Goal: Task Accomplishment & Management: Use online tool/utility

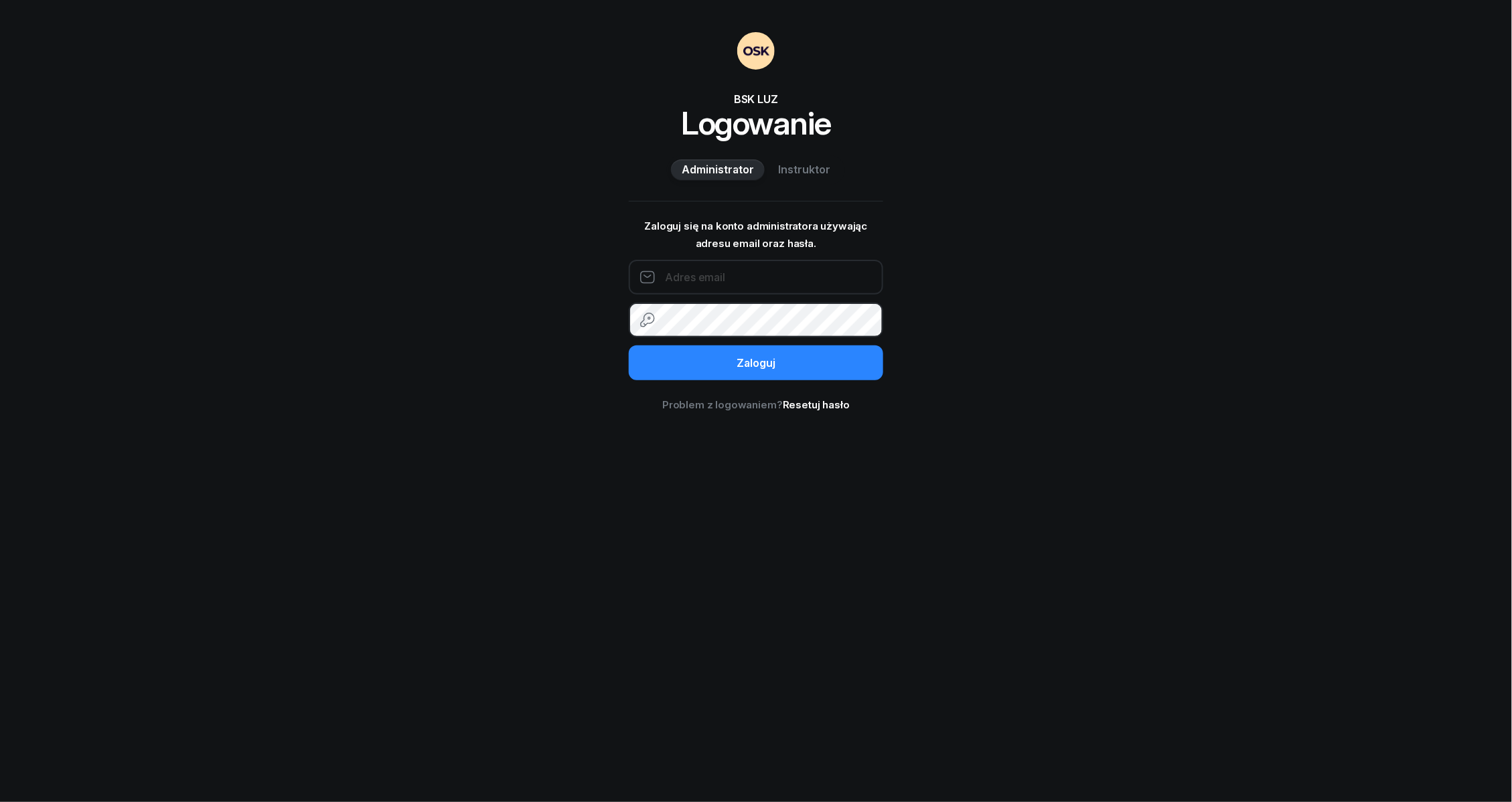
type input "[EMAIL_ADDRESS][DOMAIN_NAME]"
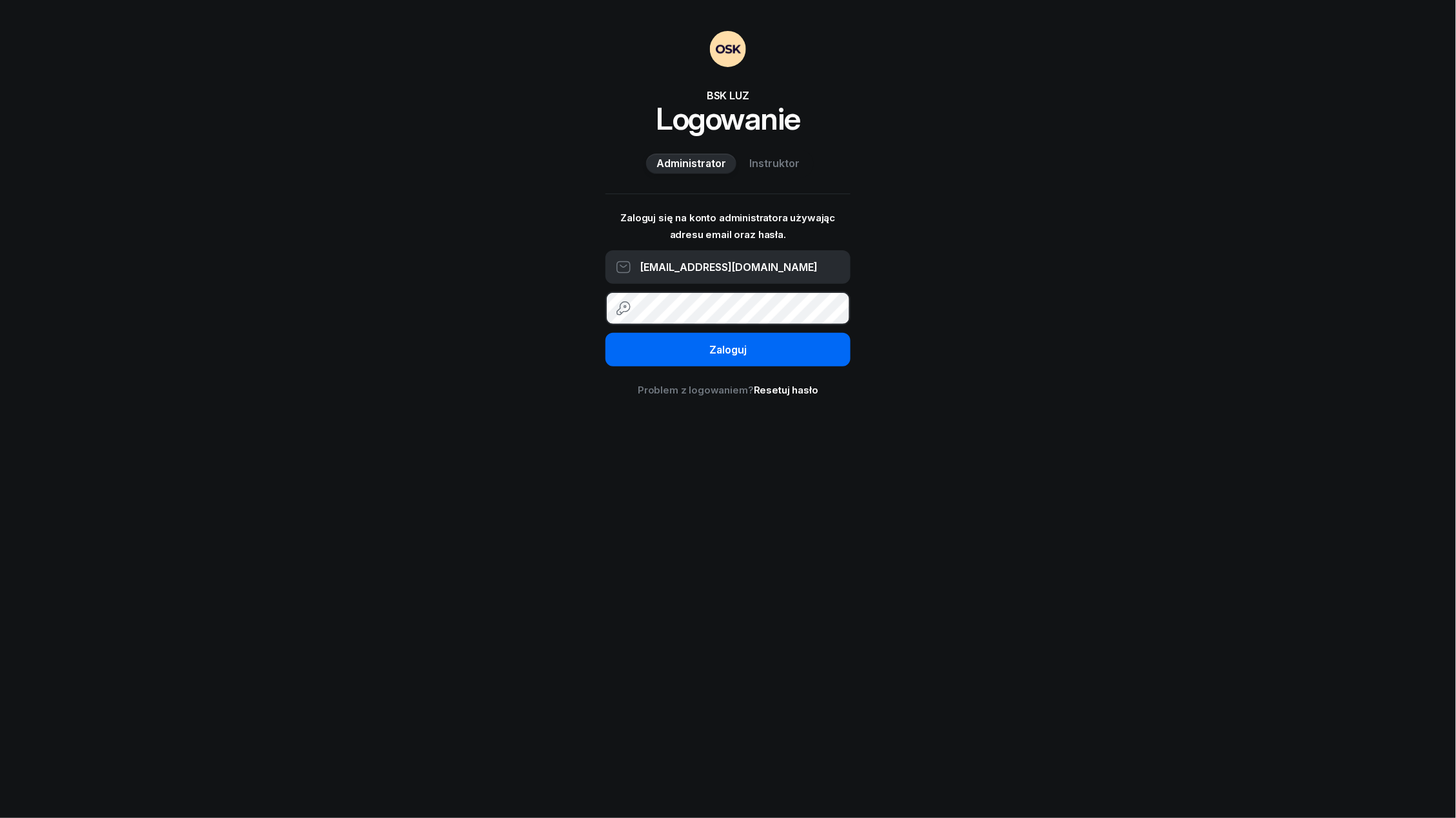
click at [645, 355] on button "Zaloguj" at bounding box center [728, 349] width 245 height 34
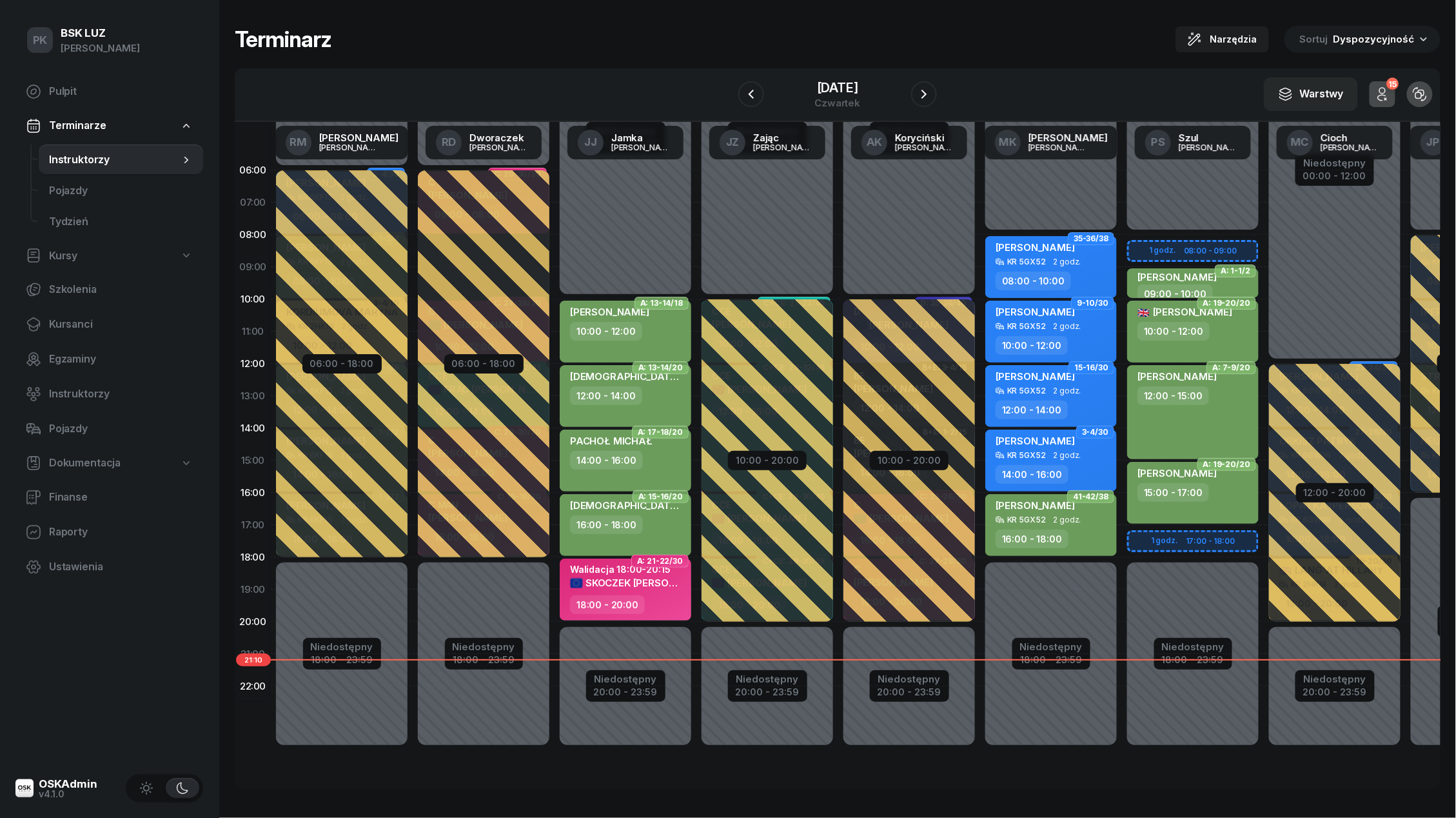
click at [78, 306] on nav "Pulpit Terminarze Instruktorzy Pojazdy Tydzień Kursy Szkolenia Kursanci Egzamin…" at bounding box center [109, 329] width 187 height 506
click at [78, 321] on span "Kursanci" at bounding box center [121, 324] width 144 height 17
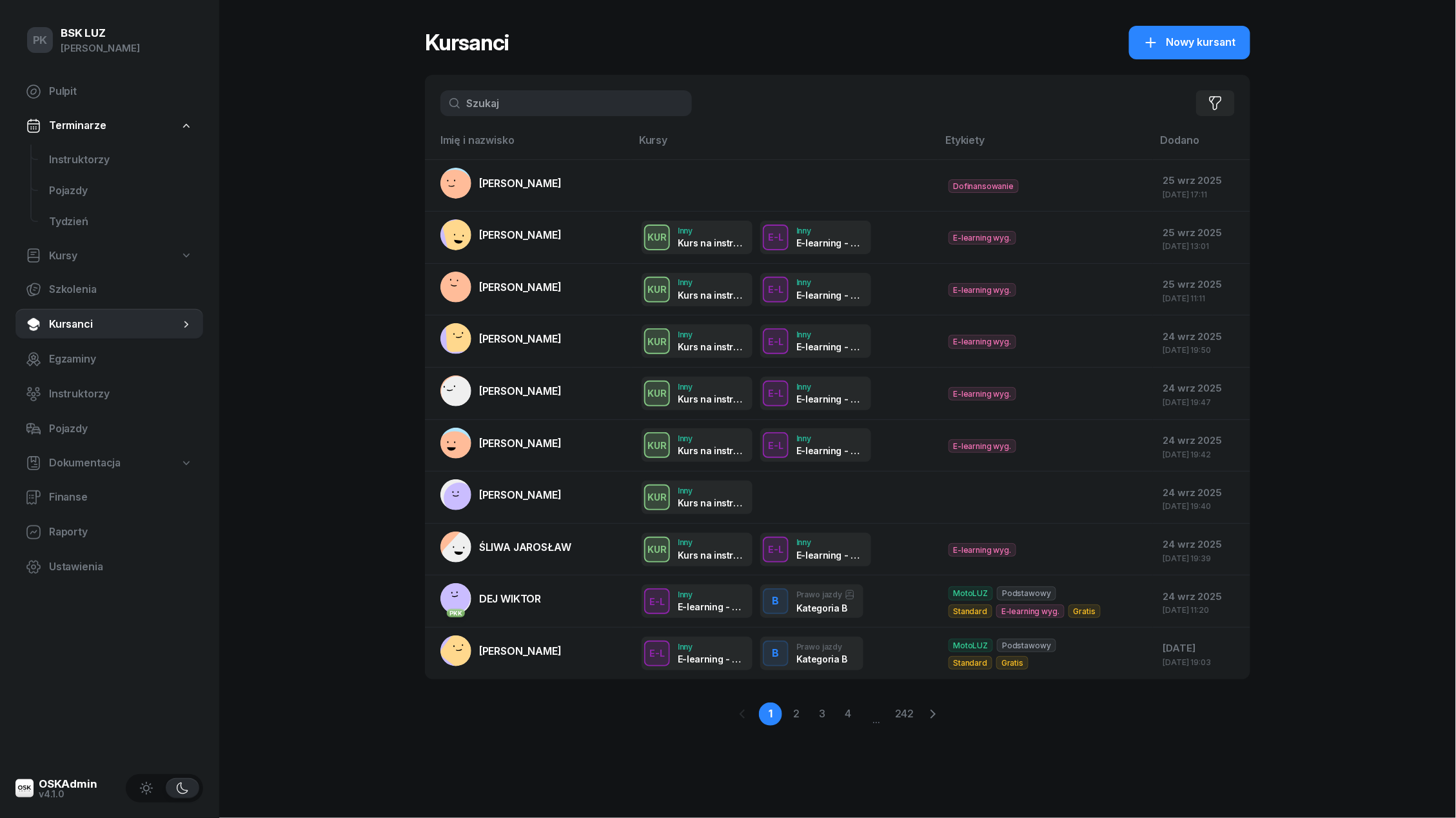
click at [561, 111] on input "text" at bounding box center [565, 103] width 251 height 26
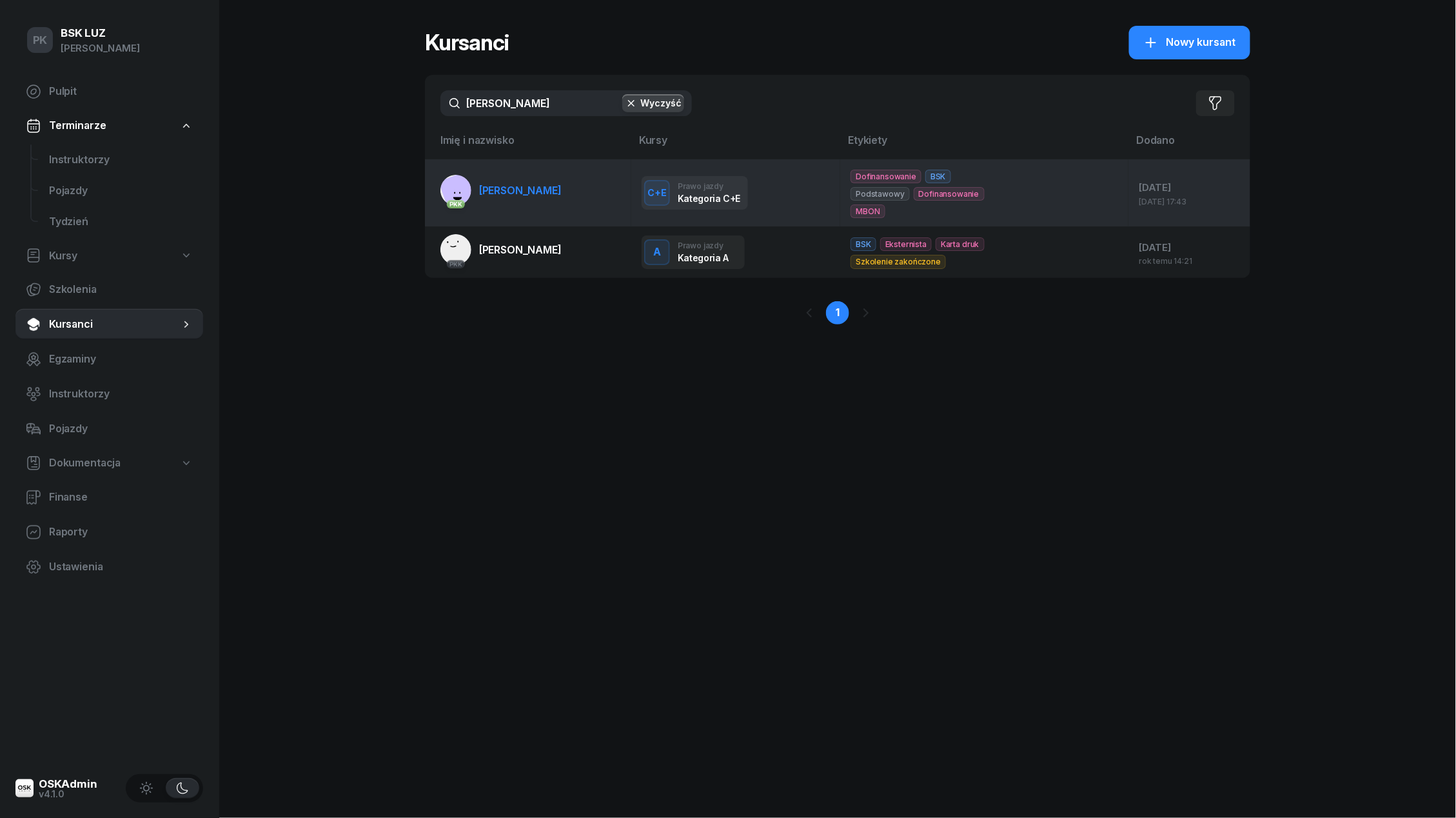
type input "[PERSON_NAME]"
click at [543, 203] on link "PKK [PERSON_NAME]" at bounding box center [501, 190] width 122 height 31
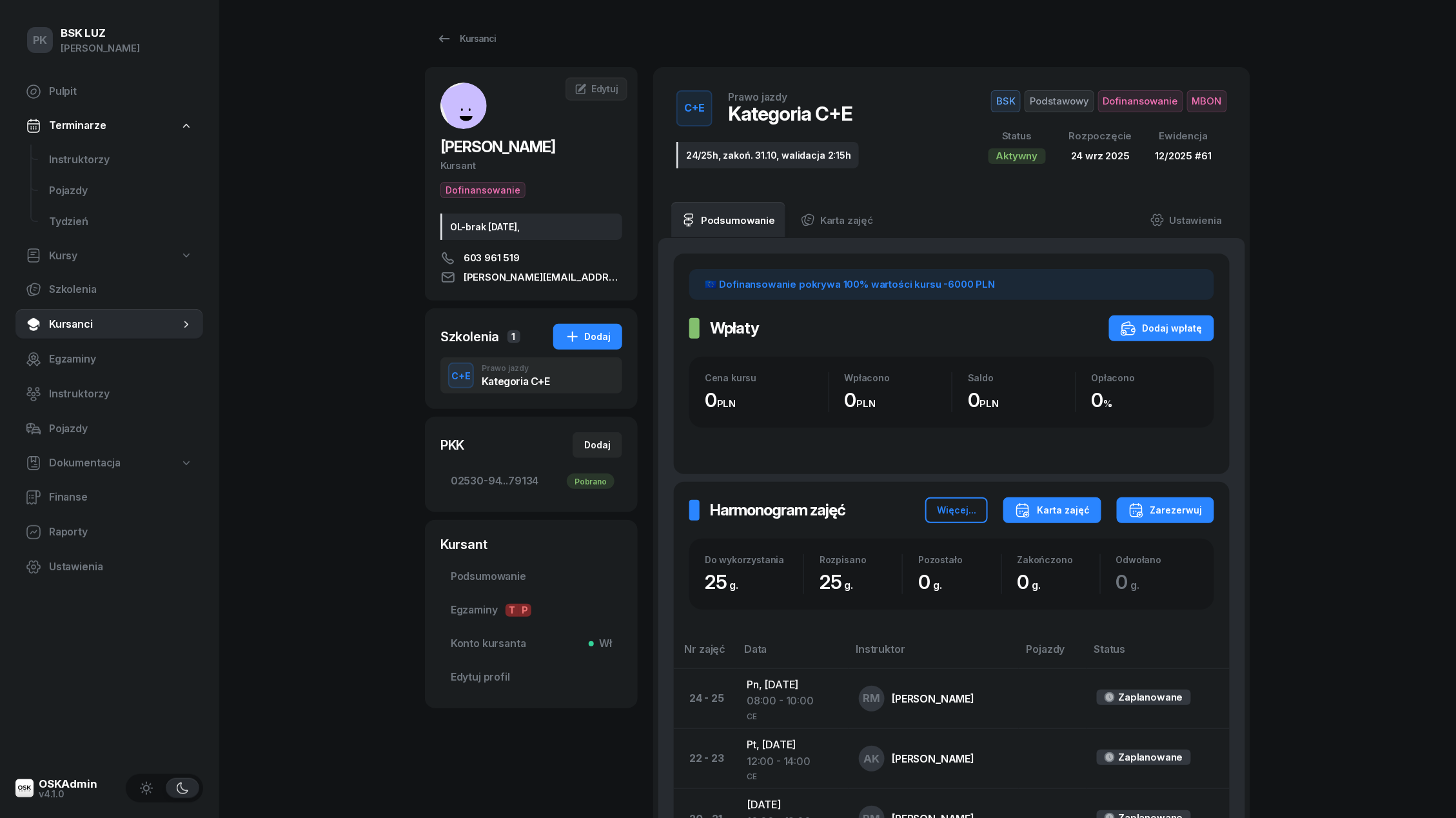
click at [1025, 505] on icon "button" at bounding box center [1025, 505] width 0 height 2
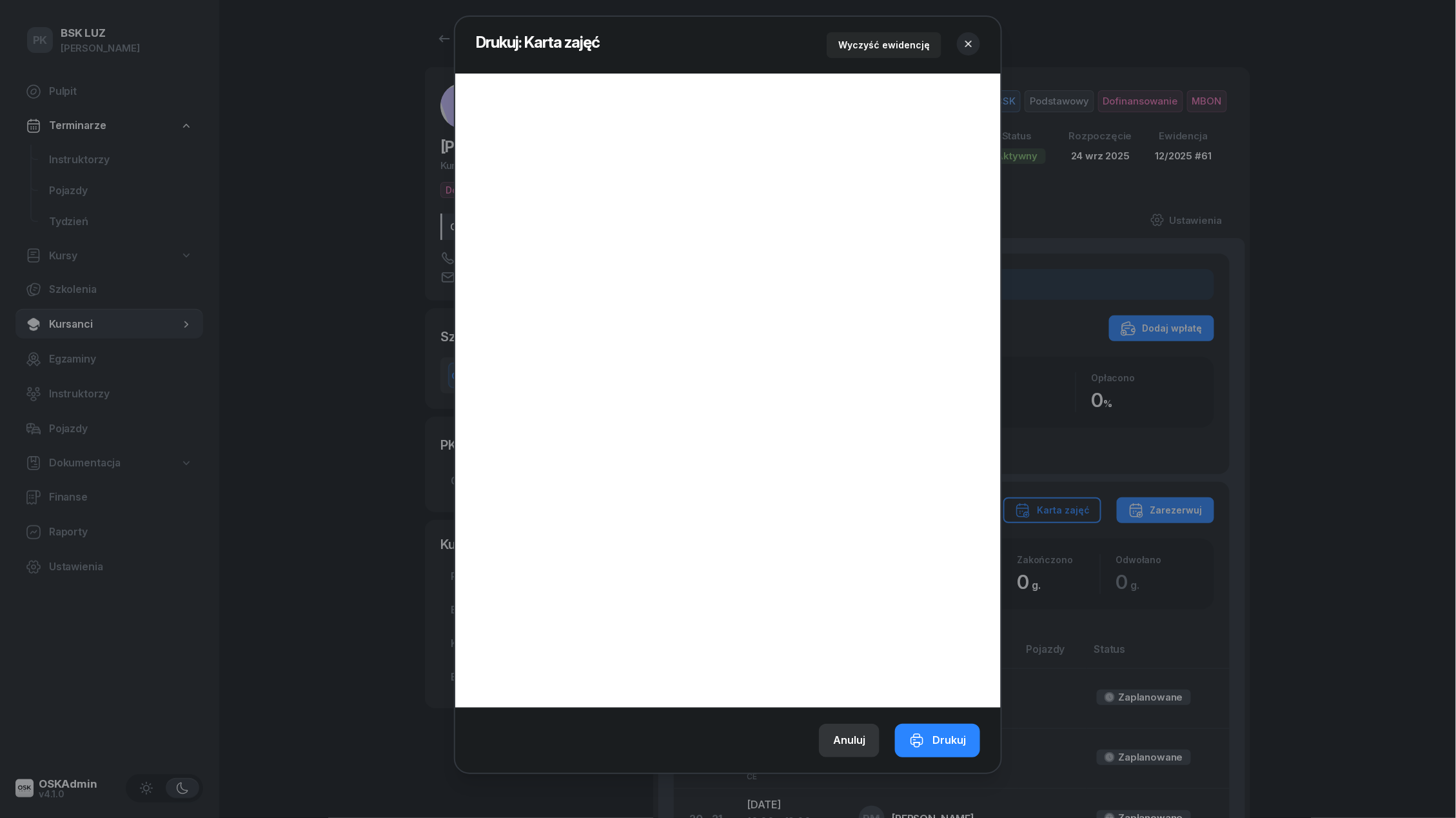
click at [846, 744] on div "Anuluj" at bounding box center [850, 740] width 32 height 17
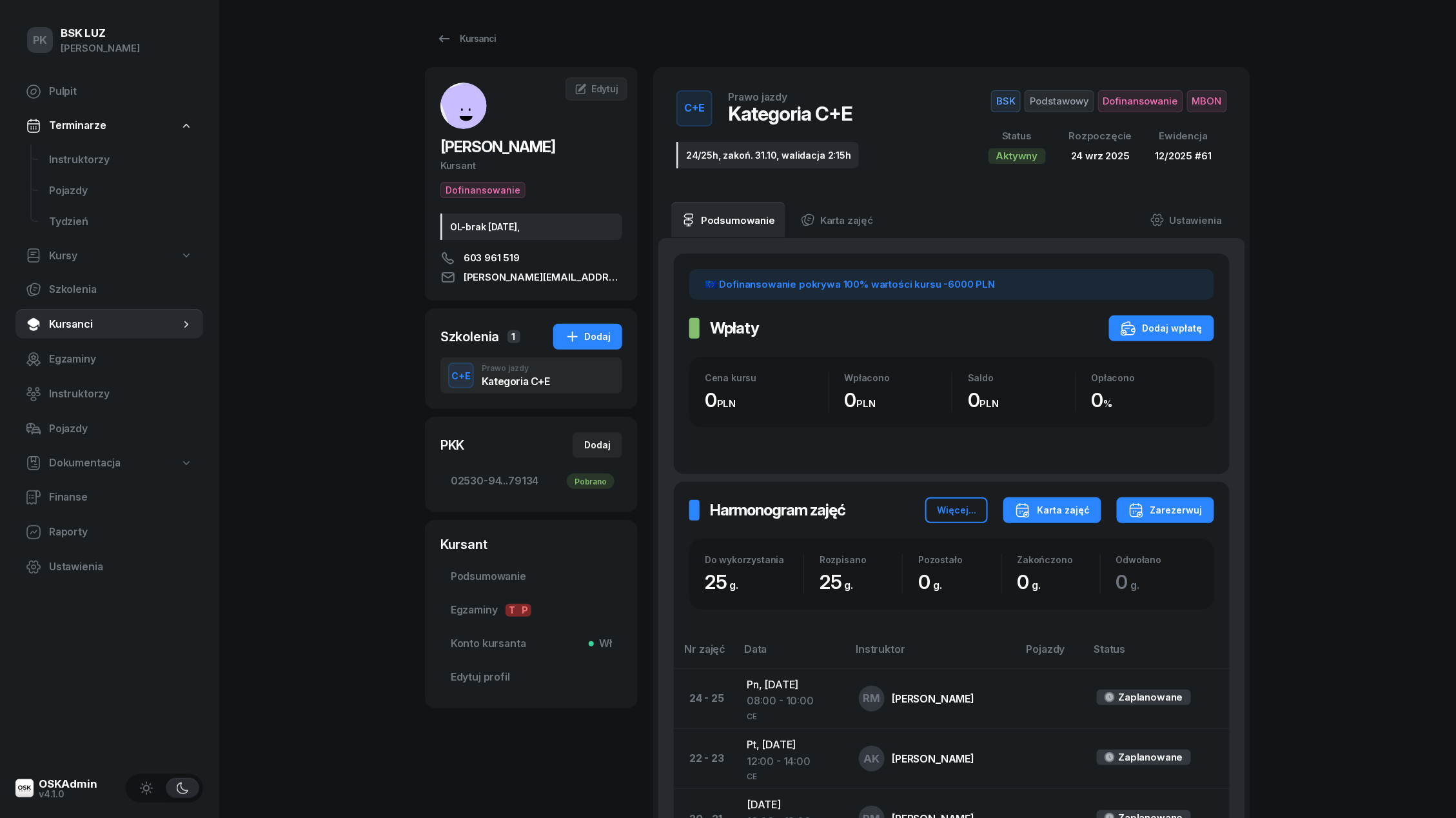
click at [1086, 516] on div "Karta zajęć" at bounding box center [1052, 510] width 75 height 15
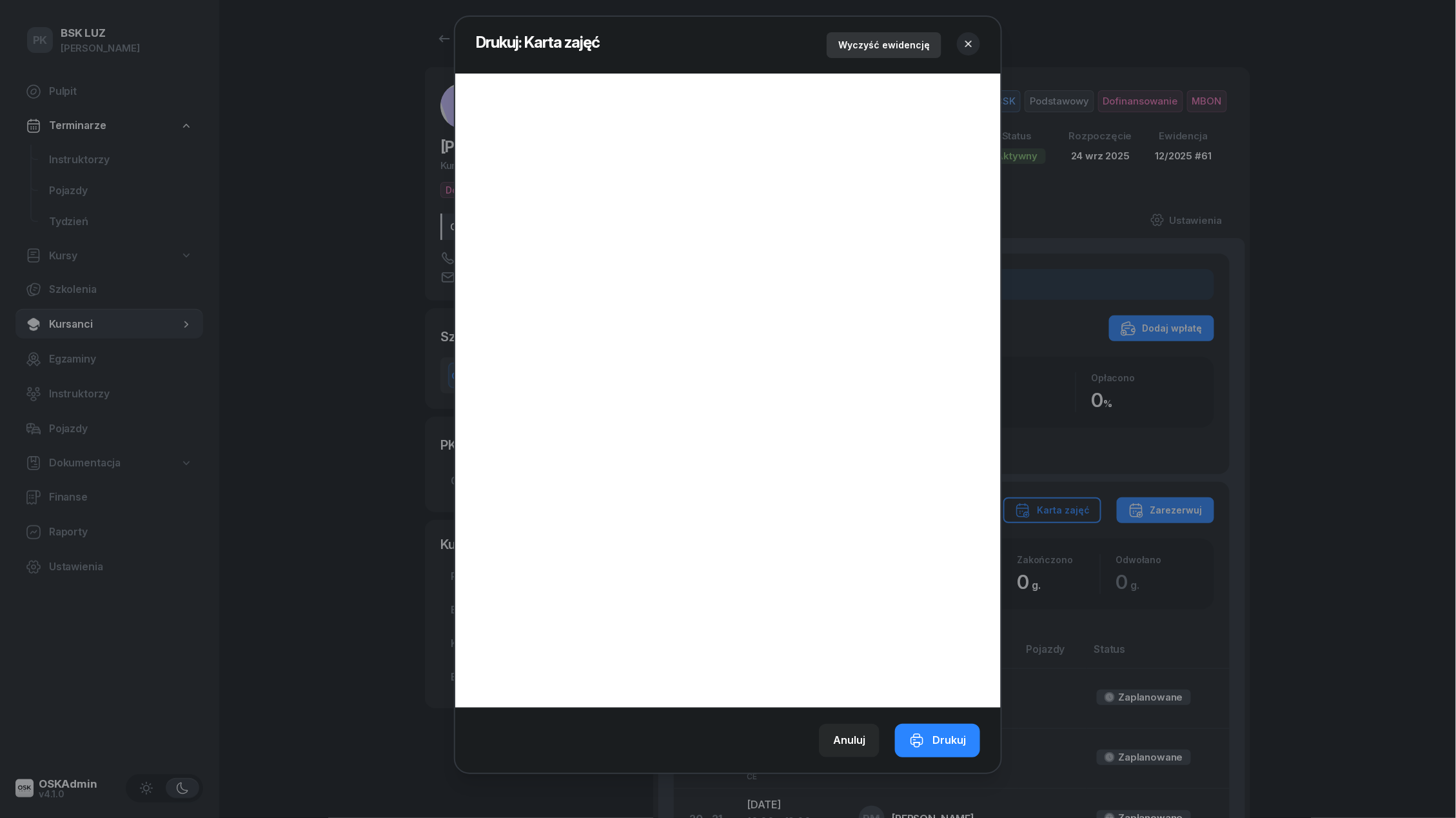
click at [917, 48] on div "Wyczyść ewidencję" at bounding box center [884, 45] width 92 height 15
click at [970, 43] on icon "button" at bounding box center [968, 43] width 7 height 7
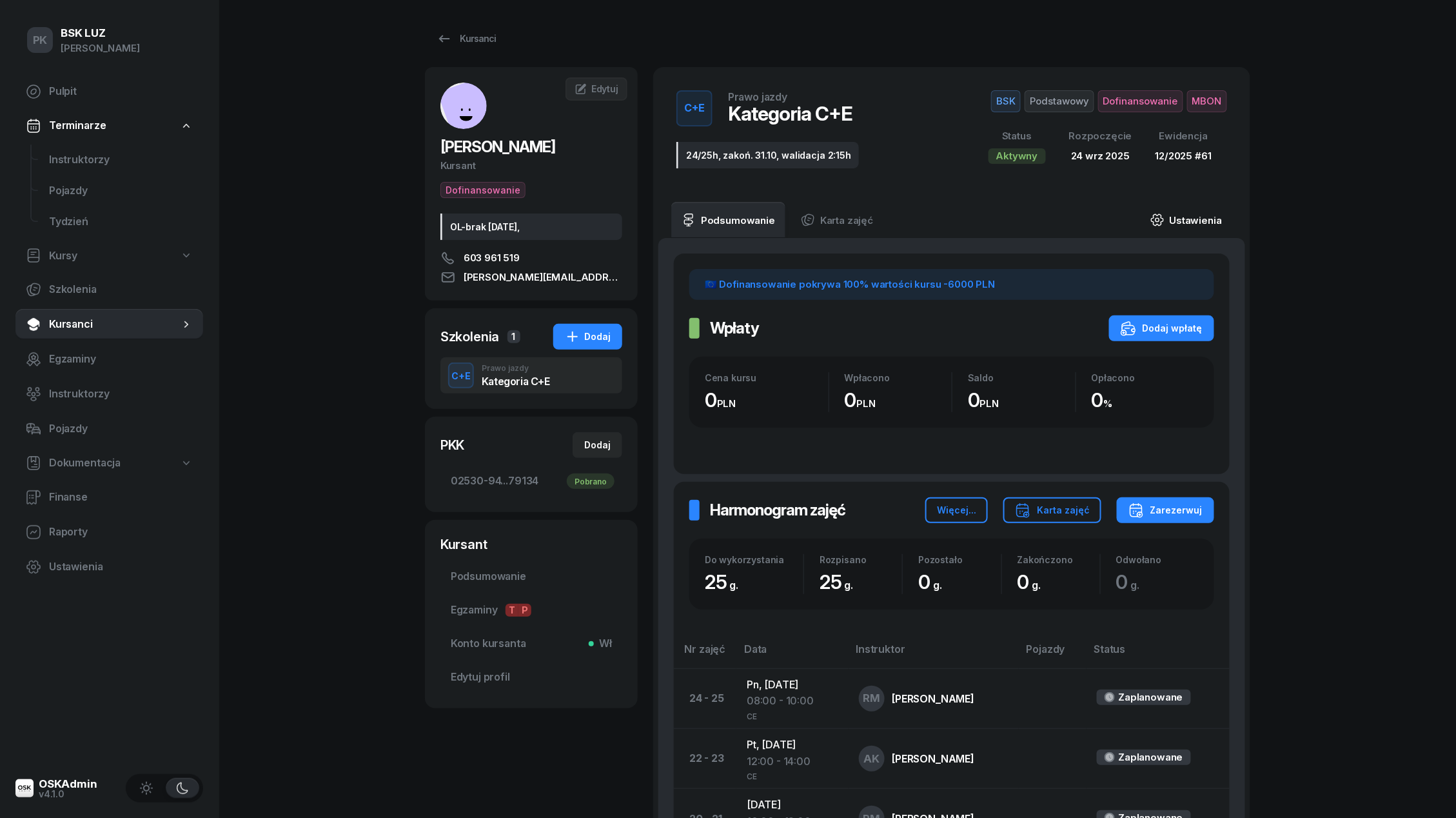
click at [1205, 224] on link "Ustawienia" at bounding box center [1186, 220] width 92 height 36
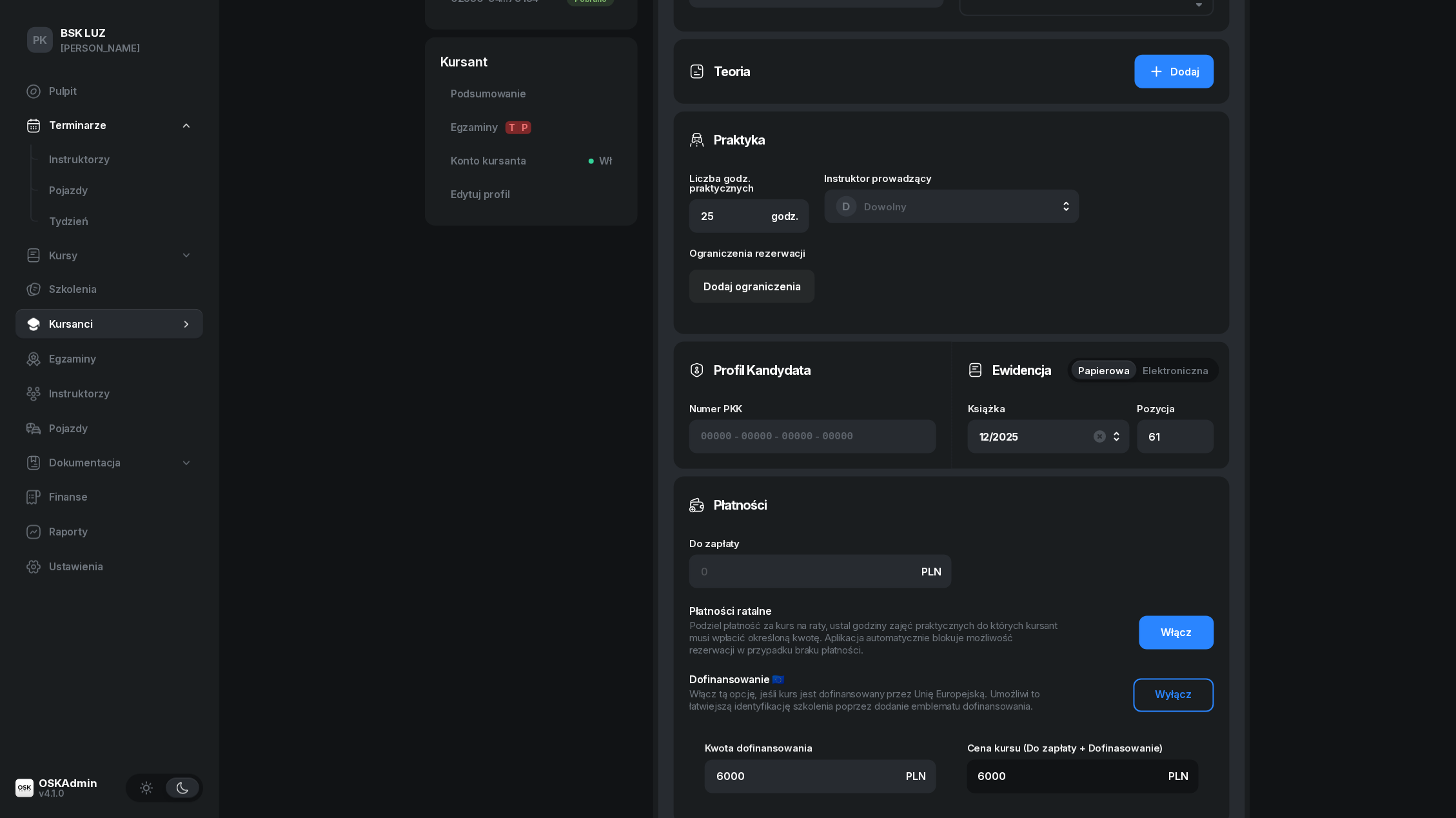
scroll to position [527, 0]
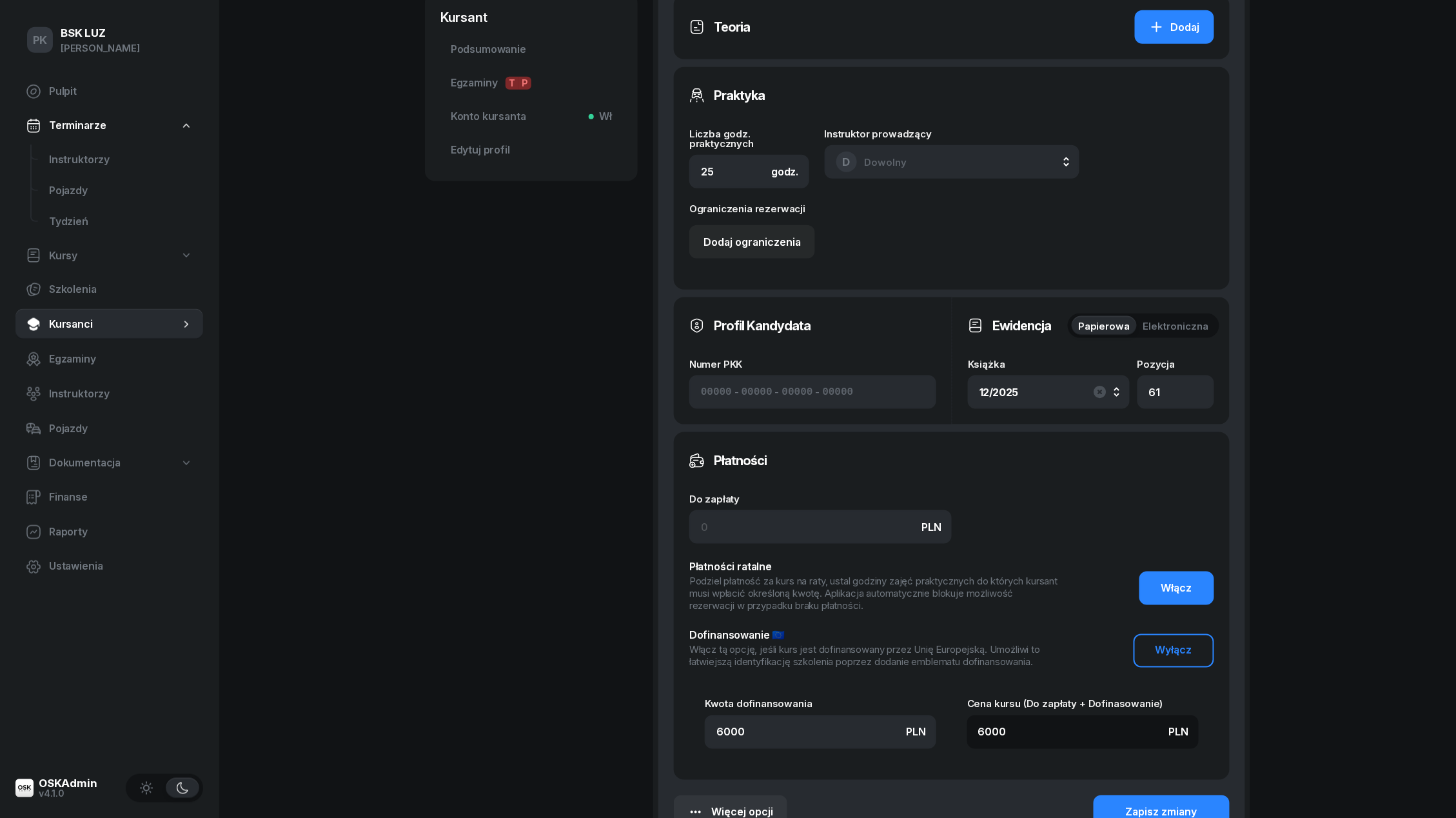
click at [1167, 316] on button "Elektroniczna" at bounding box center [1176, 326] width 78 height 19
click at [1127, 327] on span "Papierowa" at bounding box center [1104, 326] width 52 height 17
click at [1093, 398] on div "button" at bounding box center [1100, 394] width 15 height 19
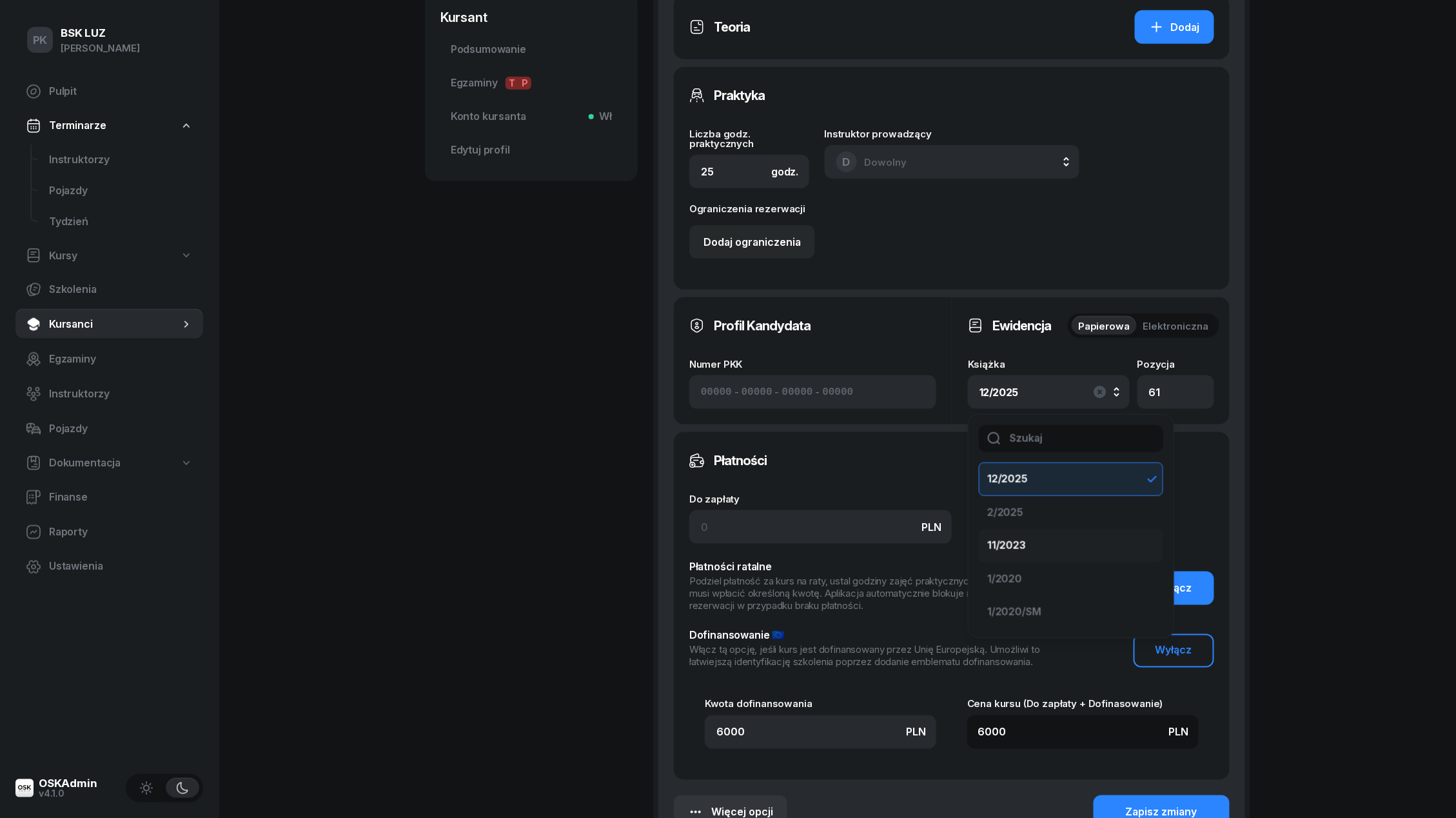
click at [1017, 548] on div "11/2023" at bounding box center [1006, 546] width 39 height 17
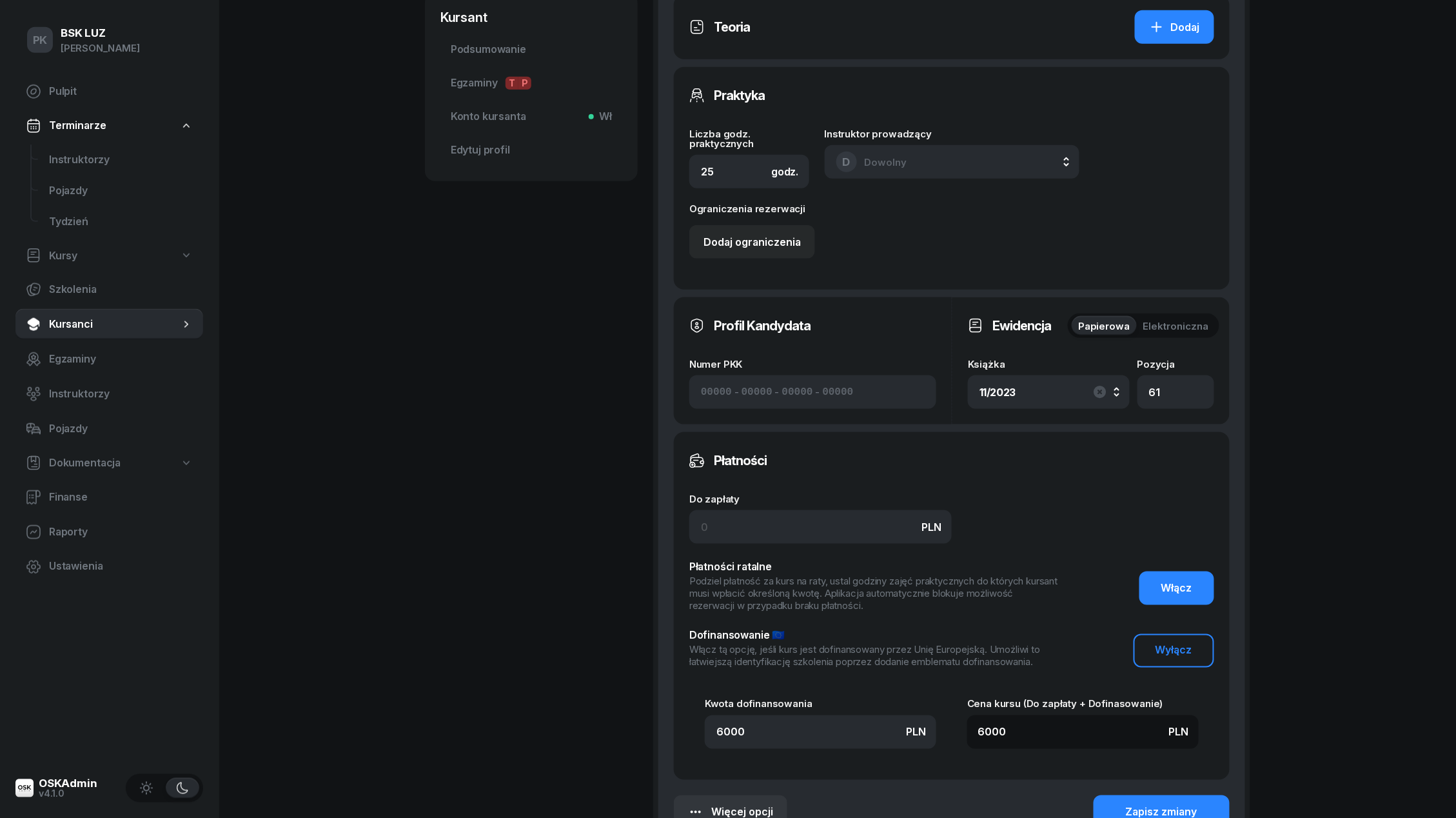
scroll to position [684, 0]
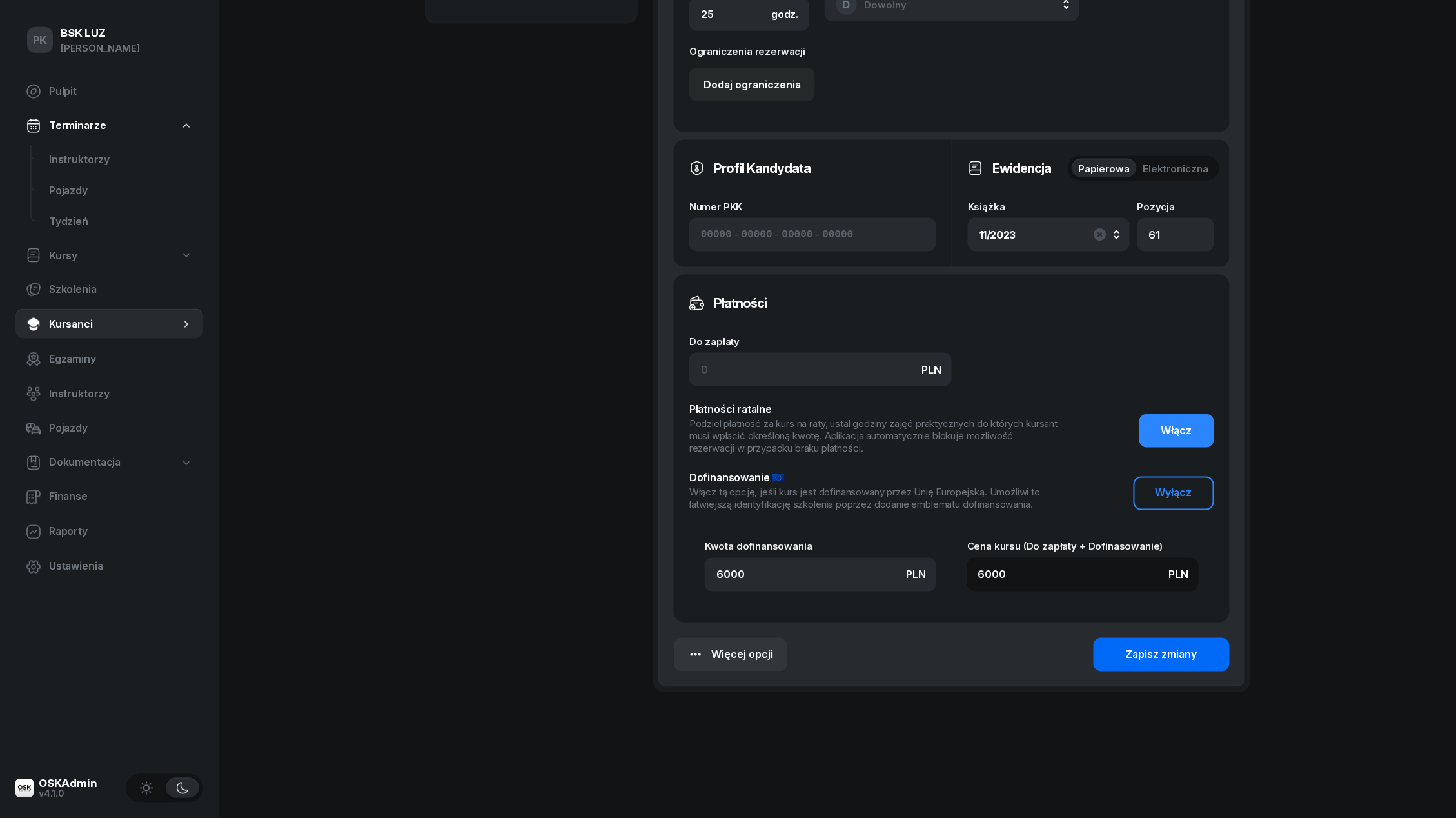
click at [1110, 653] on button "Zapisz zmiany" at bounding box center [1162, 655] width 136 height 34
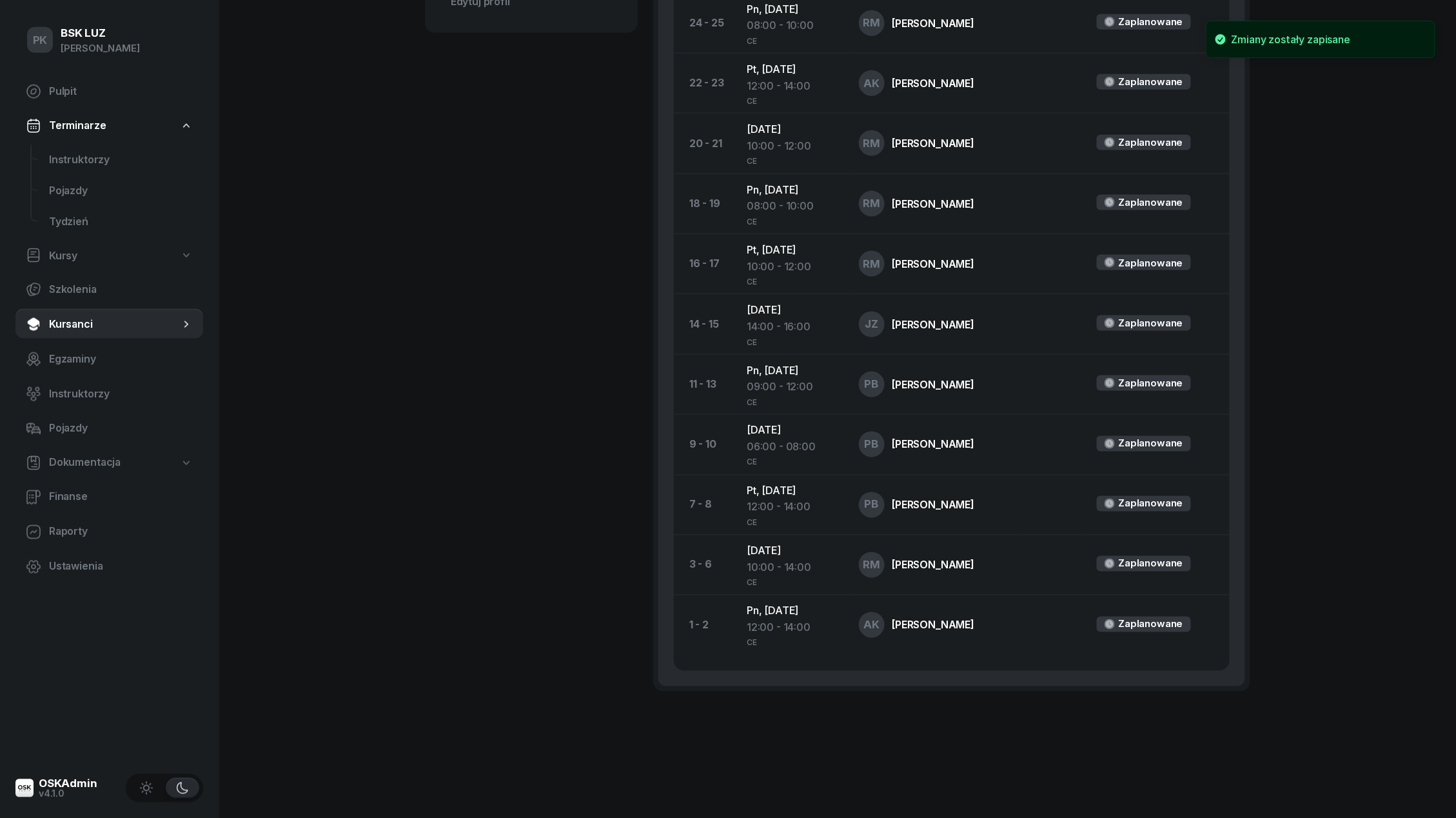
scroll to position [0, 0]
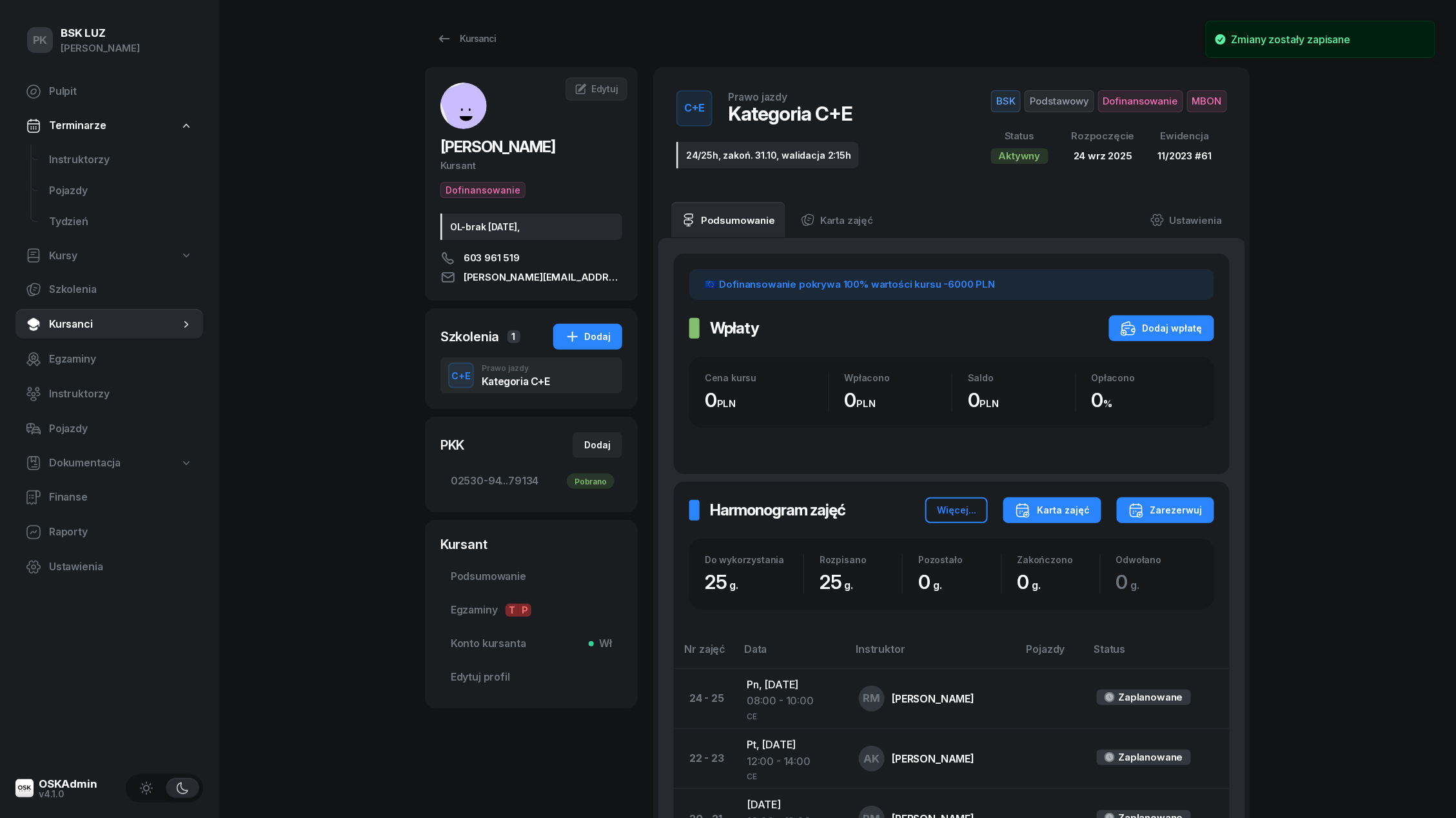
click at [1072, 517] on div "Karta zajęć" at bounding box center [1052, 510] width 75 height 15
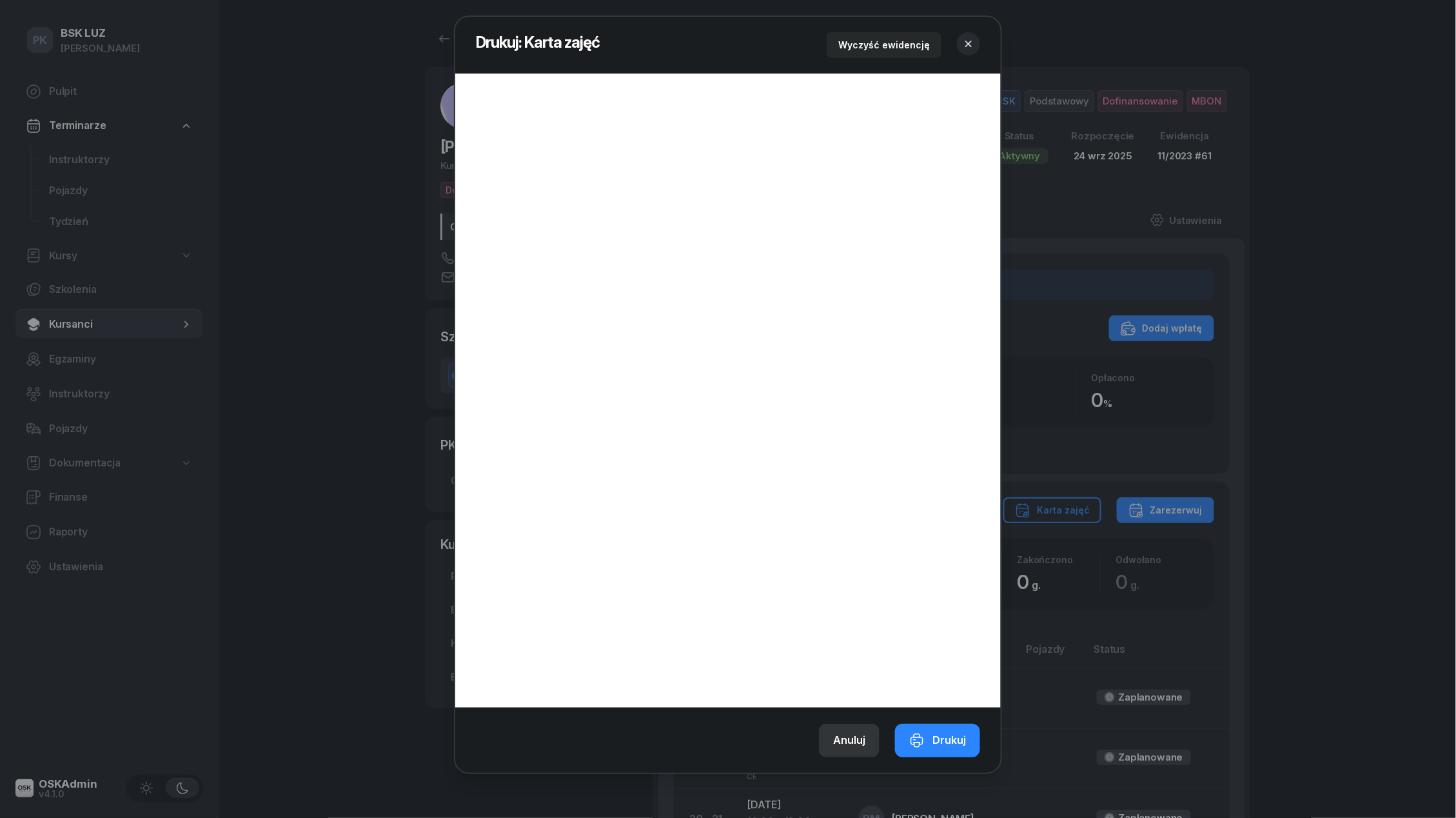
click at [872, 738] on button "Anuluj" at bounding box center [849, 740] width 61 height 34
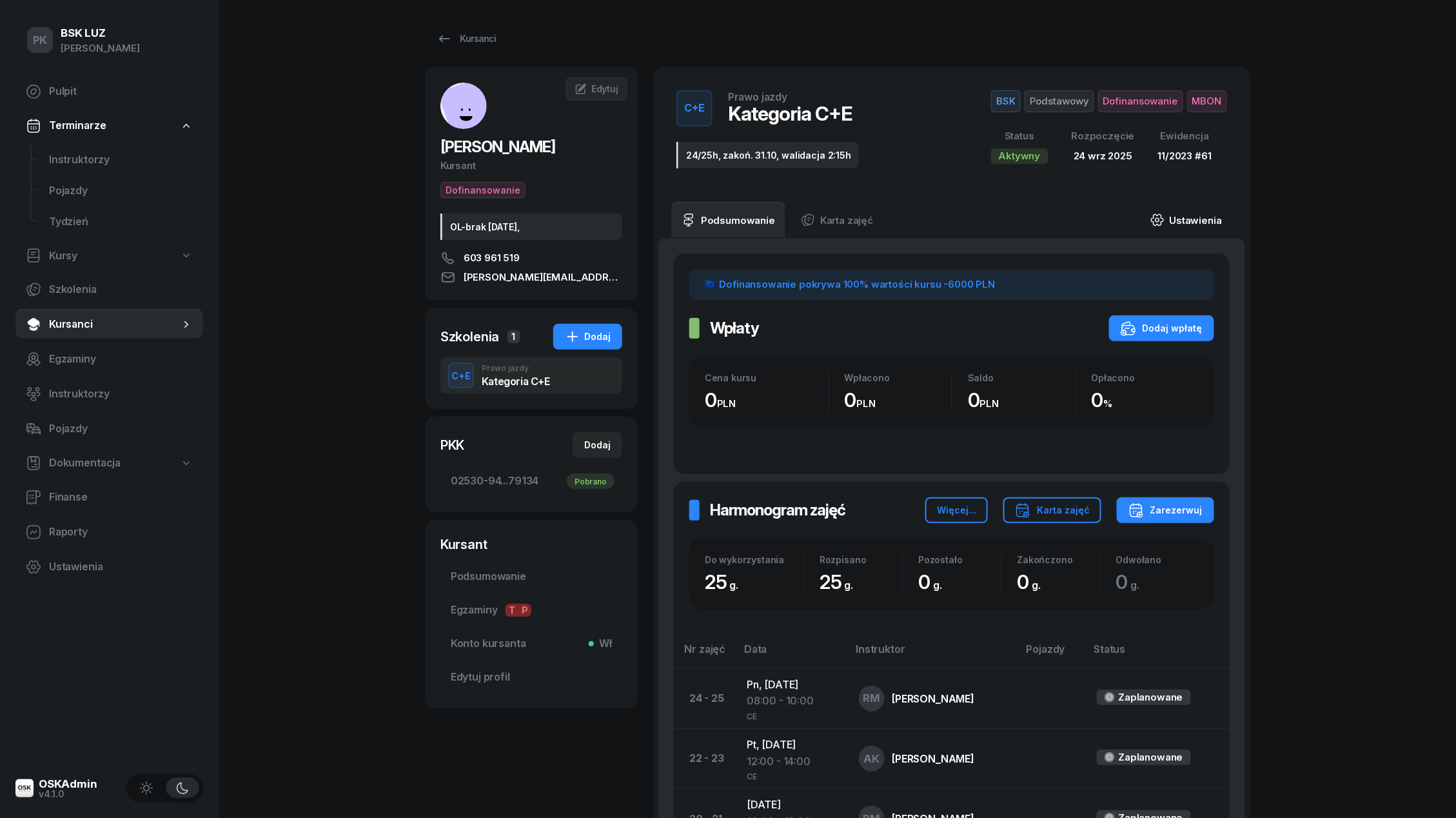
click at [1165, 213] on icon at bounding box center [1157, 220] width 14 height 14
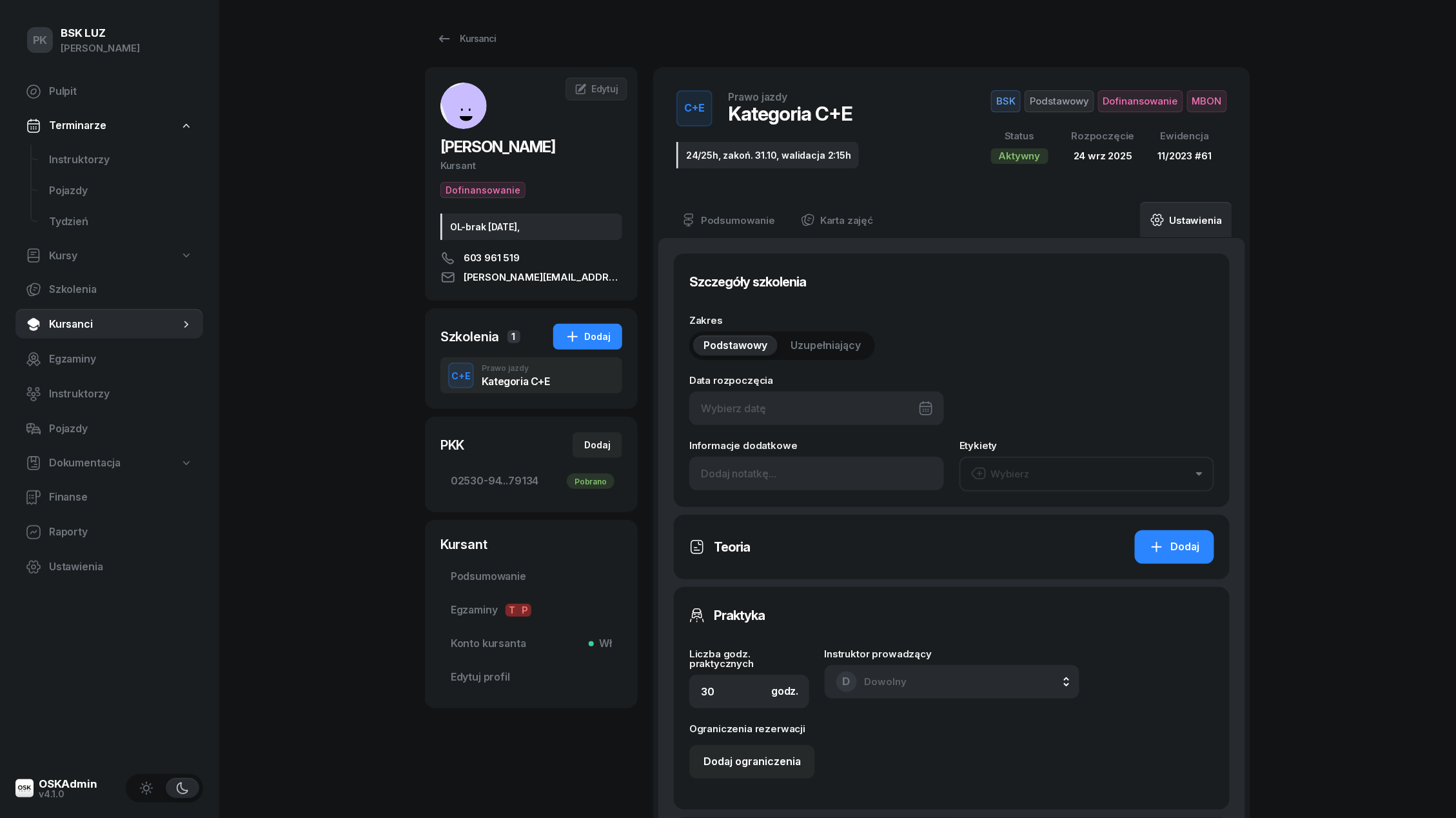
type input "[DATE]"
type input "24/25h, zakoń. 31.10, walidacja 2:15h"
type input "25"
type input "61"
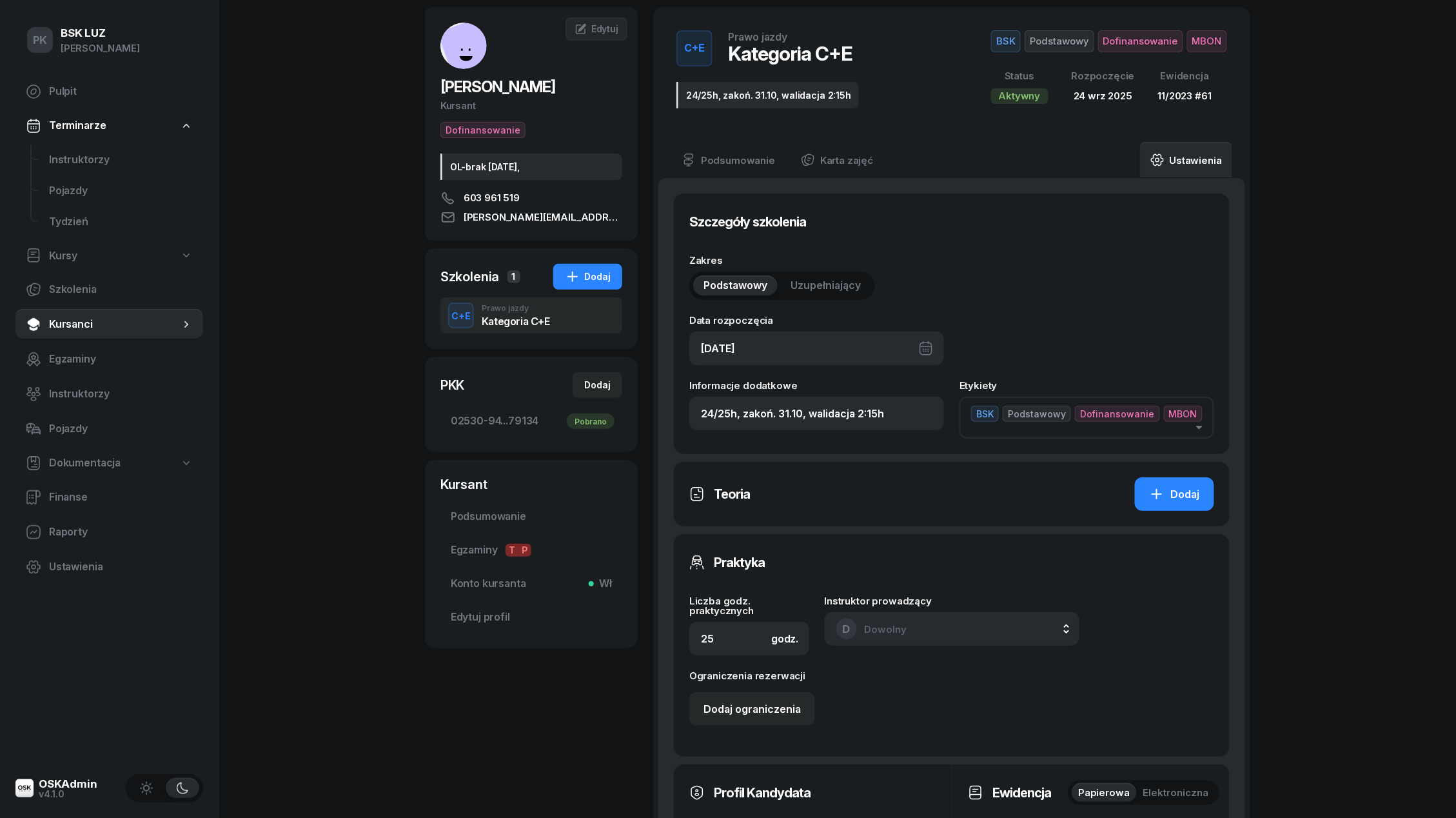
scroll to position [251, 0]
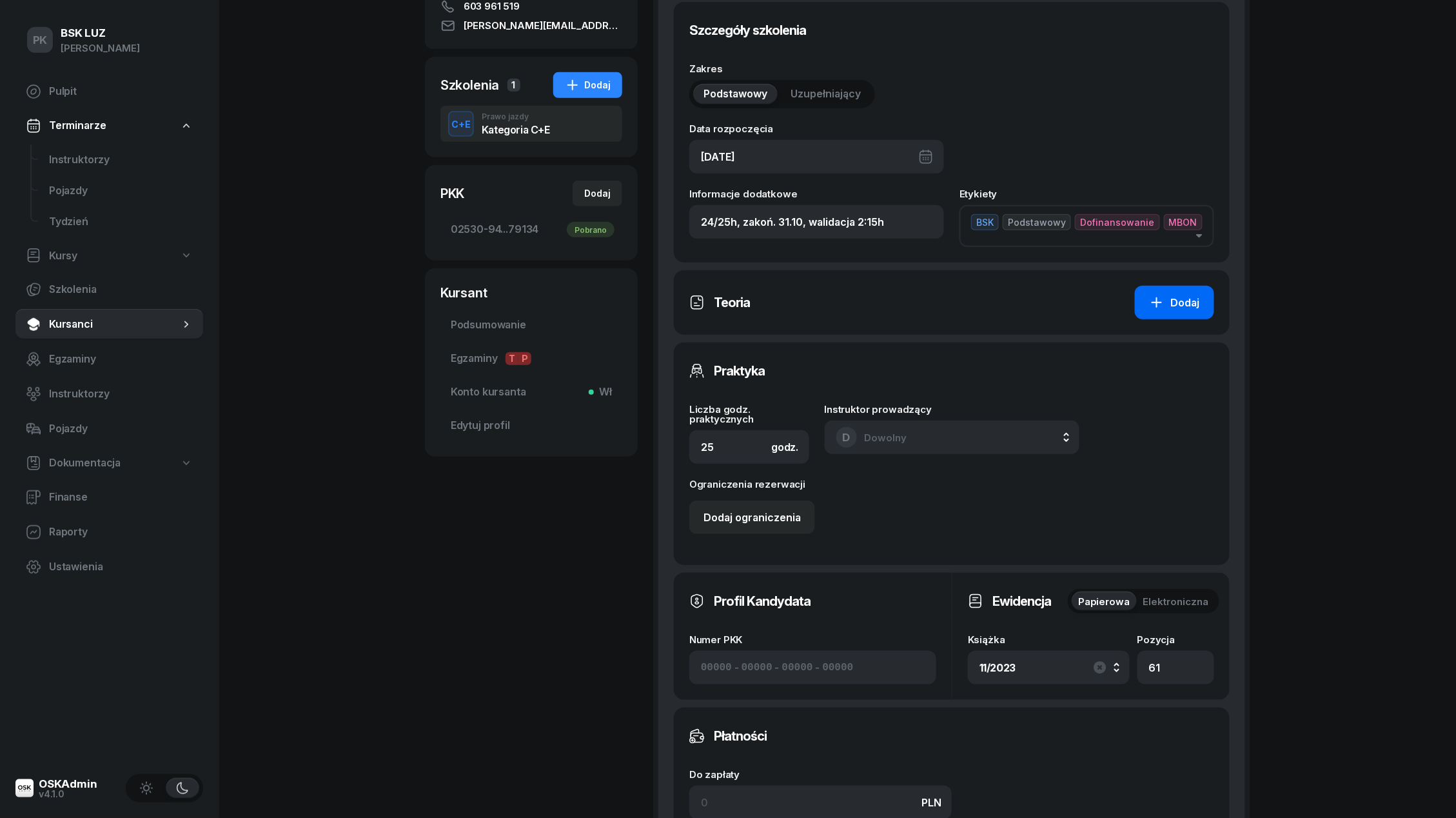
click at [1145, 300] on button "Dodaj" at bounding box center [1175, 302] width 79 height 34
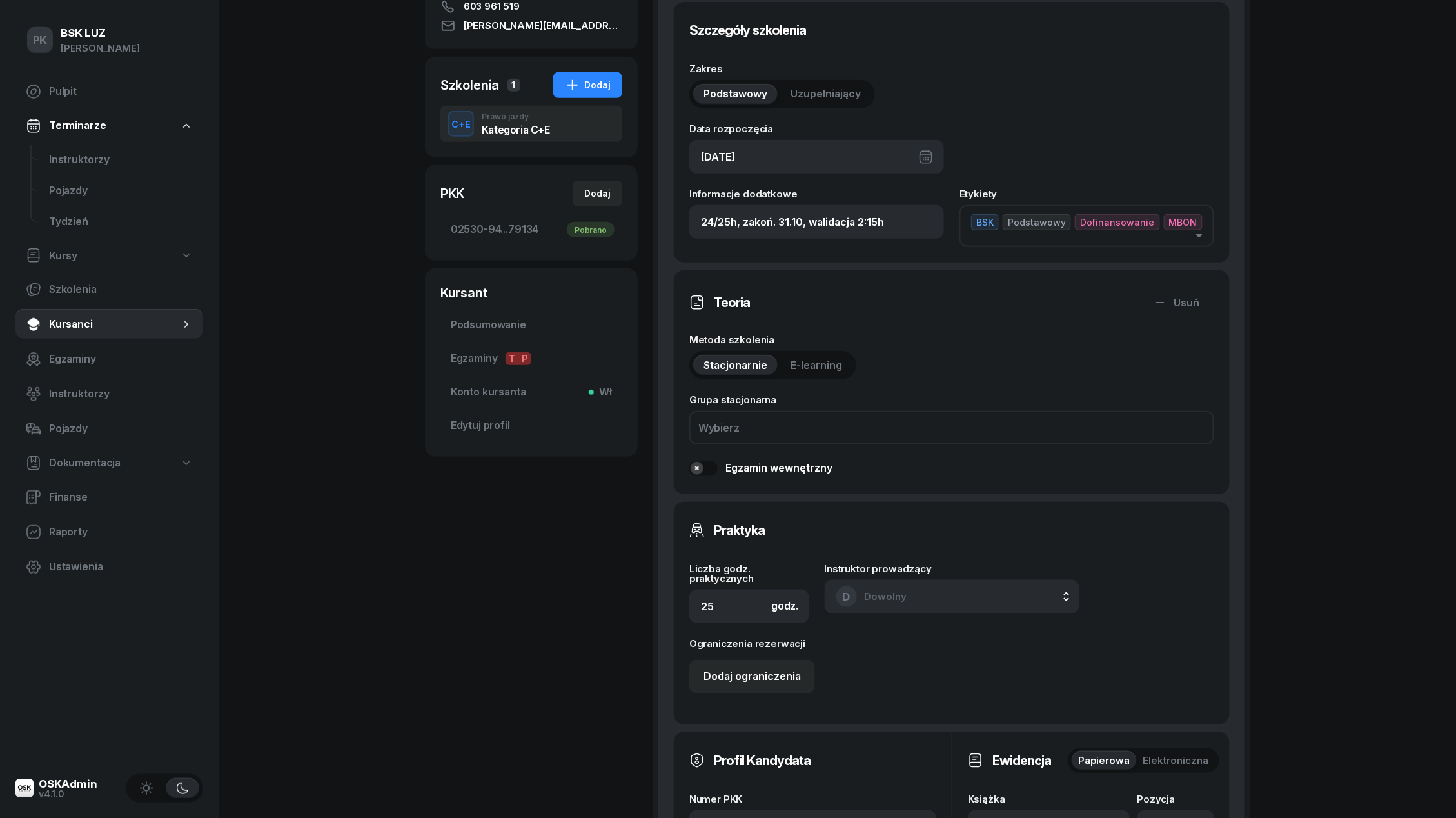
click at [749, 429] on div "Wybierz" at bounding box center [951, 428] width 525 height 34
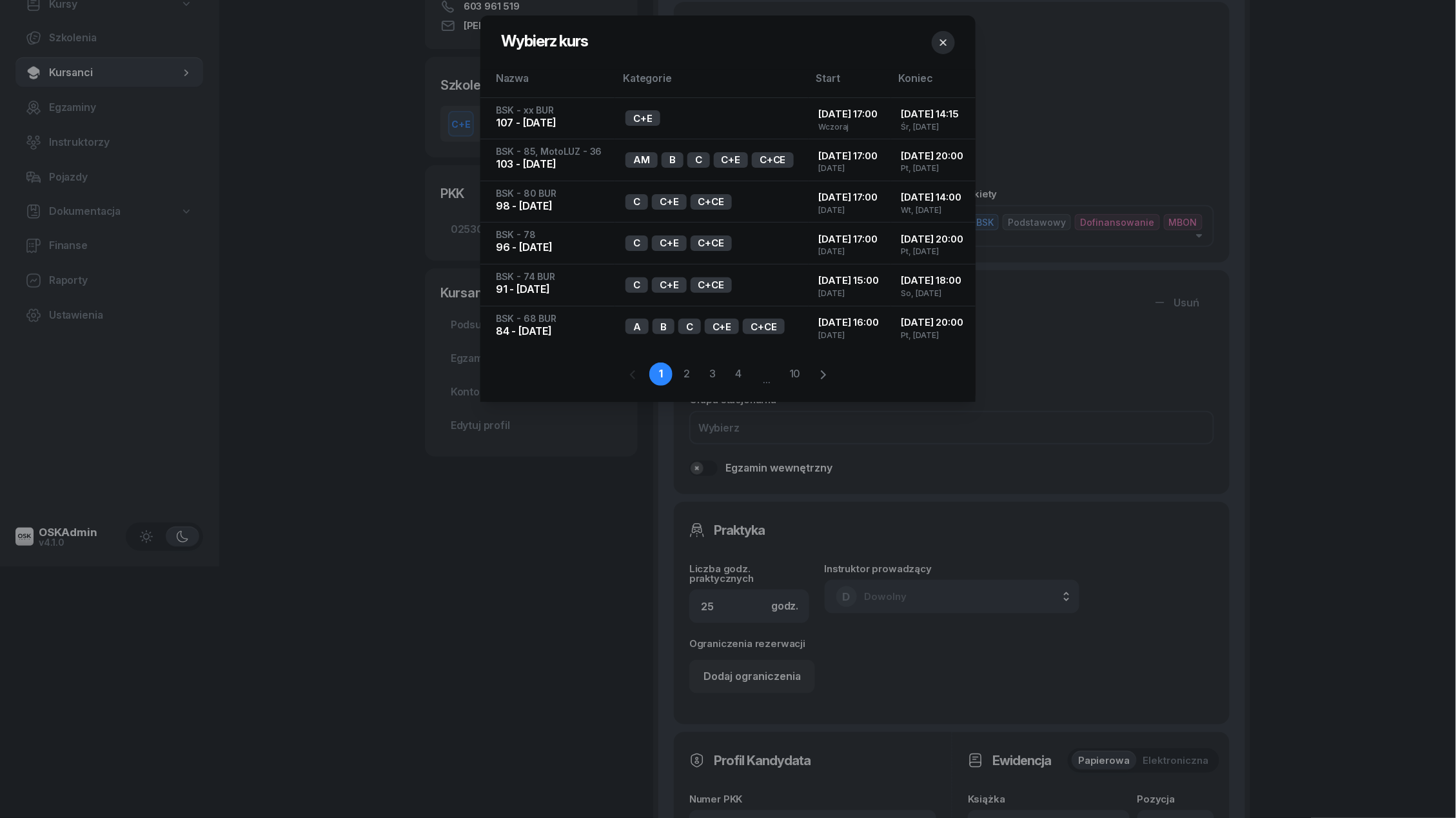
click at [943, 39] on icon "button" at bounding box center [944, 42] width 13 height 13
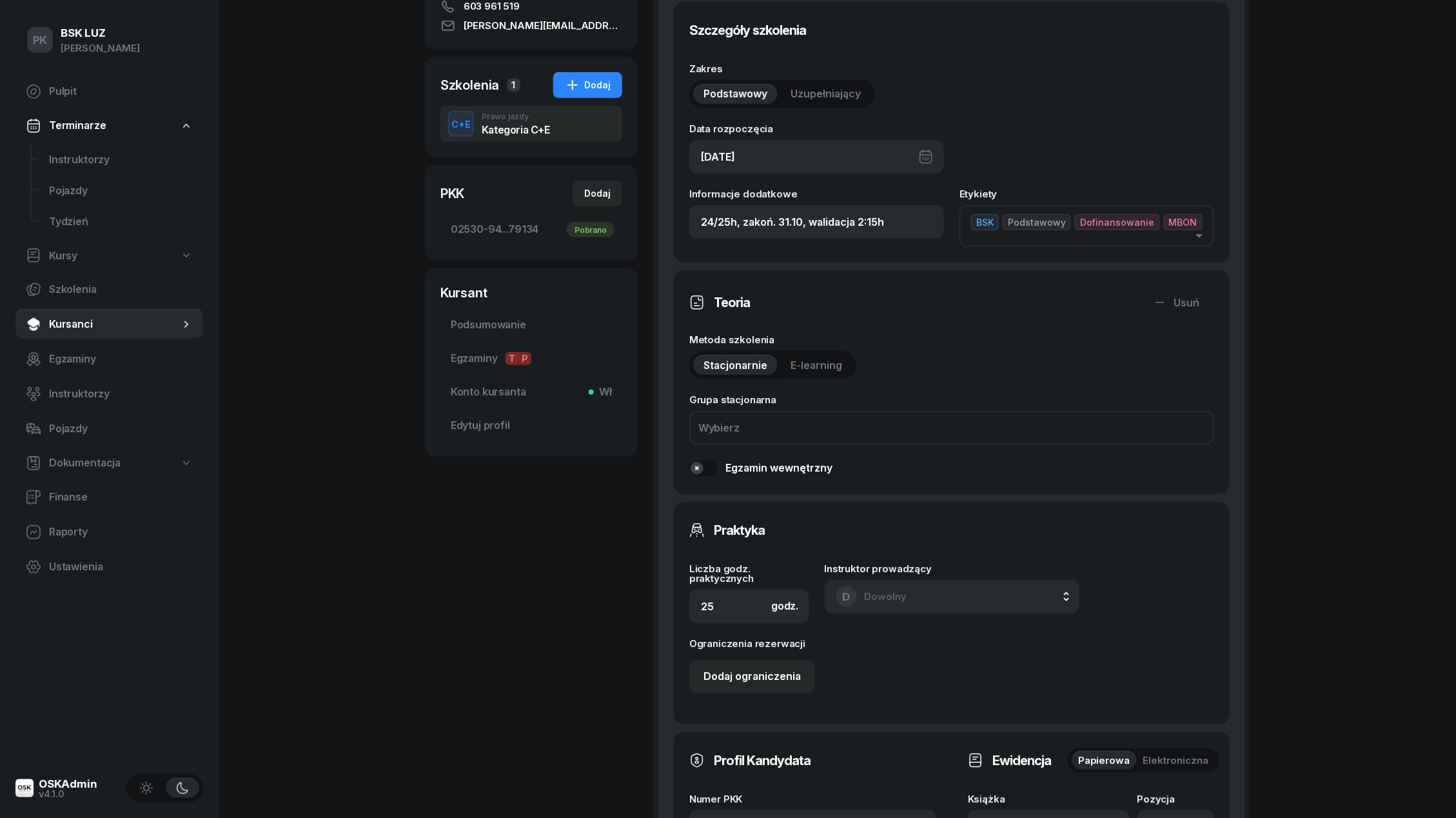
click at [806, 425] on div "Wybierz" at bounding box center [951, 428] width 525 height 34
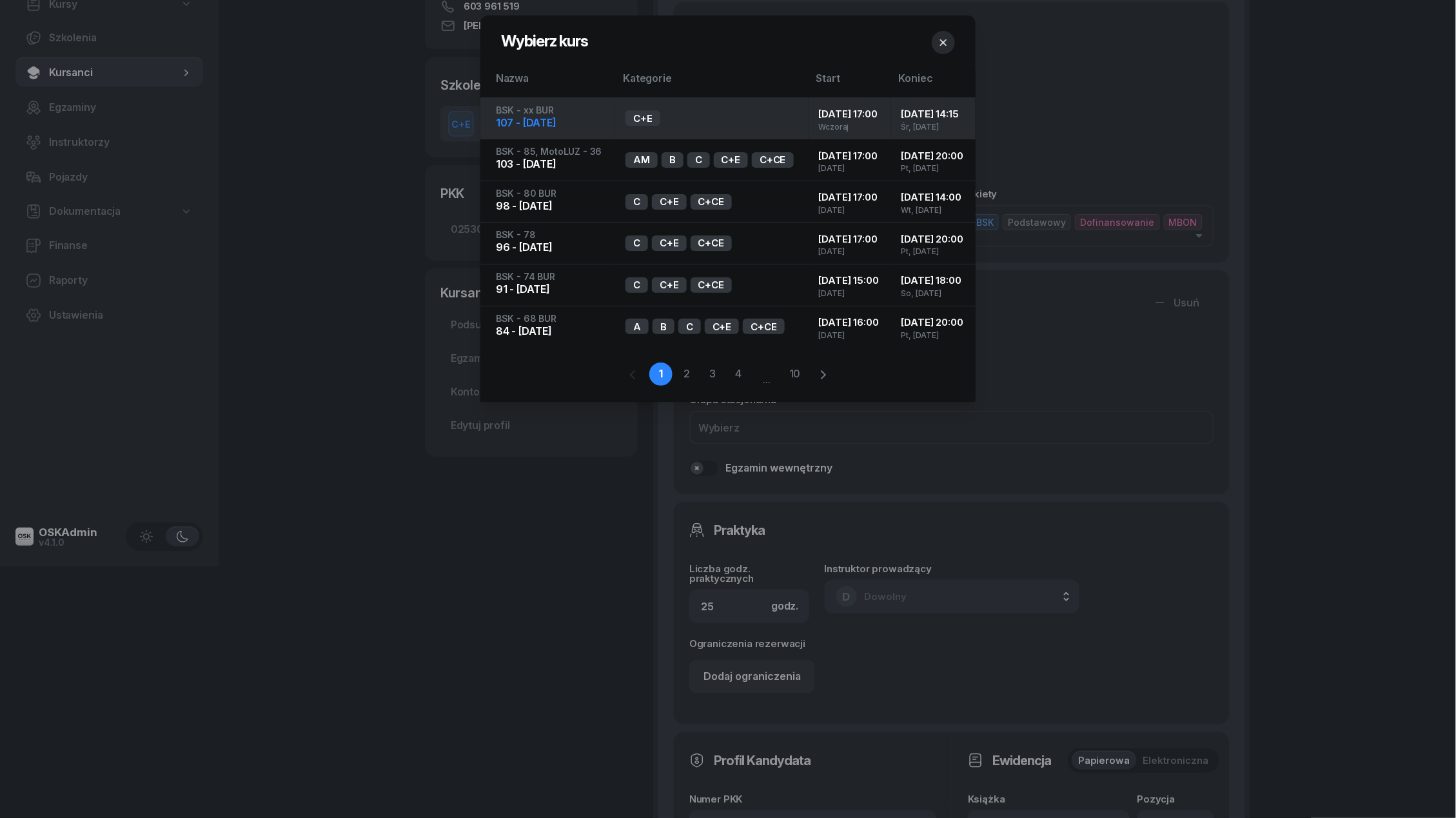
click at [707, 136] on td "C+E" at bounding box center [711, 118] width 193 height 42
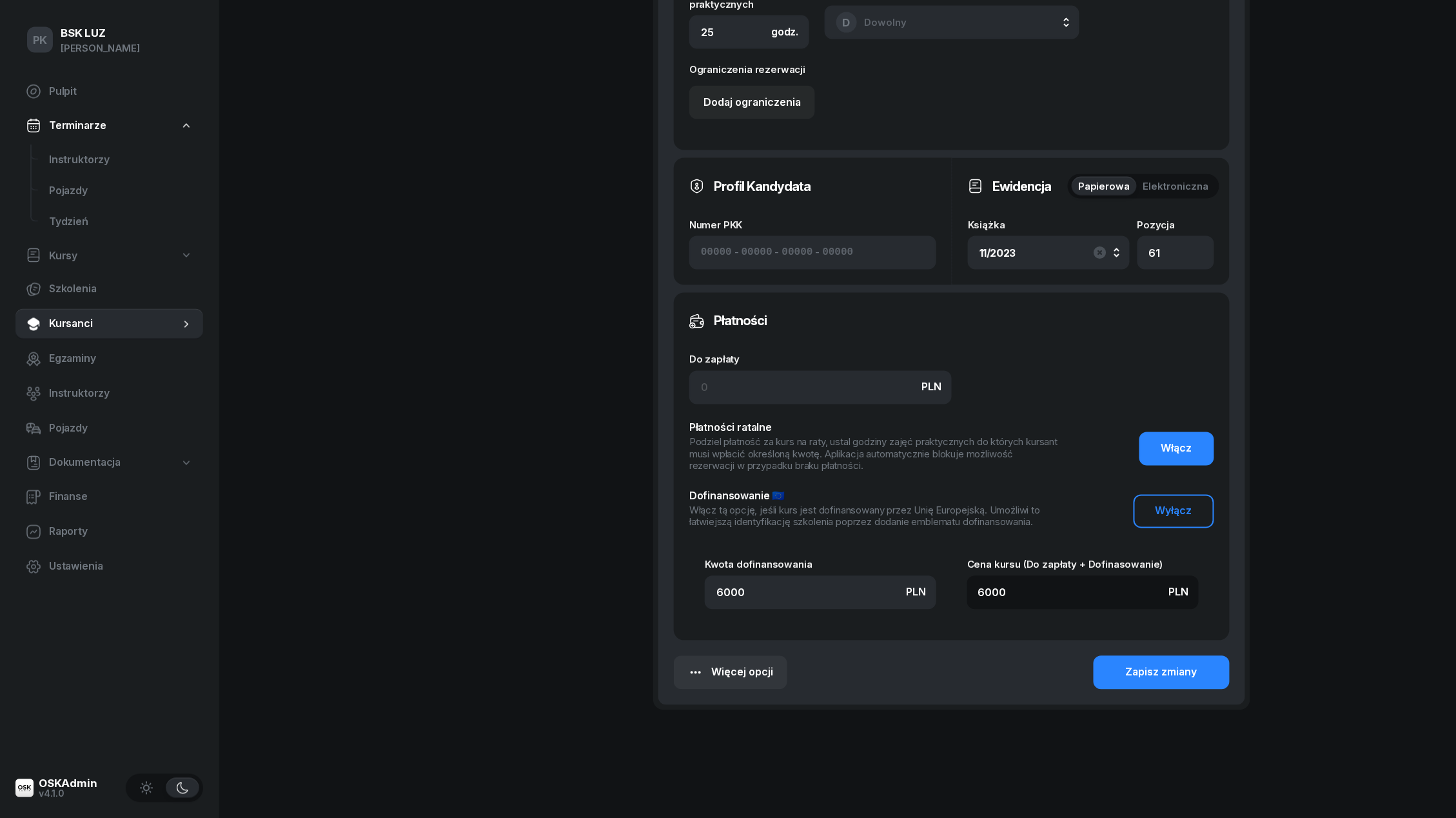
scroll to position [844, 0]
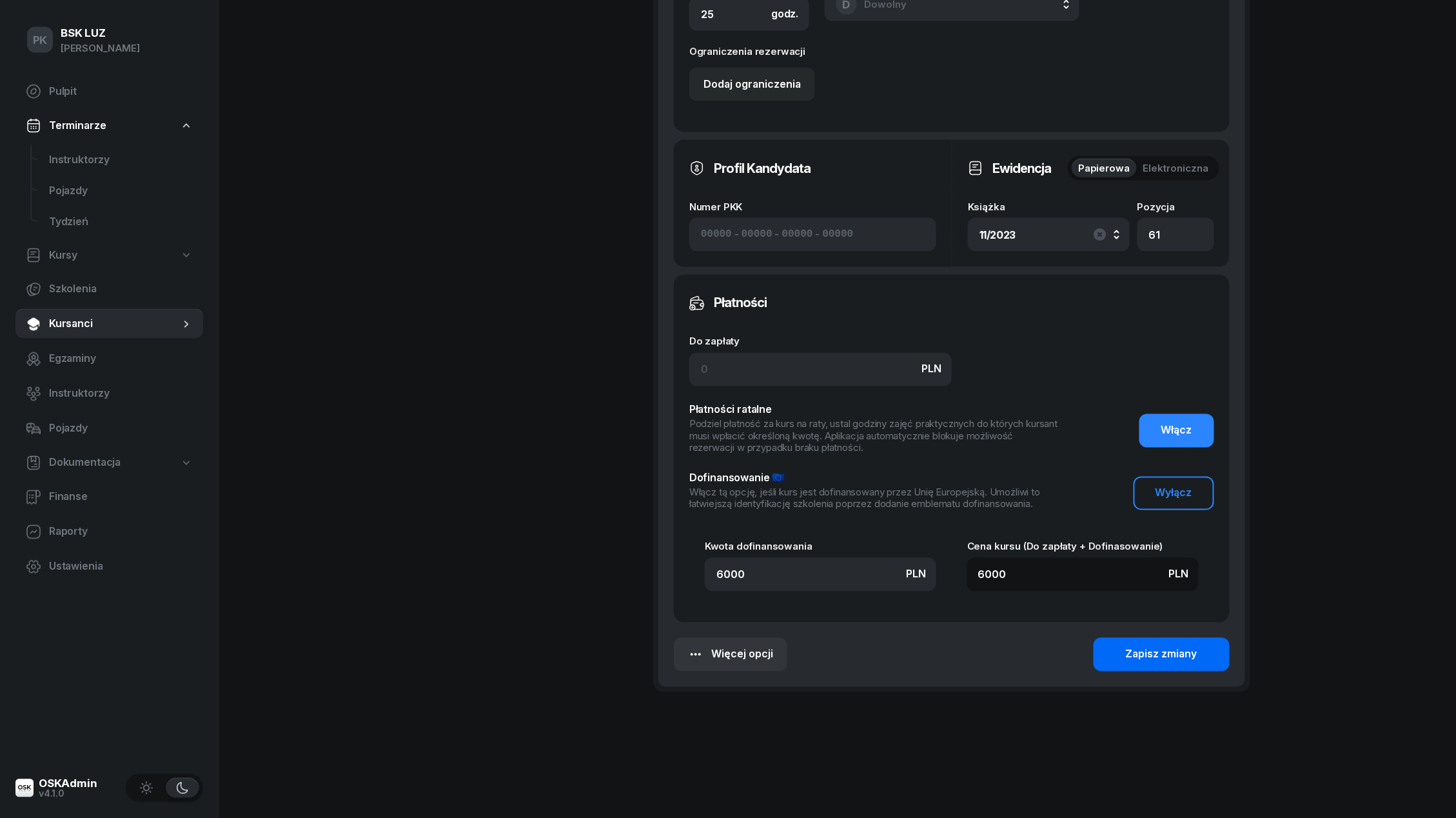
click at [1149, 640] on button "Zapisz zmiany" at bounding box center [1162, 655] width 136 height 34
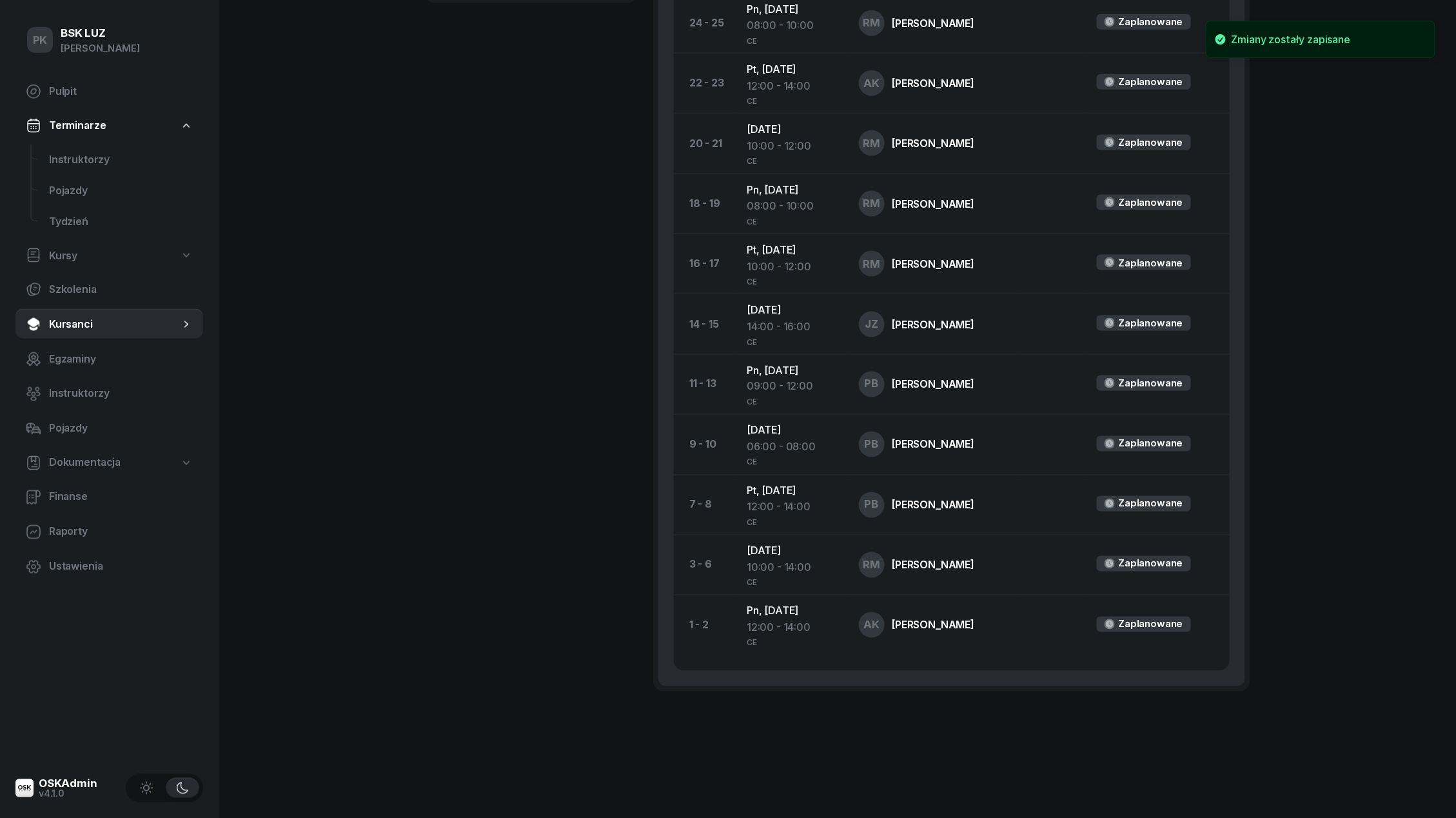
click at [1149, 640] on td "Zaplanowane" at bounding box center [1158, 625] width 143 height 60
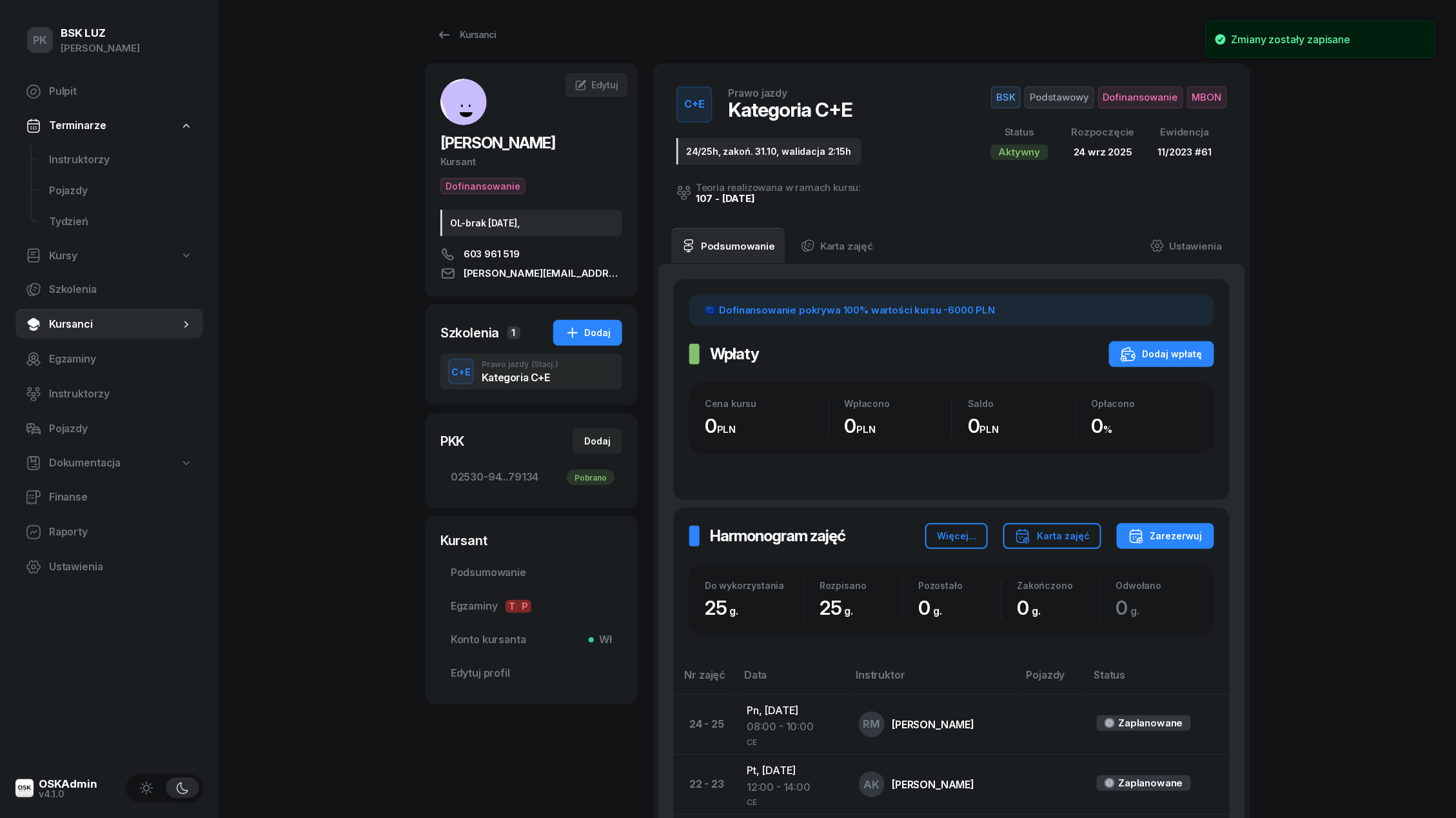
scroll to position [0, 0]
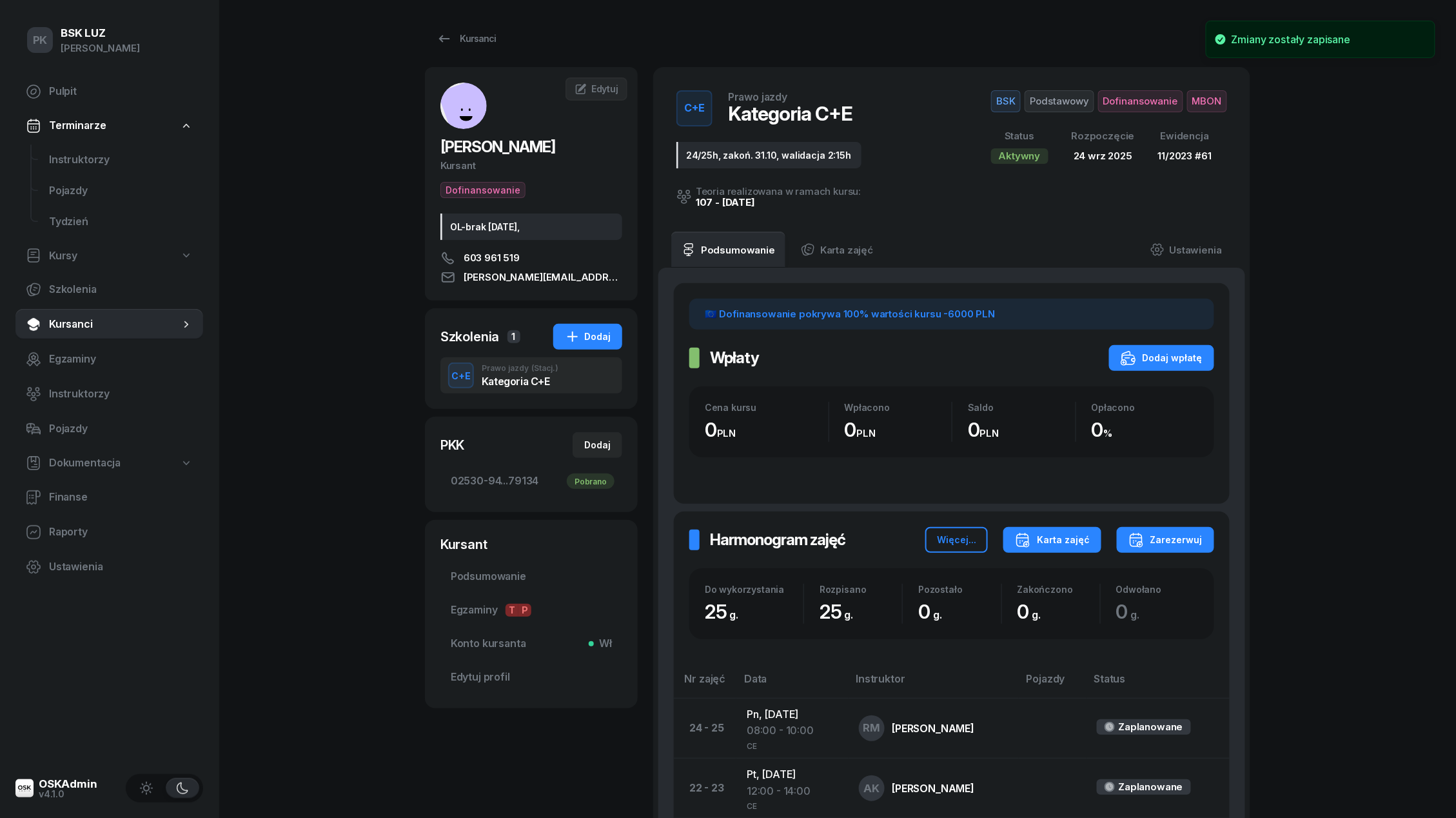
click at [1083, 543] on div "Karta zajęć" at bounding box center [1052, 540] width 75 height 15
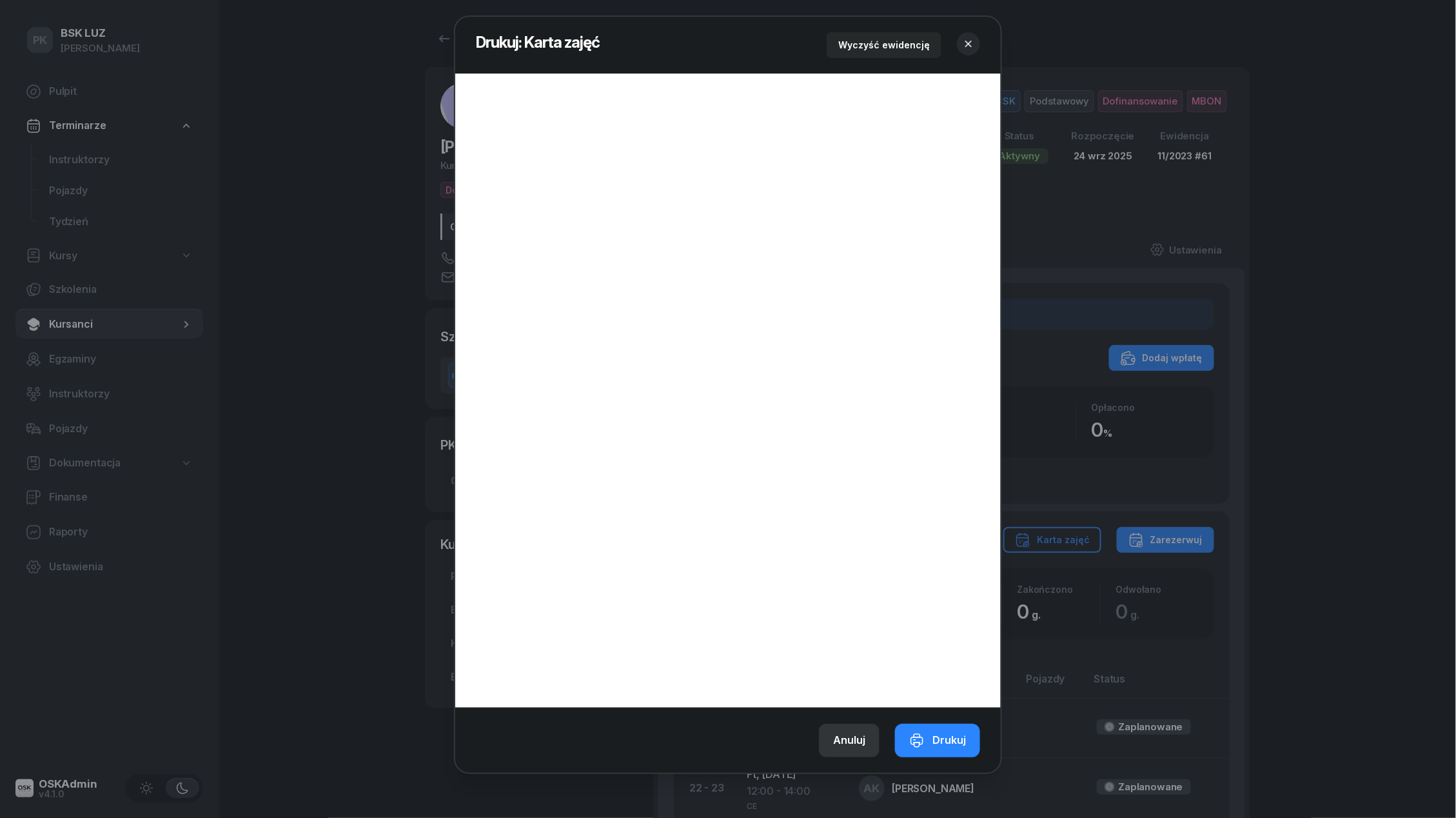
click at [865, 734] on div "Anuluj" at bounding box center [850, 740] width 32 height 17
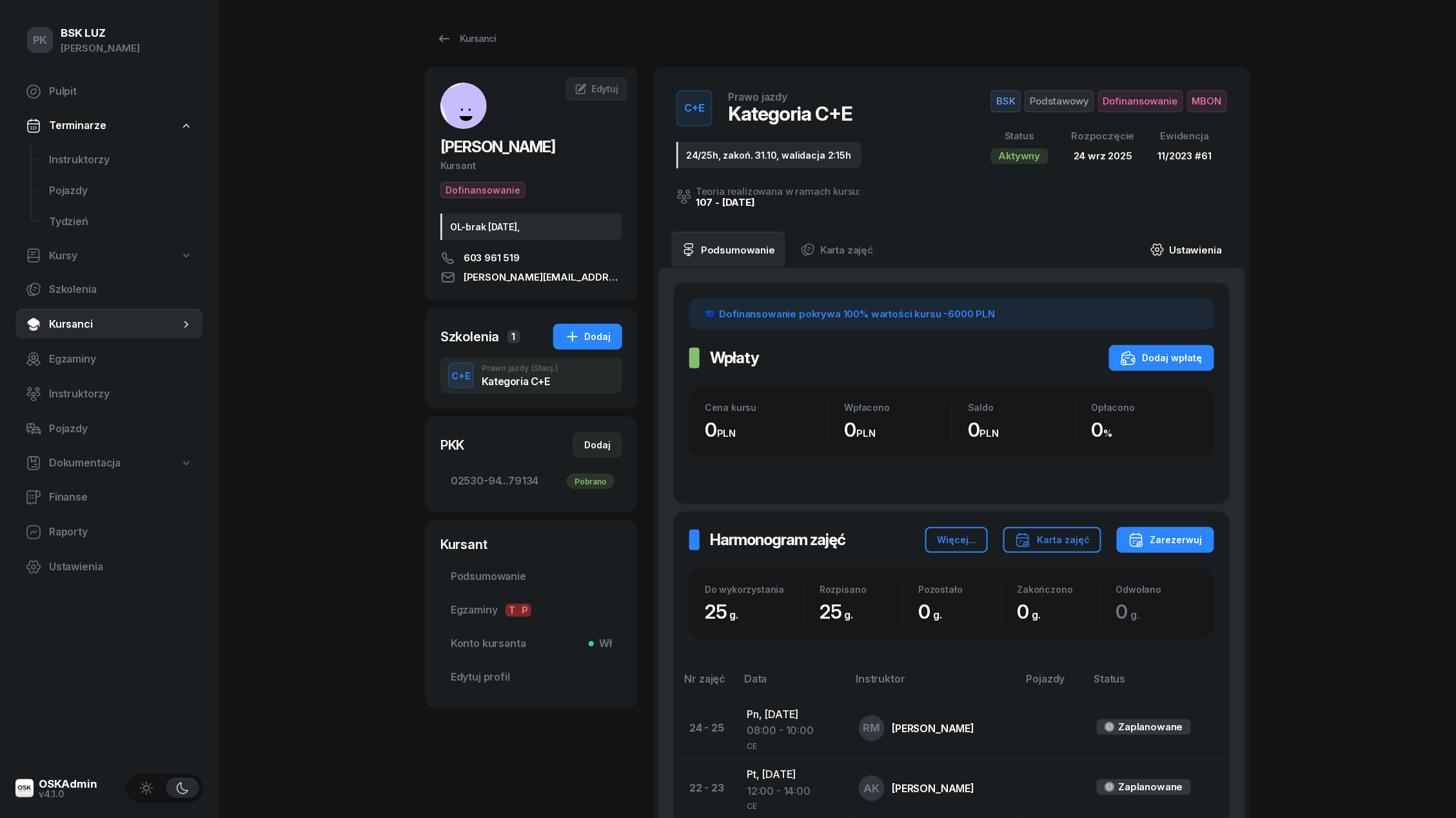
click at [1195, 252] on link "Ustawienia" at bounding box center [1186, 249] width 92 height 36
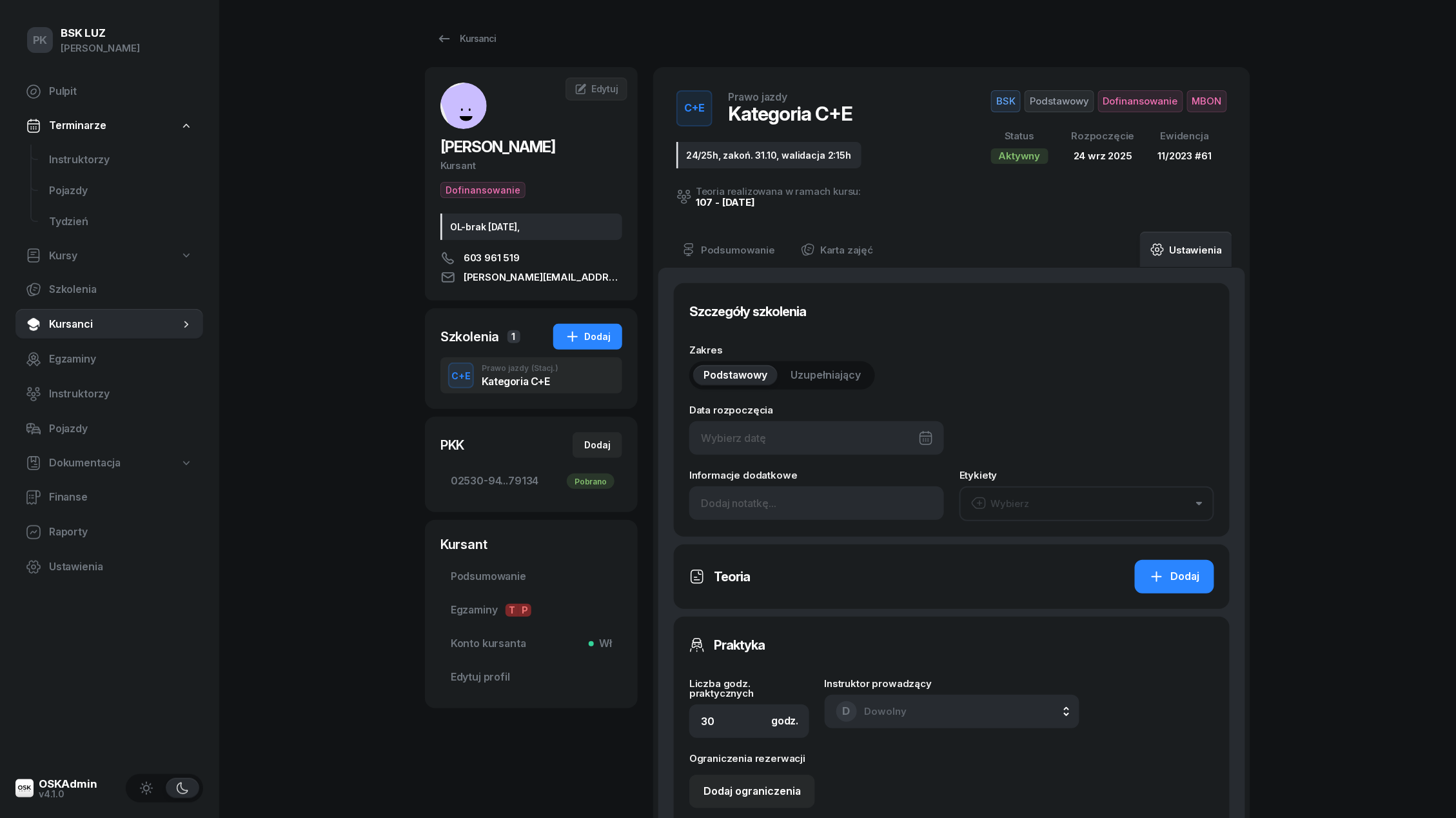
type input "[DATE]"
type input "24/25h, zakoń. 31.10, walidacja 2:15h"
type input "25"
type input "61"
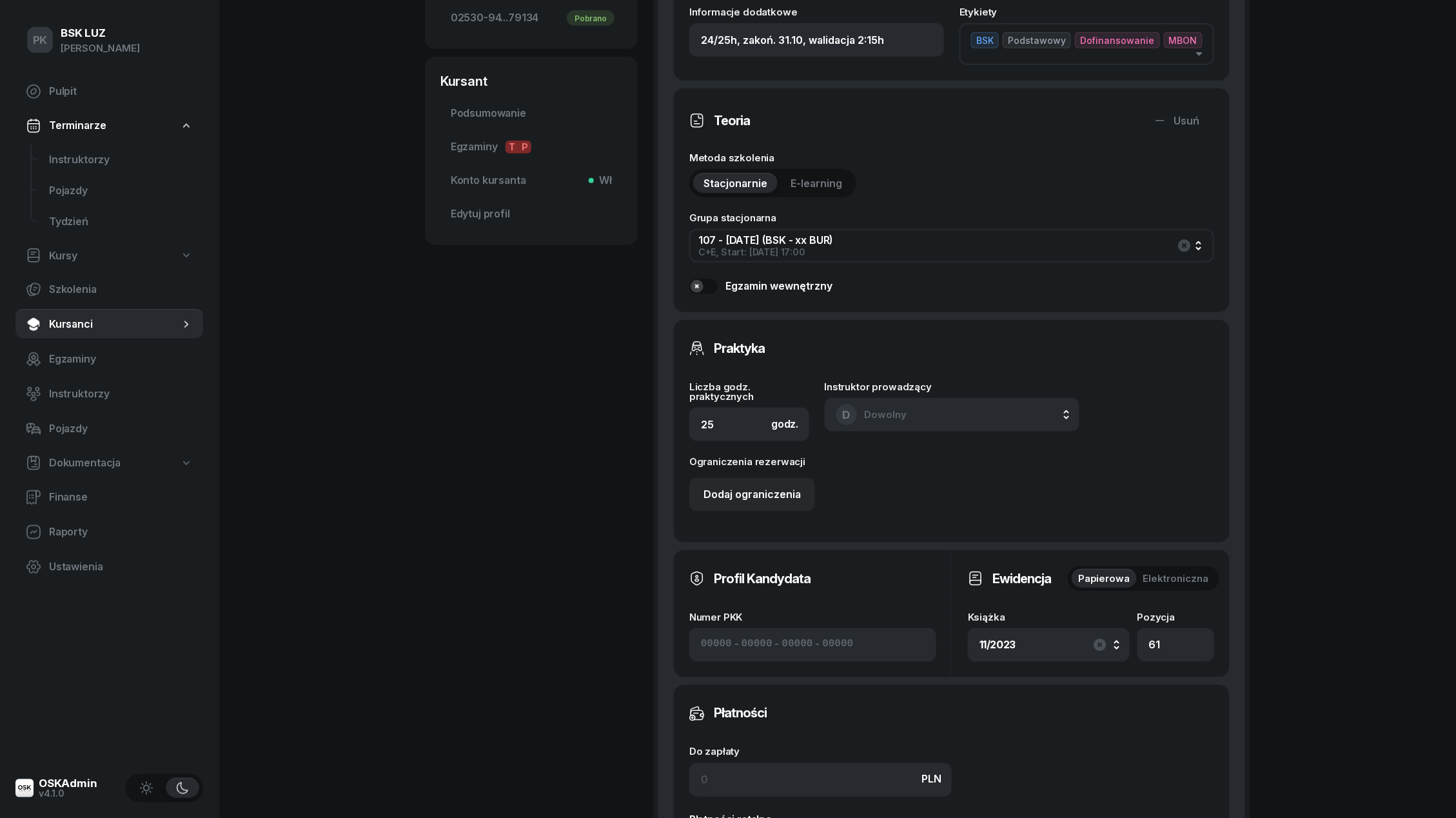
scroll to position [453, 0]
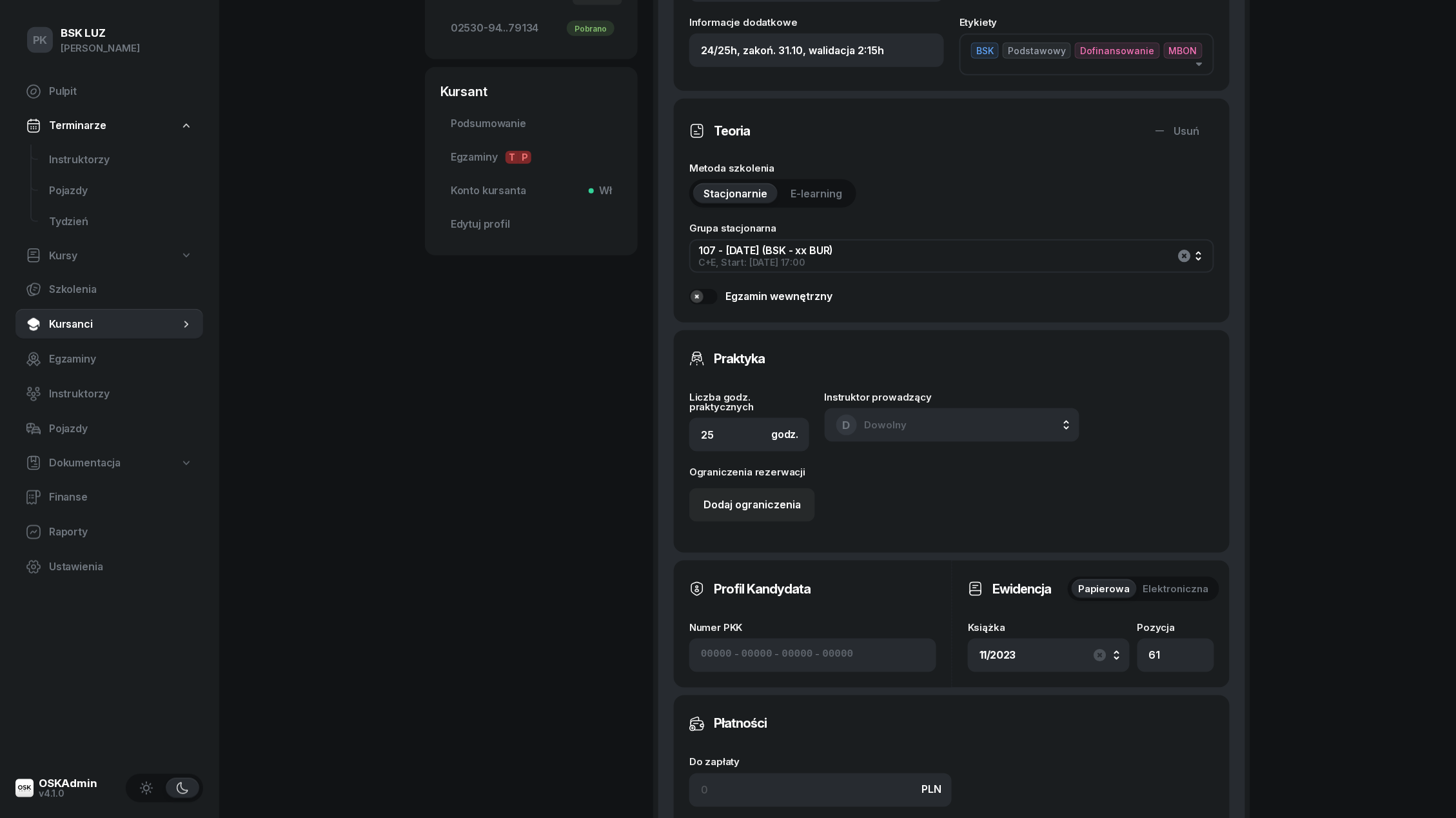
click at [1183, 261] on icon "button" at bounding box center [1184, 256] width 15 height 15
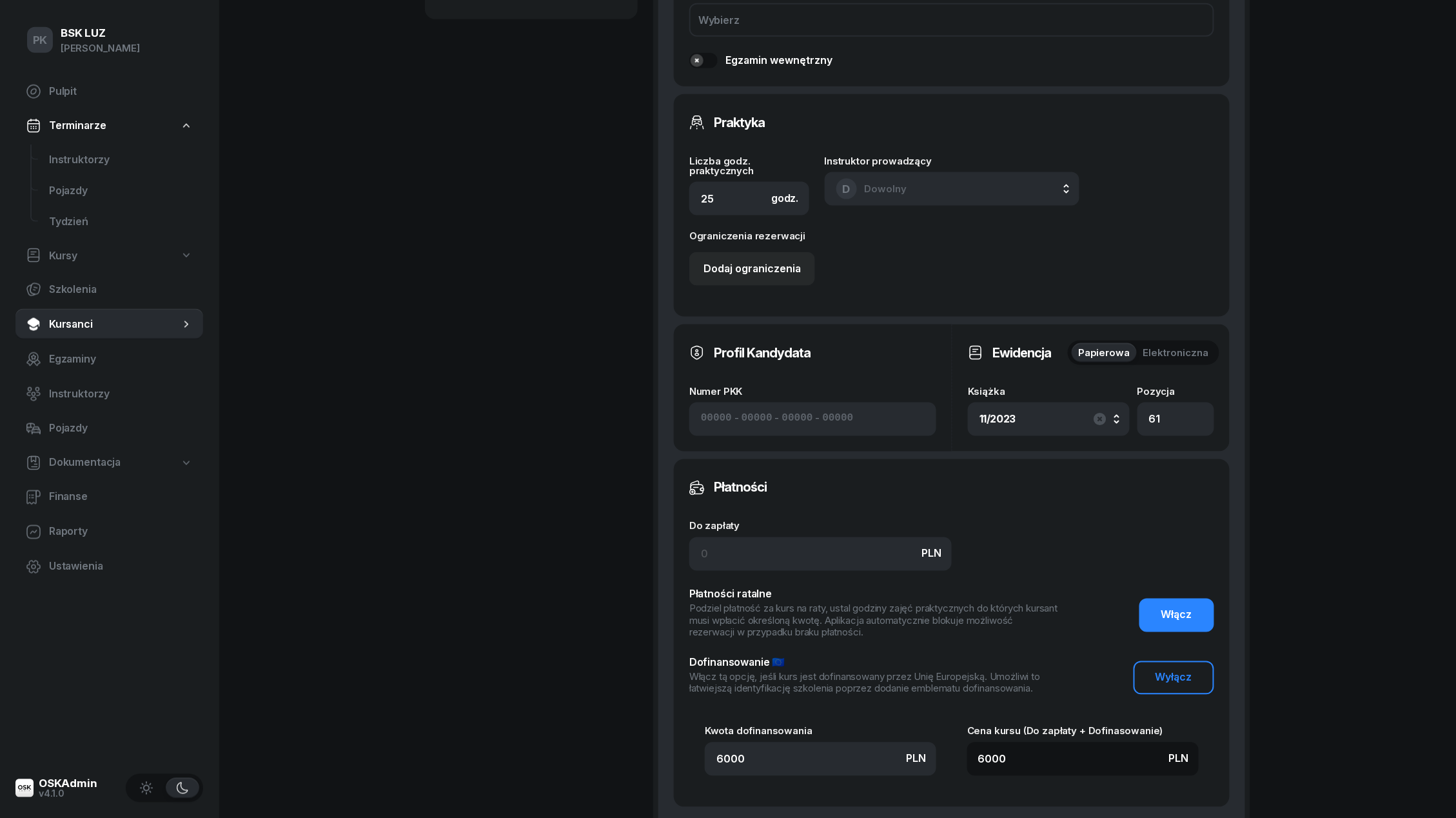
scroll to position [873, 0]
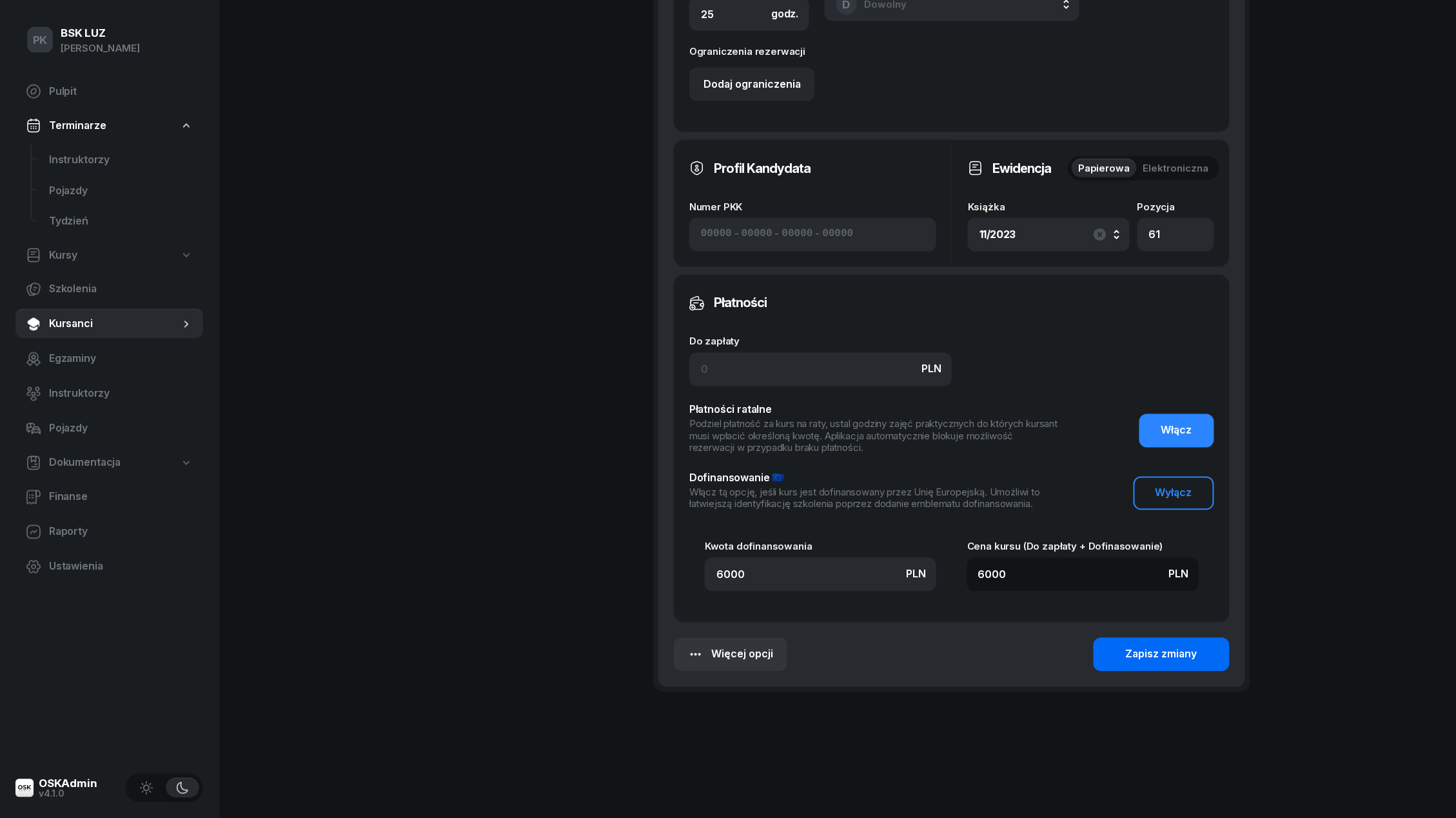
click at [1138, 655] on div "Zapisz zmiany" at bounding box center [1162, 654] width 72 height 17
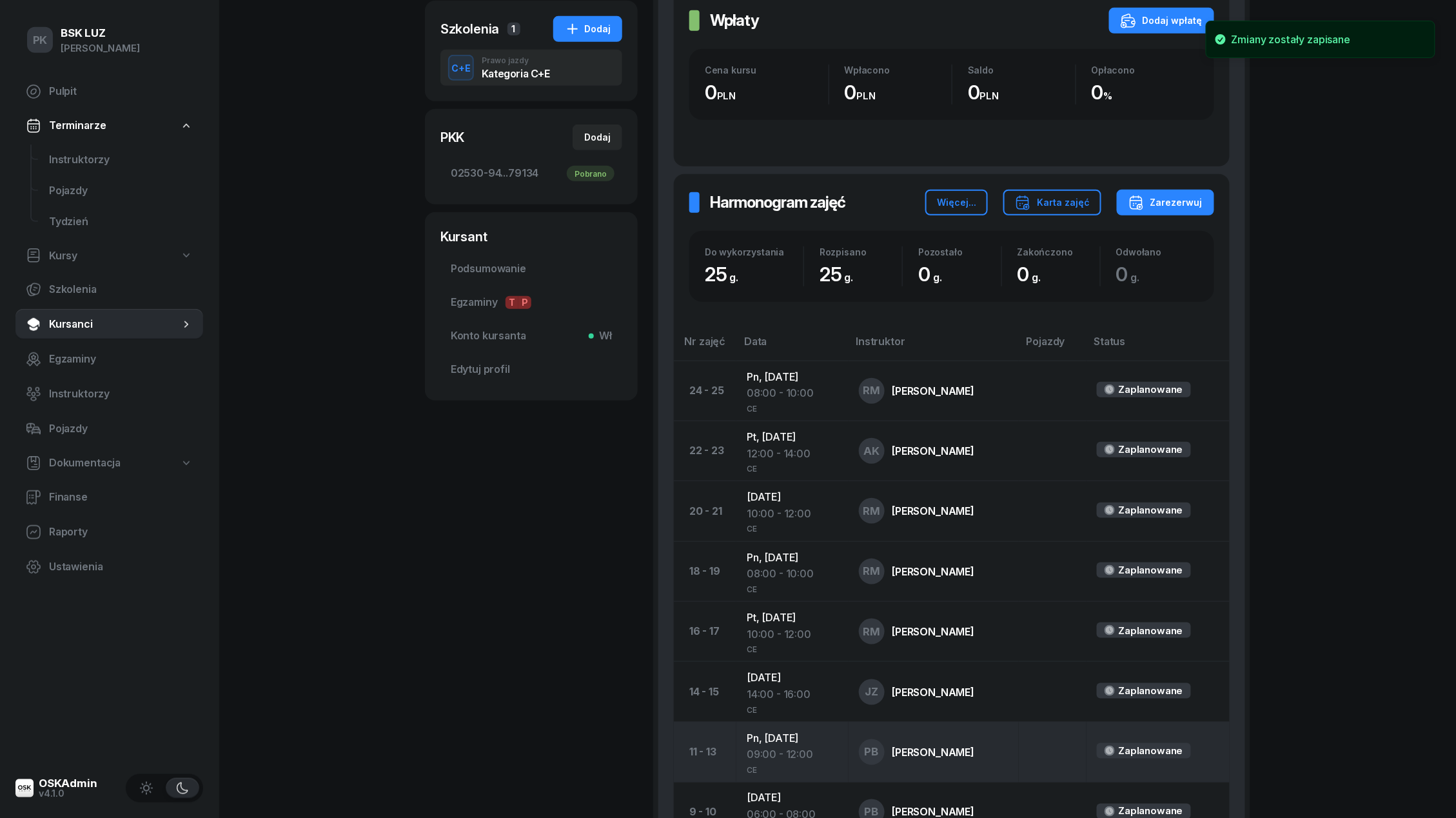
scroll to position [0, 0]
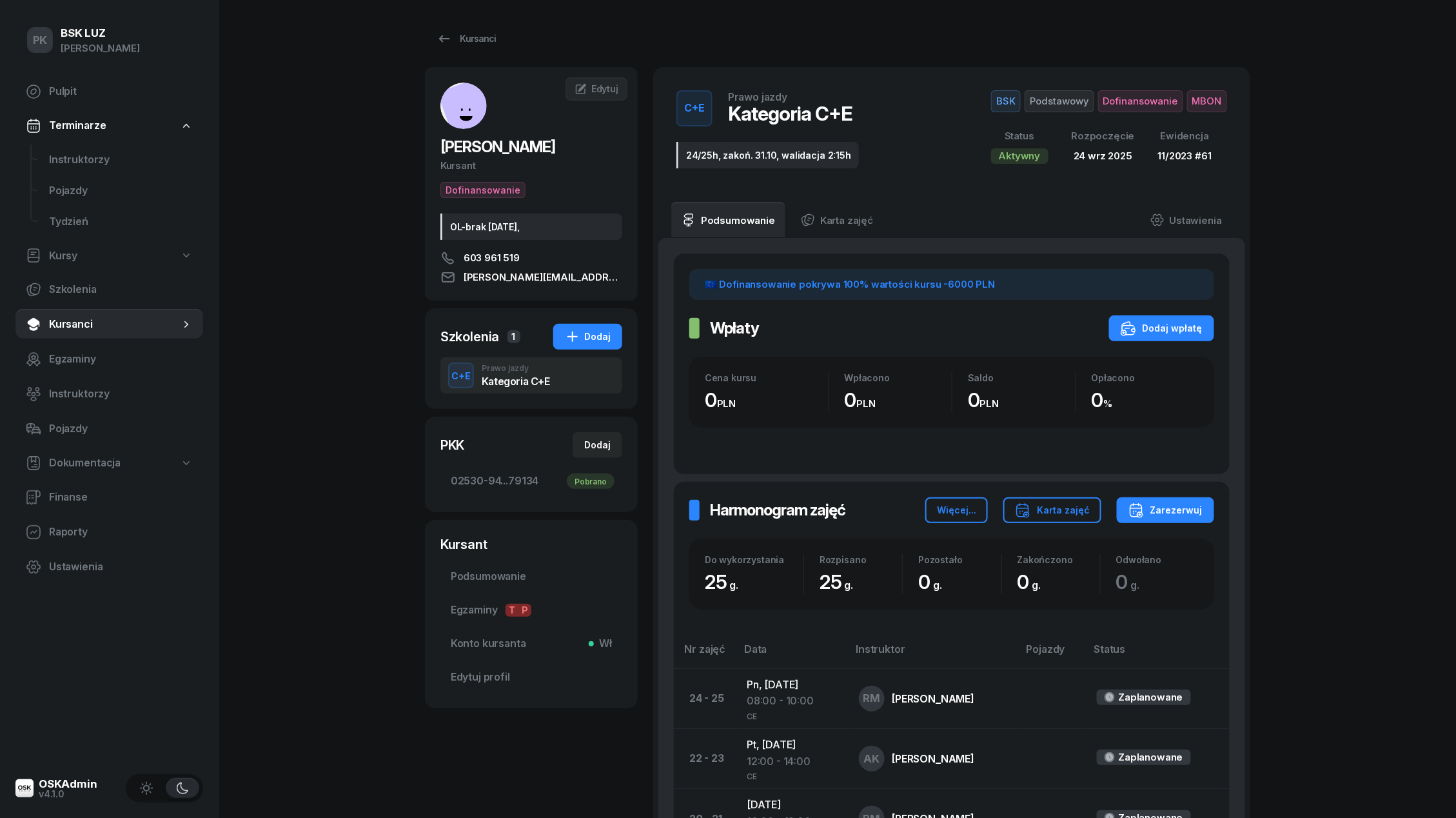
click at [72, 251] on span "Kursy" at bounding box center [63, 256] width 29 height 17
select select
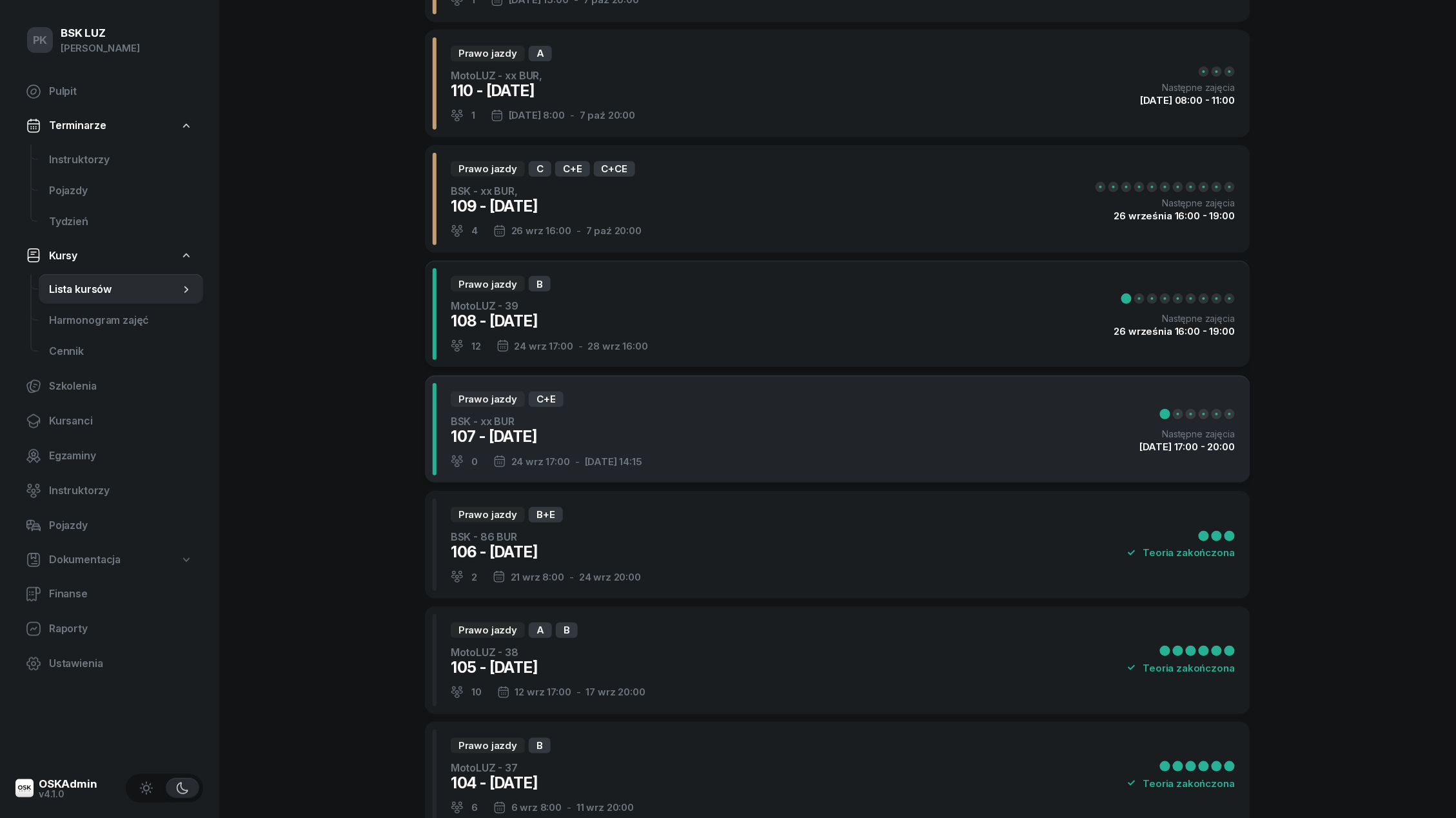
scroll to position [163, 0]
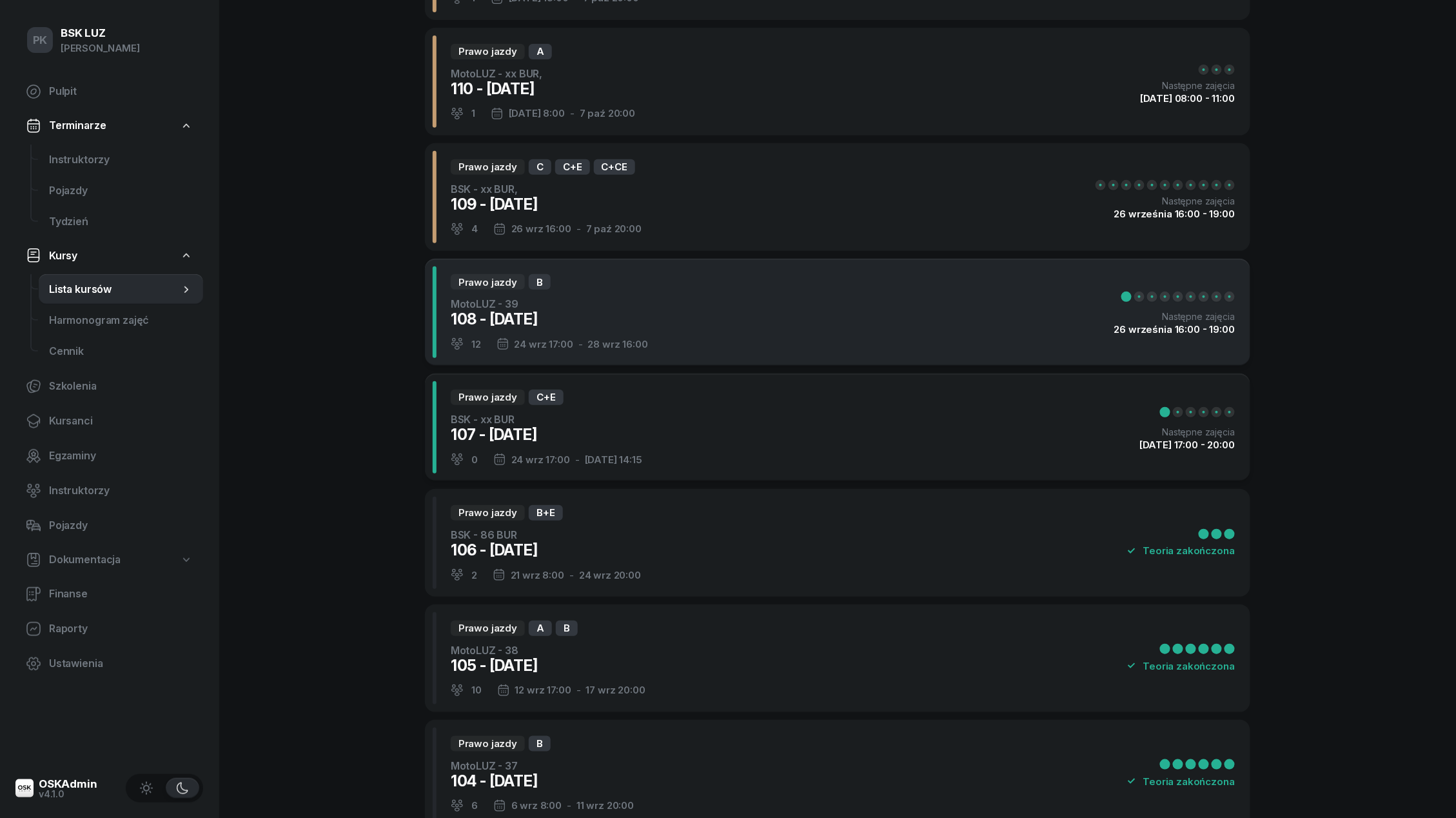
click at [703, 307] on div "Prawo jazdy B MotoLUZ - 39 108 - [DATE] 12 [DATE] 17:00 - [DATE] 16:00 Następne…" at bounding box center [837, 312] width 825 height 108
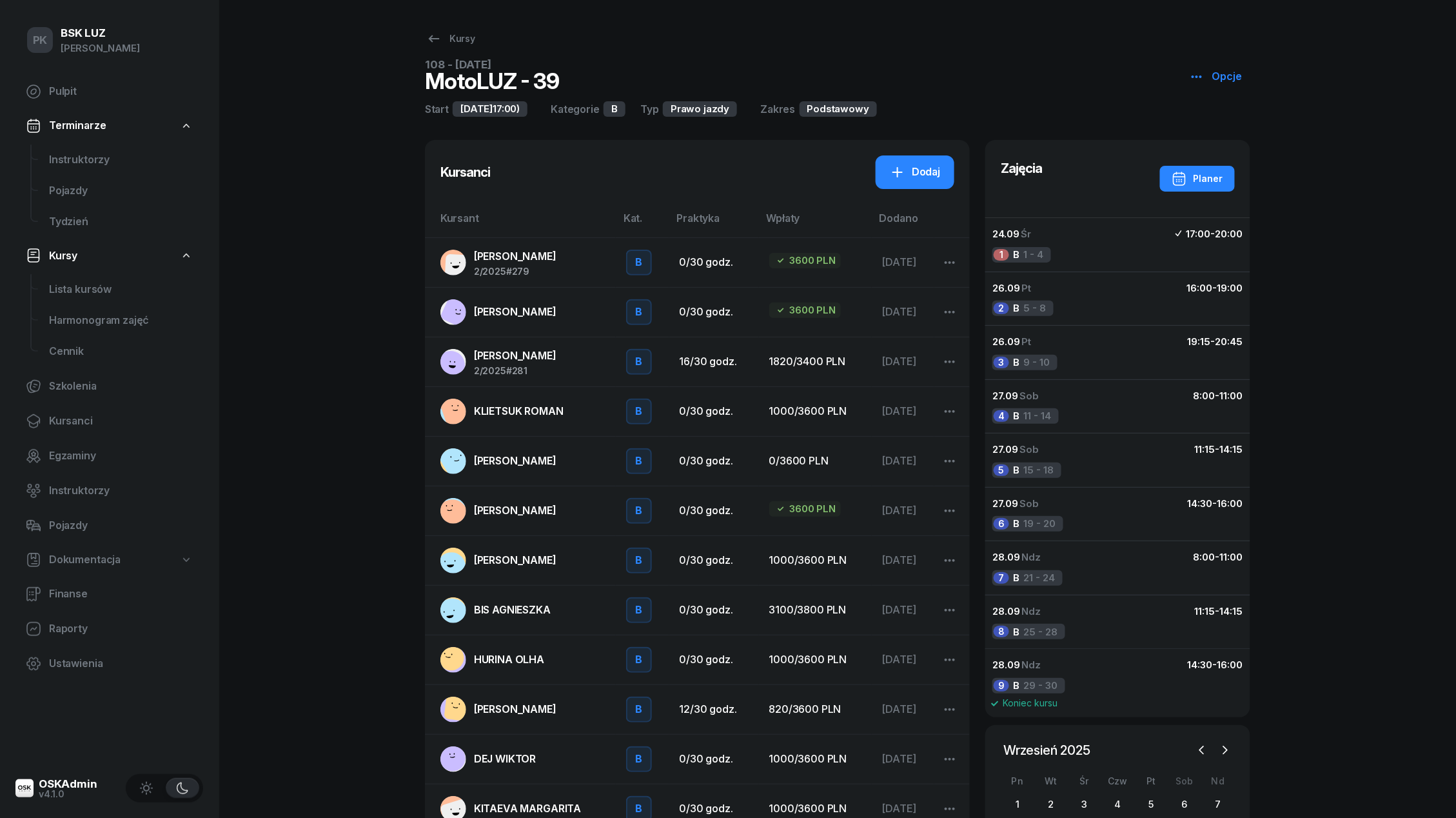
click at [516, 267] on span "#279" at bounding box center [518, 271] width 23 height 11
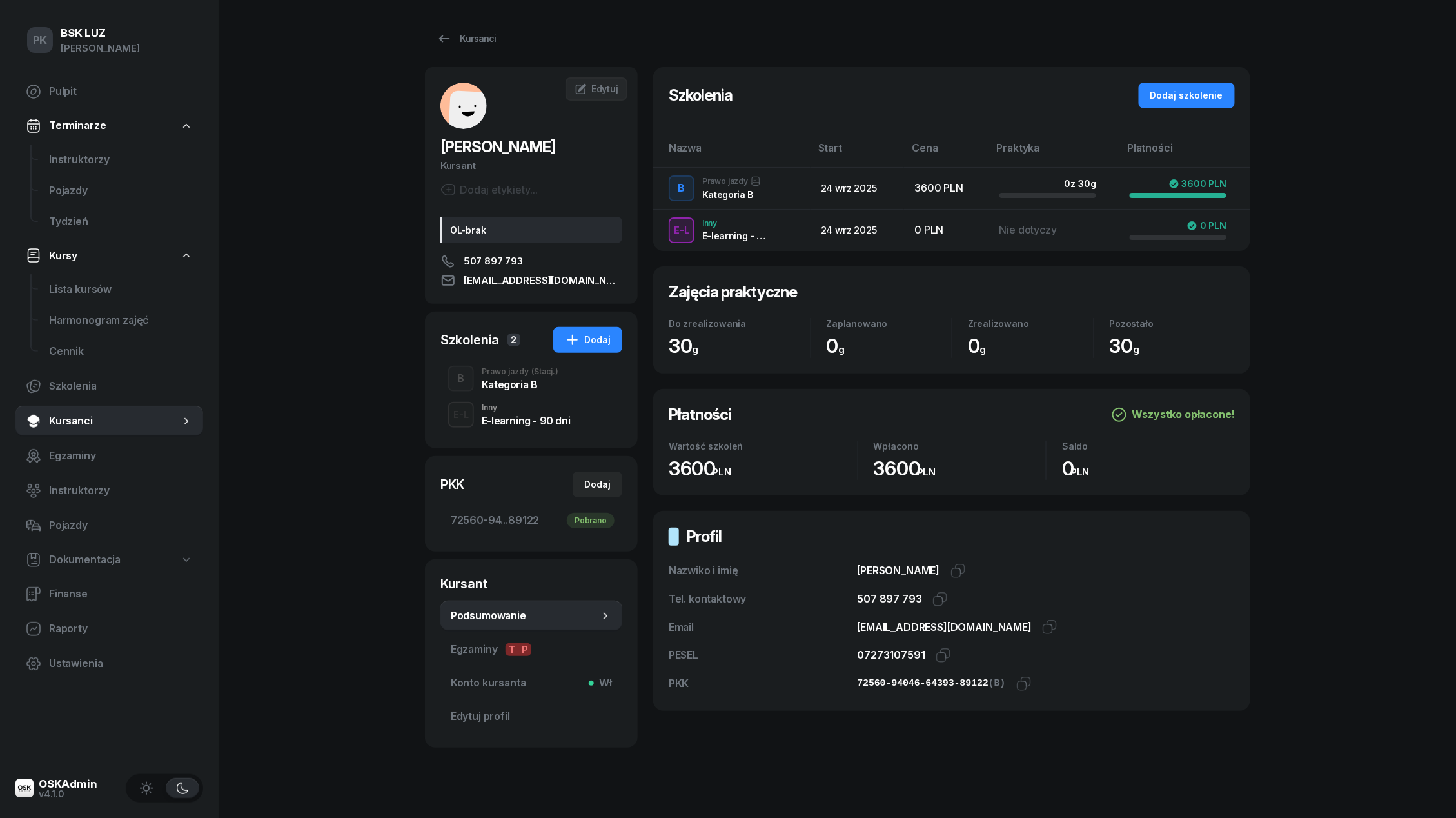
scroll to position [18, 0]
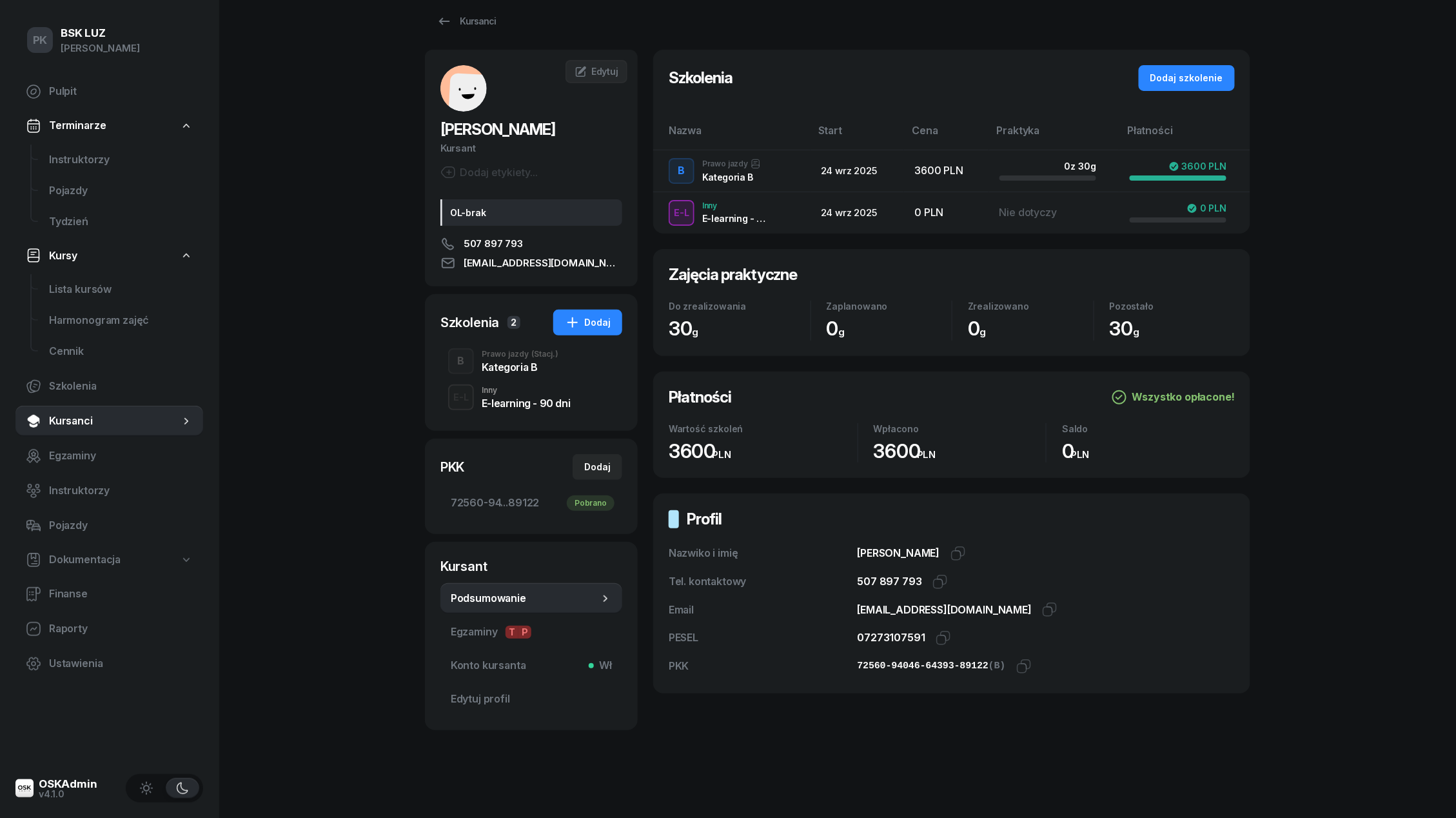
click at [524, 369] on div "Kategoria B" at bounding box center [520, 367] width 77 height 10
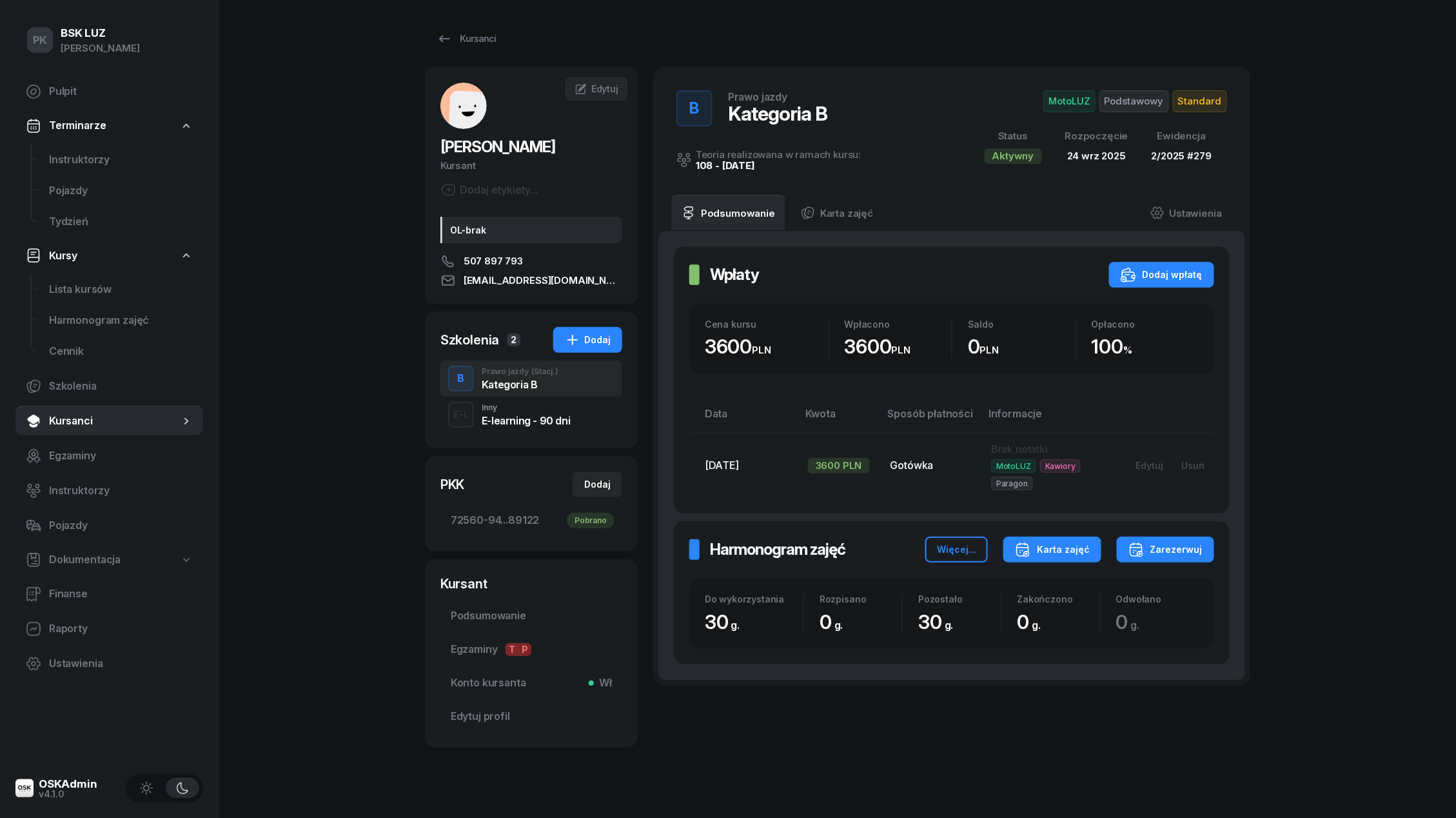
click at [1082, 560] on button "Karta zajęć" at bounding box center [1052, 549] width 98 height 26
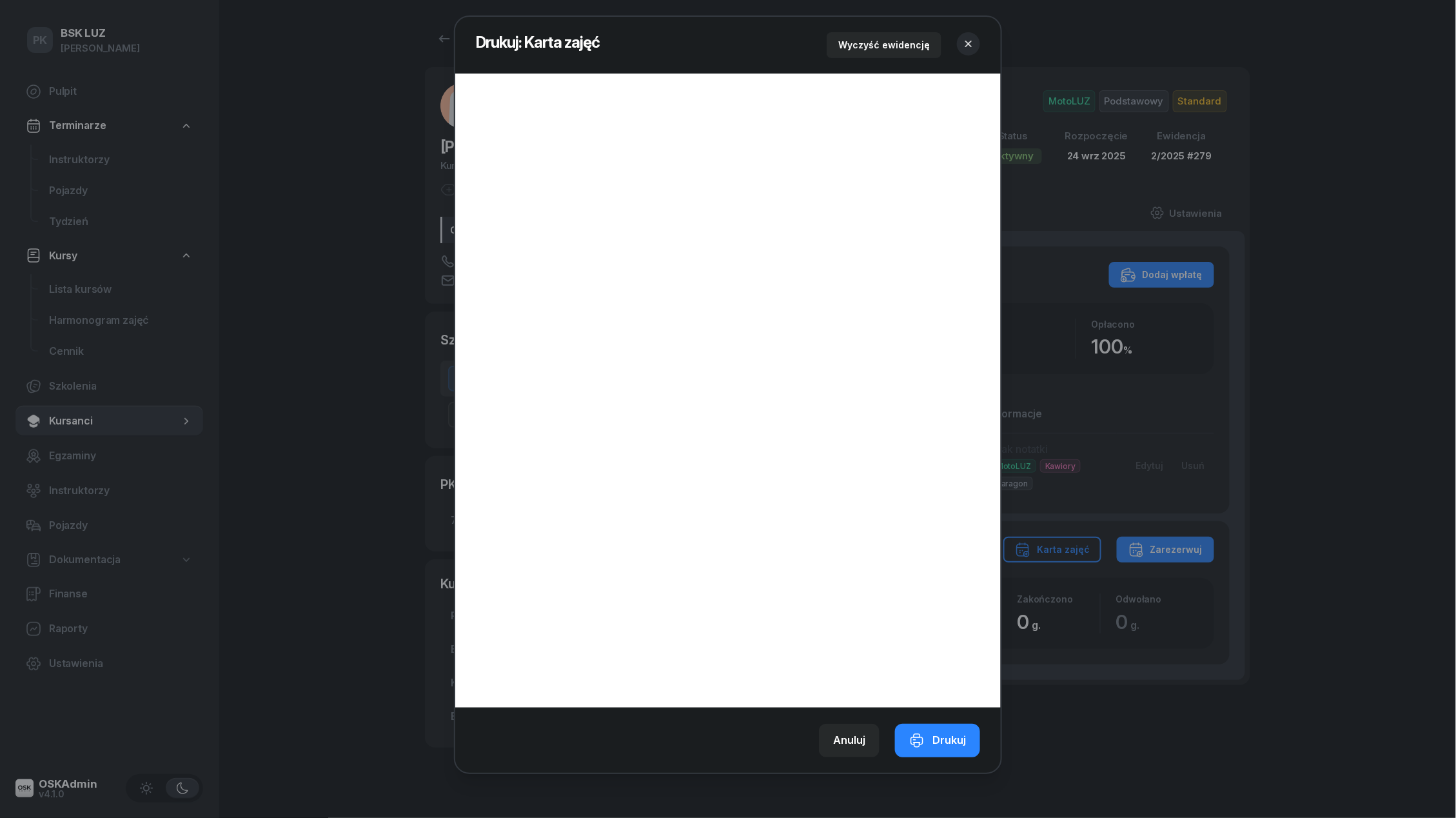
click at [969, 45] on icon "button" at bounding box center [969, 44] width 13 height 13
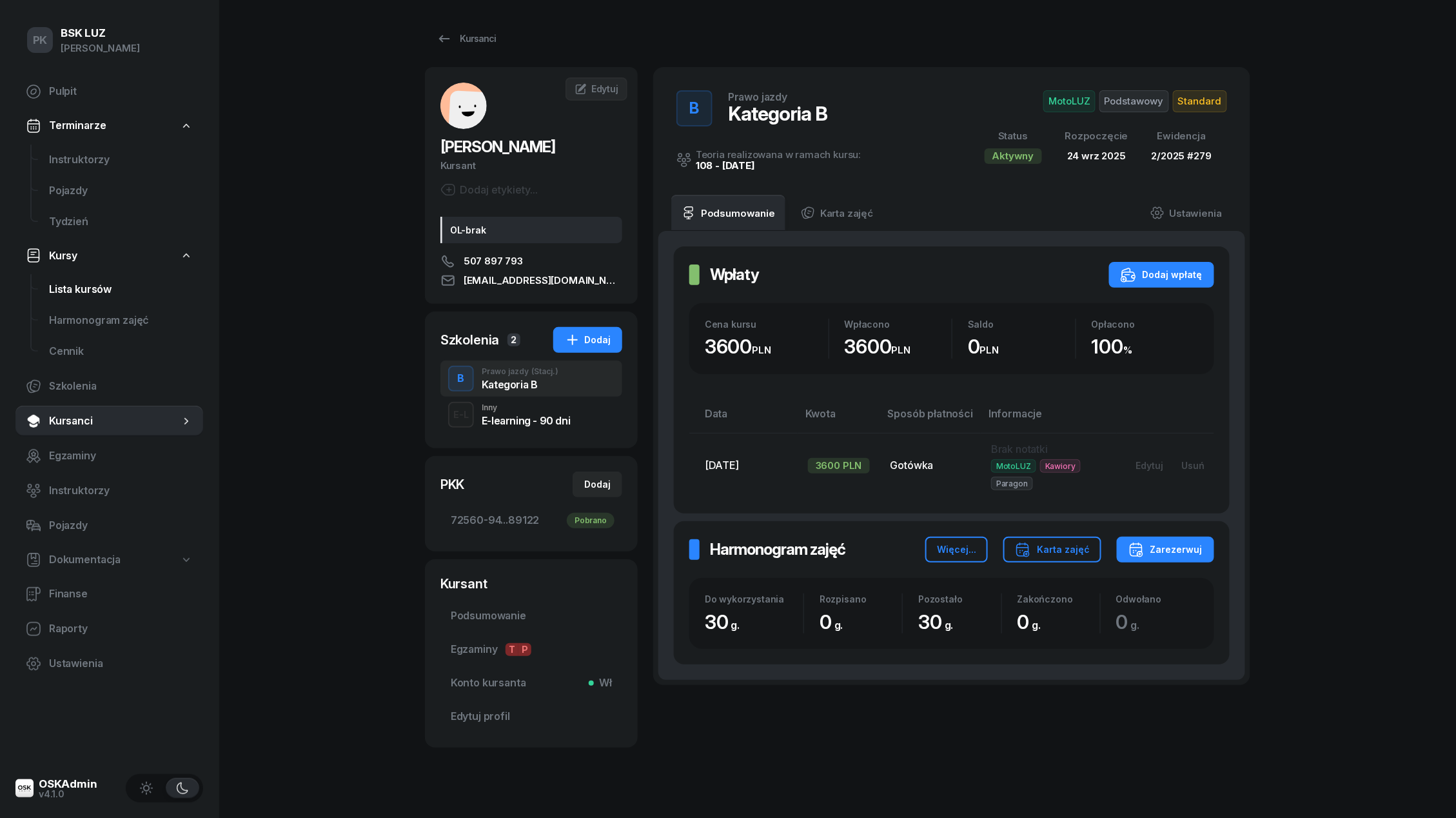
click at [108, 291] on span "Lista kursów" at bounding box center [121, 289] width 144 height 17
select select
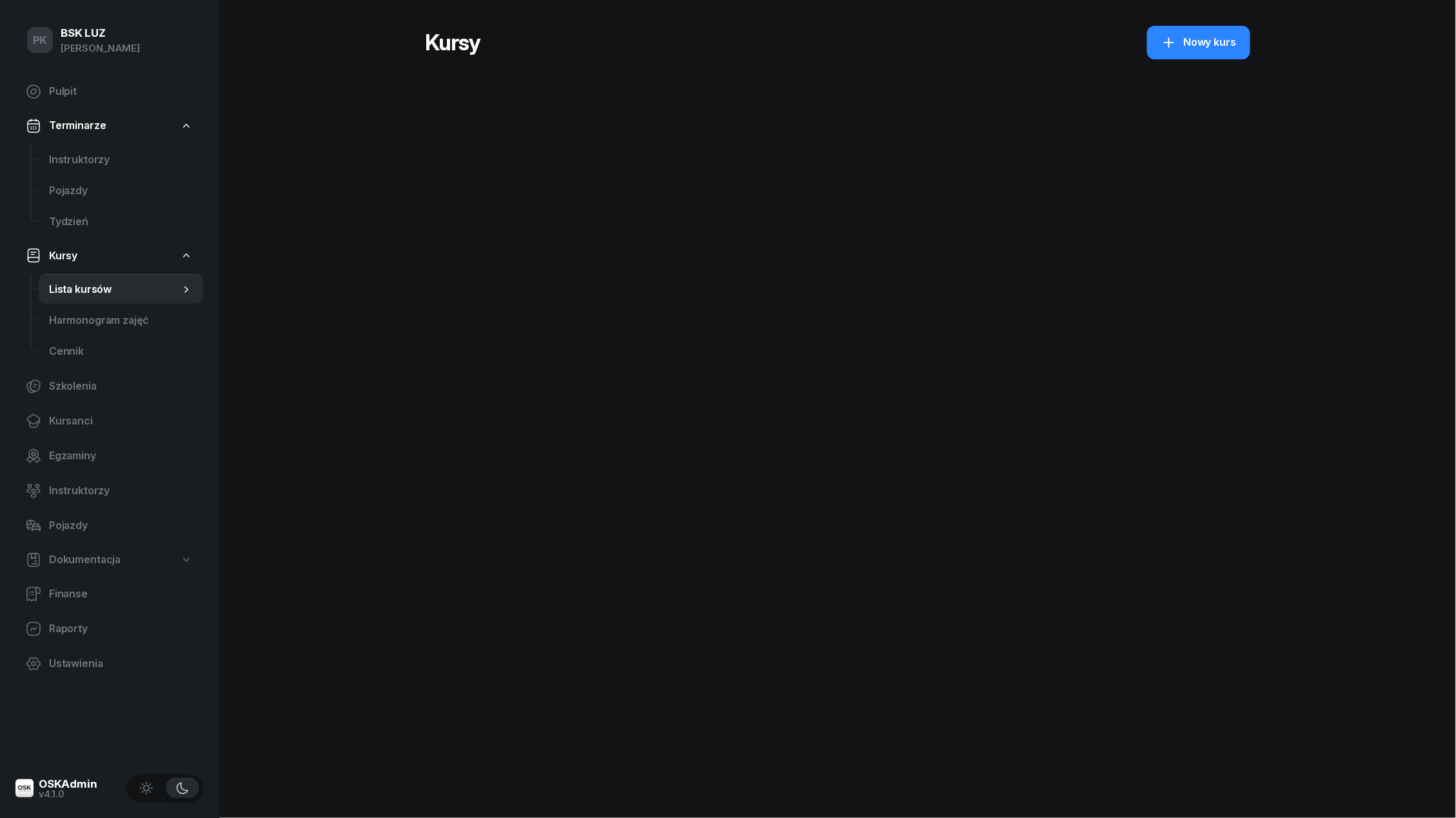
click at [108, 291] on span "Lista kursów" at bounding box center [114, 289] width 131 height 17
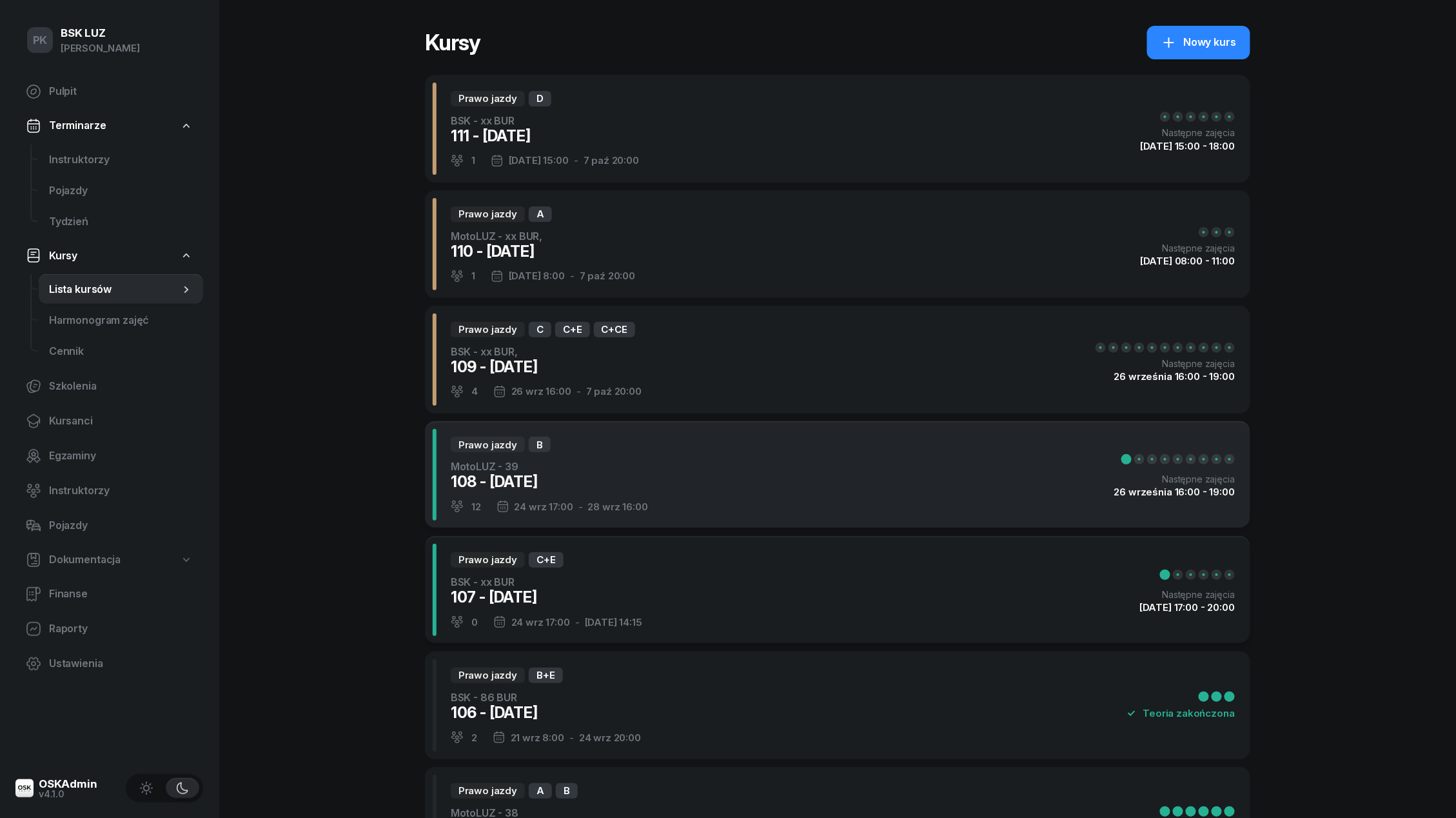
click at [616, 480] on div "108 - [DATE]" at bounding box center [549, 482] width 197 height 21
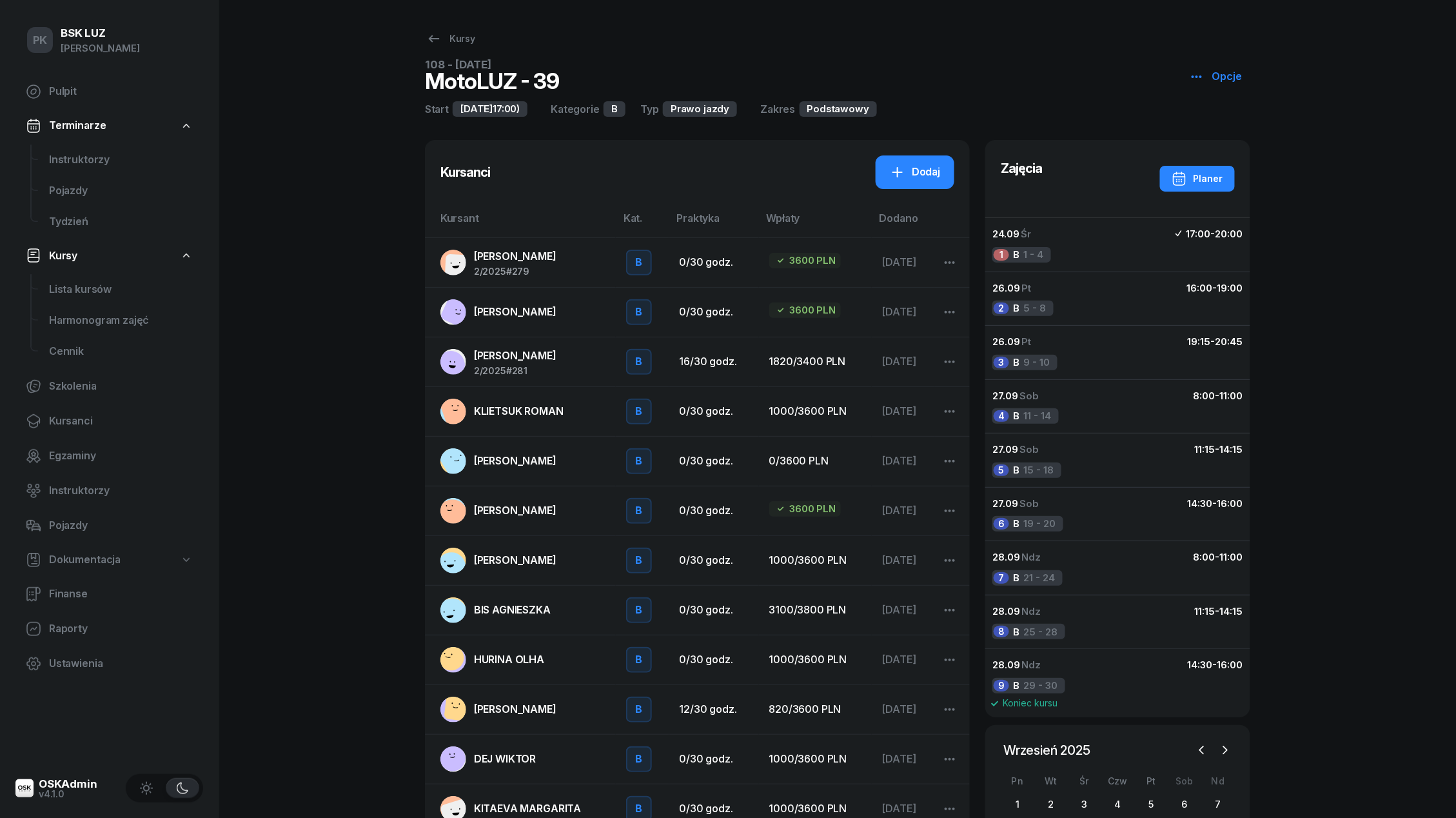
click at [537, 310] on span "[PERSON_NAME]" at bounding box center [515, 312] width 83 height 13
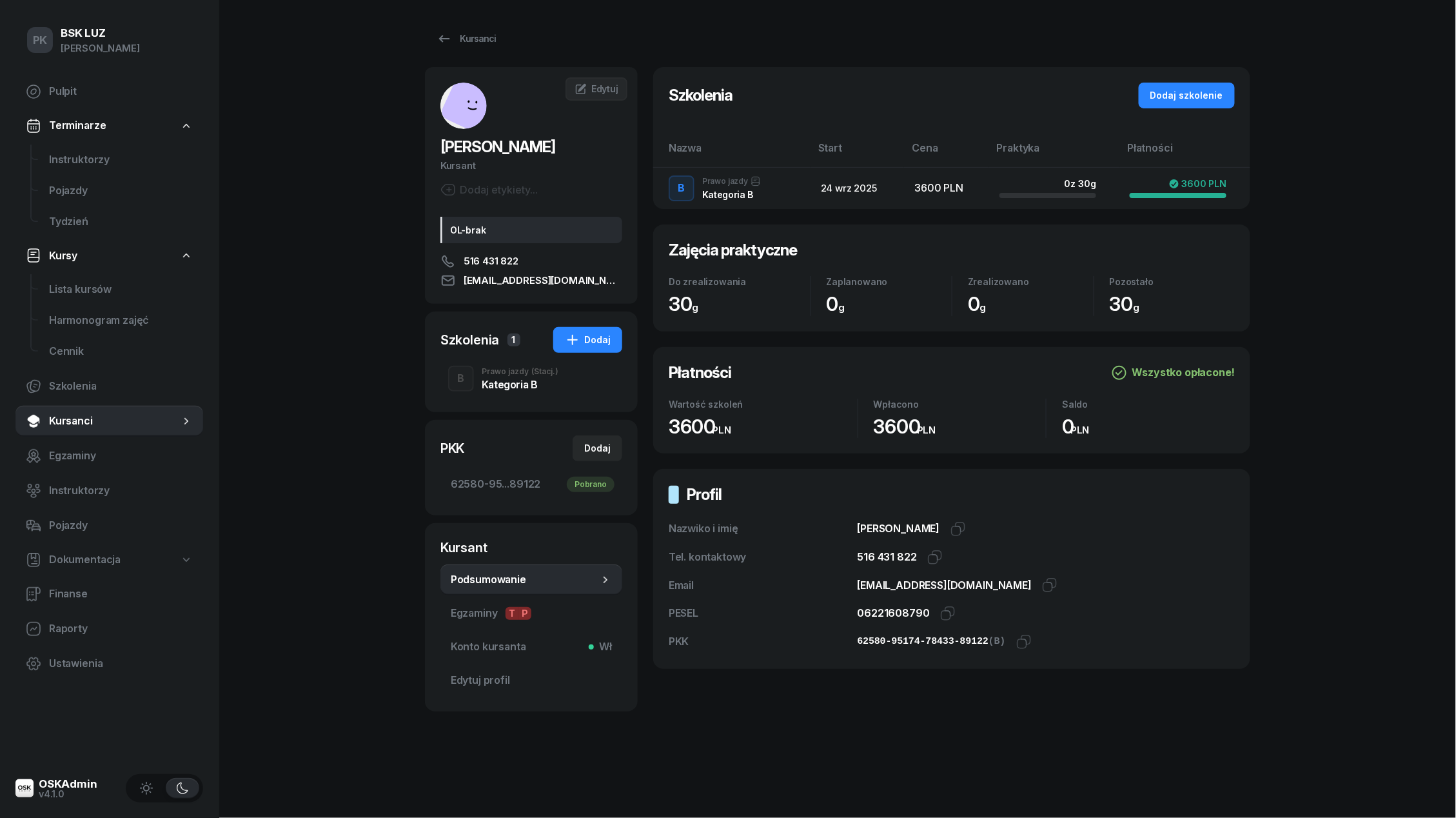
click at [560, 371] on div "B Prawo jazdy (Stacj.) Kategoria B" at bounding box center [531, 378] width 182 height 36
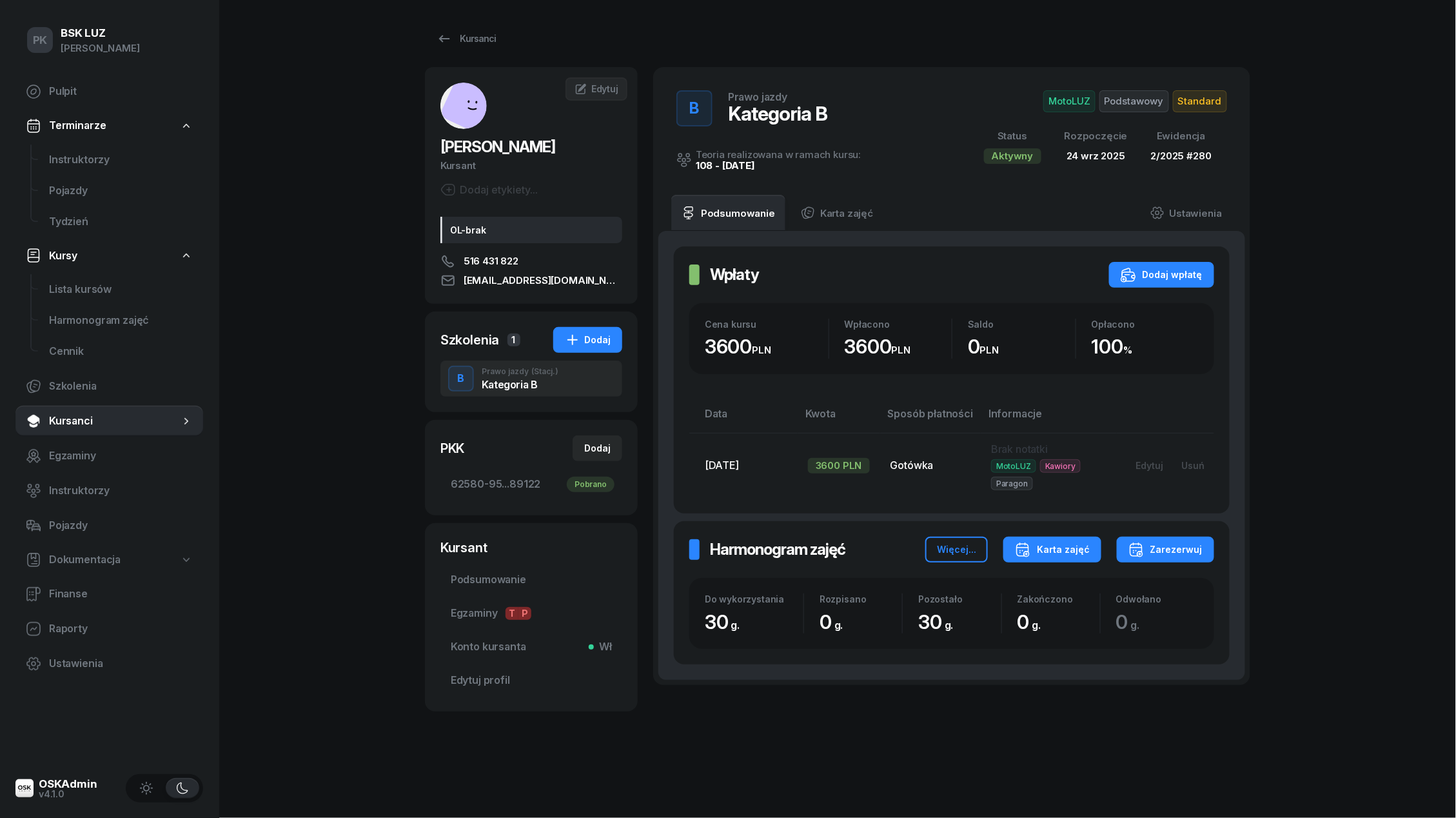
click at [1044, 546] on div "Karta zajęć" at bounding box center [1052, 549] width 75 height 15
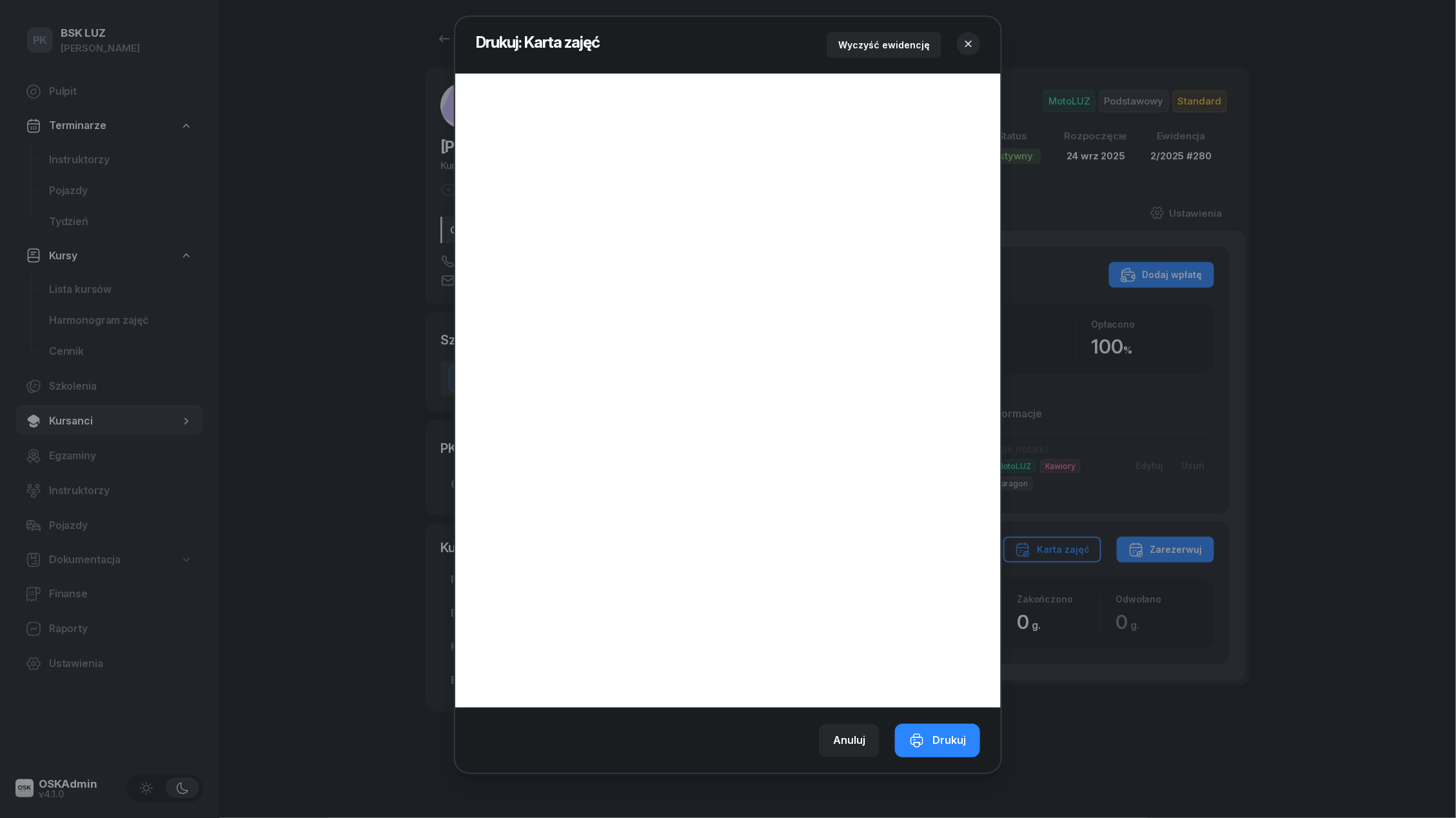
click at [973, 51] on button "button" at bounding box center [969, 44] width 23 height 23
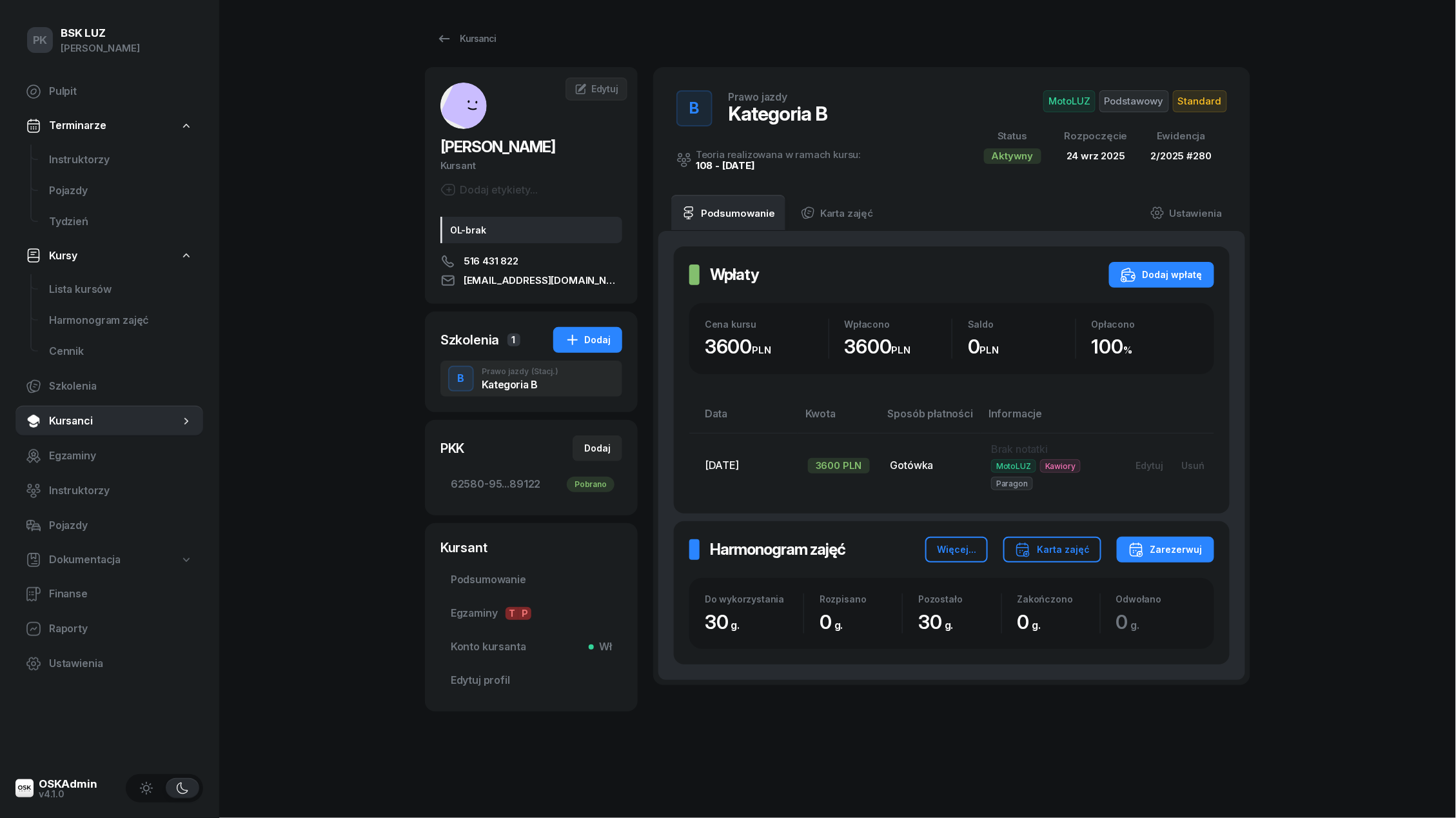
click at [92, 412] on link "Kursanci" at bounding box center [109, 421] width 187 height 31
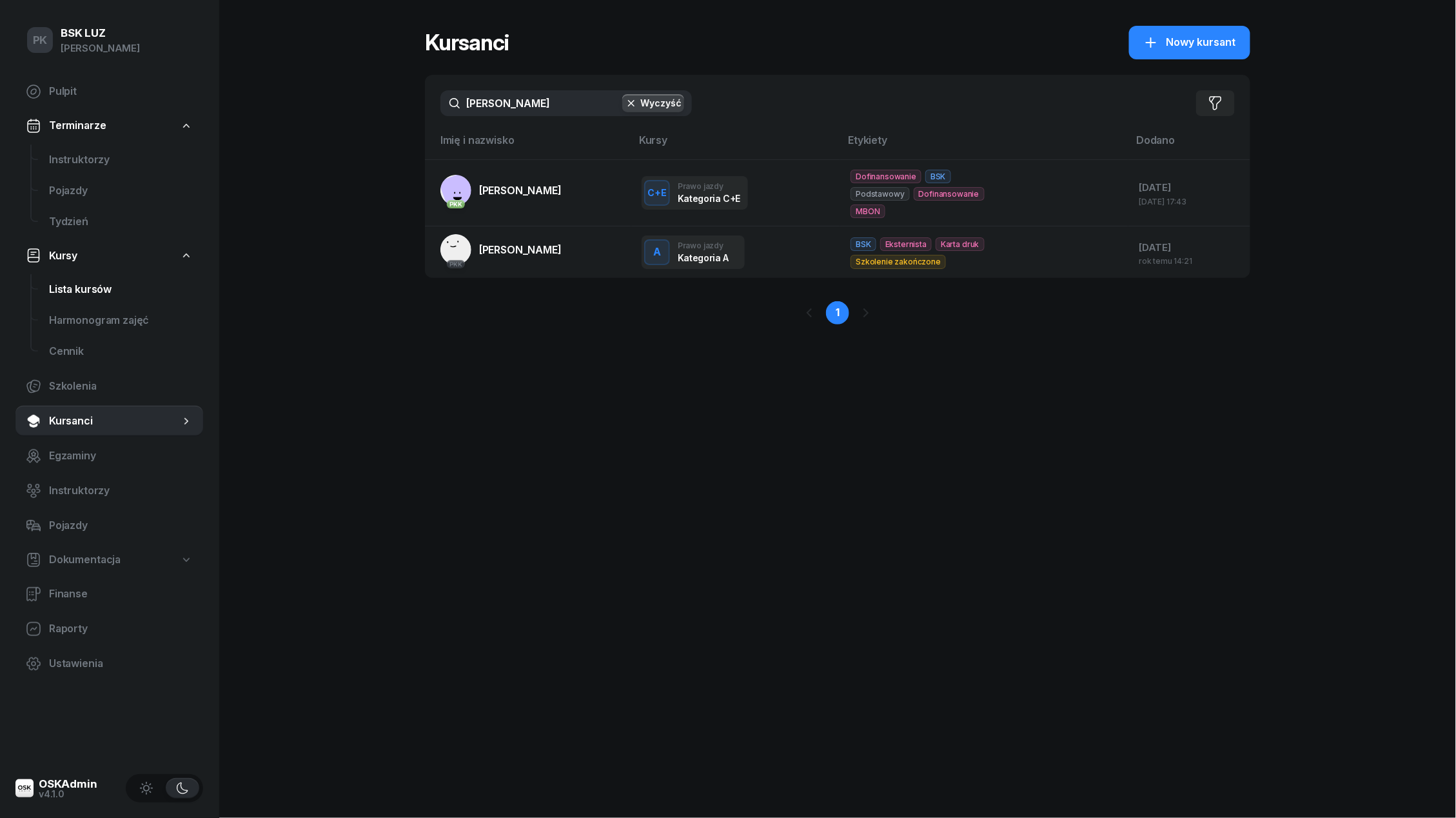
click at [100, 295] on span "Lista kursów" at bounding box center [121, 289] width 144 height 17
select select
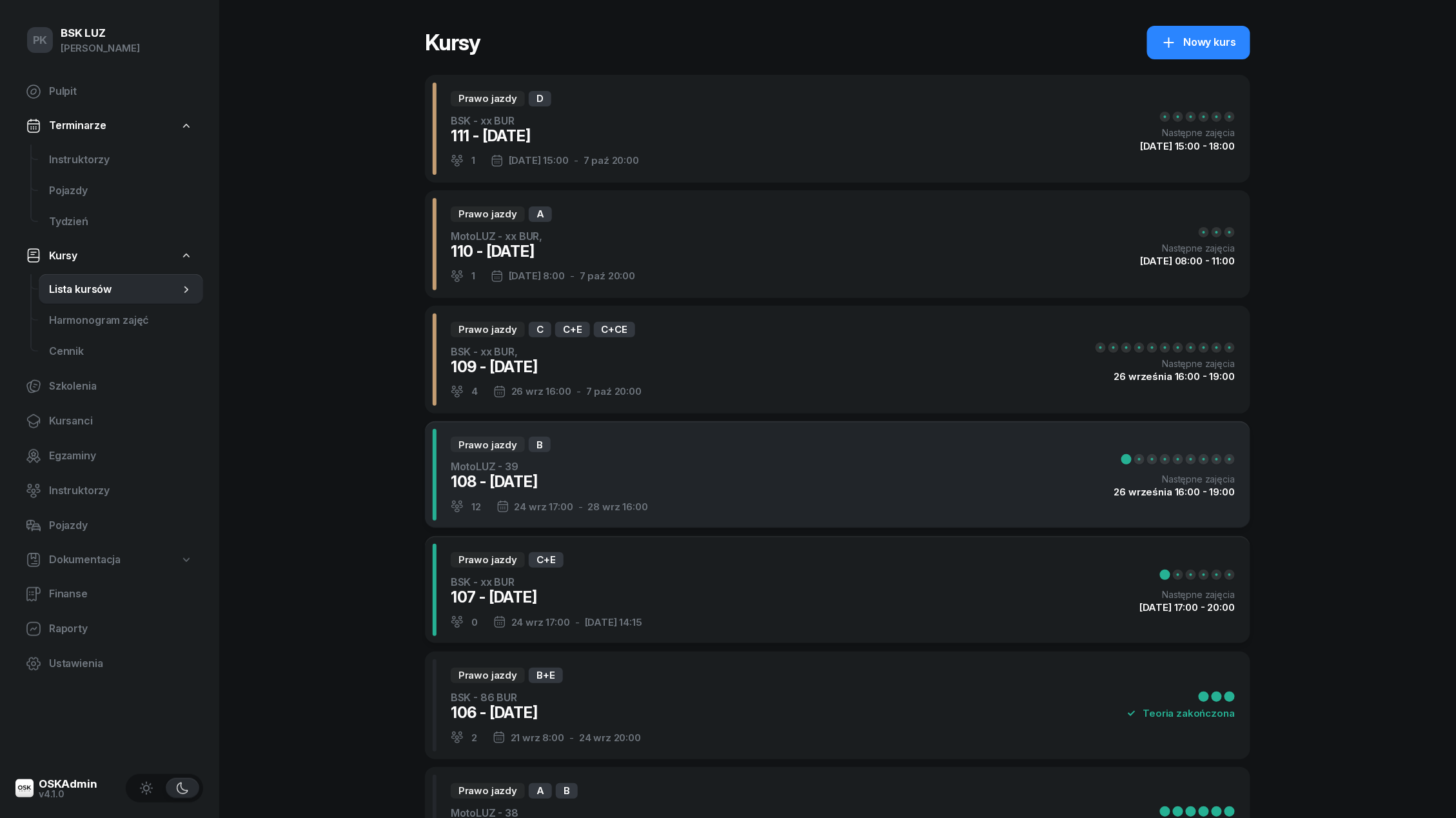
click at [673, 461] on div "Prawo jazdy B MotoLUZ - 39 108 - [DATE] 12 [DATE] 17:00 - [DATE] 16:00 Następne…" at bounding box center [837, 475] width 825 height 108
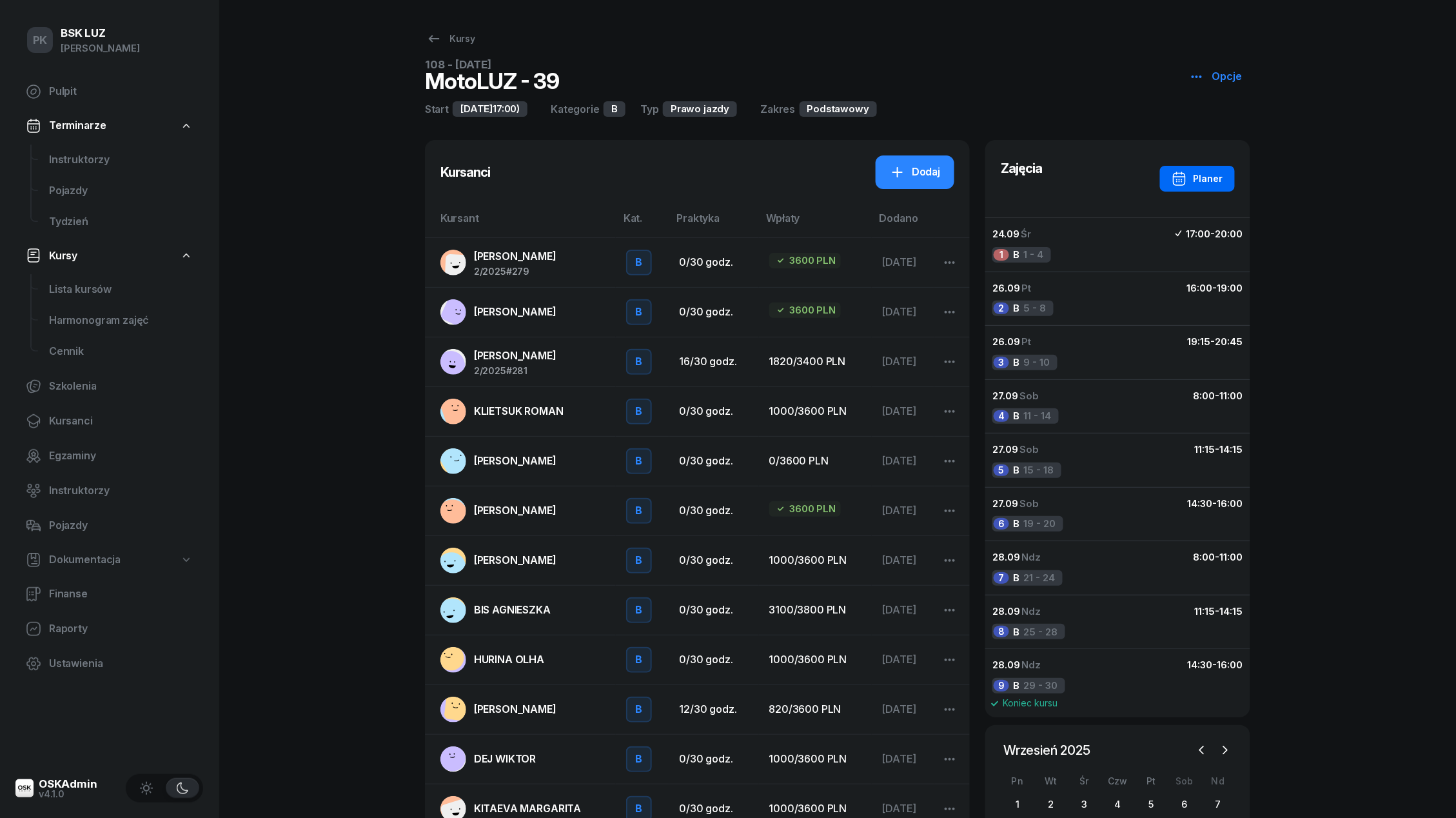
click at [1213, 174] on div "Planer" at bounding box center [1197, 178] width 51 height 15
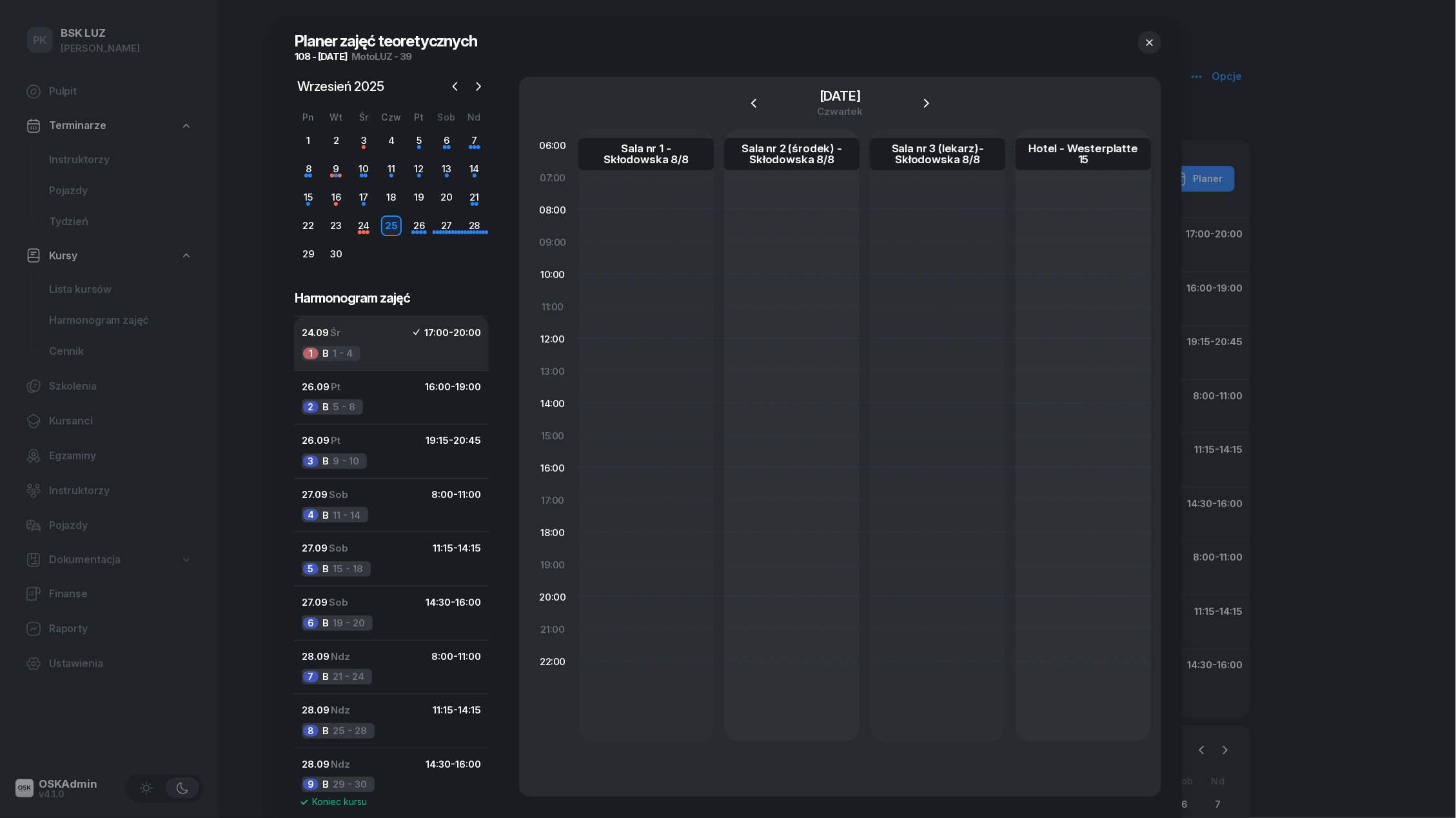
click at [408, 343] on button "24.09 Śr 17:00 - 20:00 1 B 1 - 4" at bounding box center [392, 343] width 195 height 53
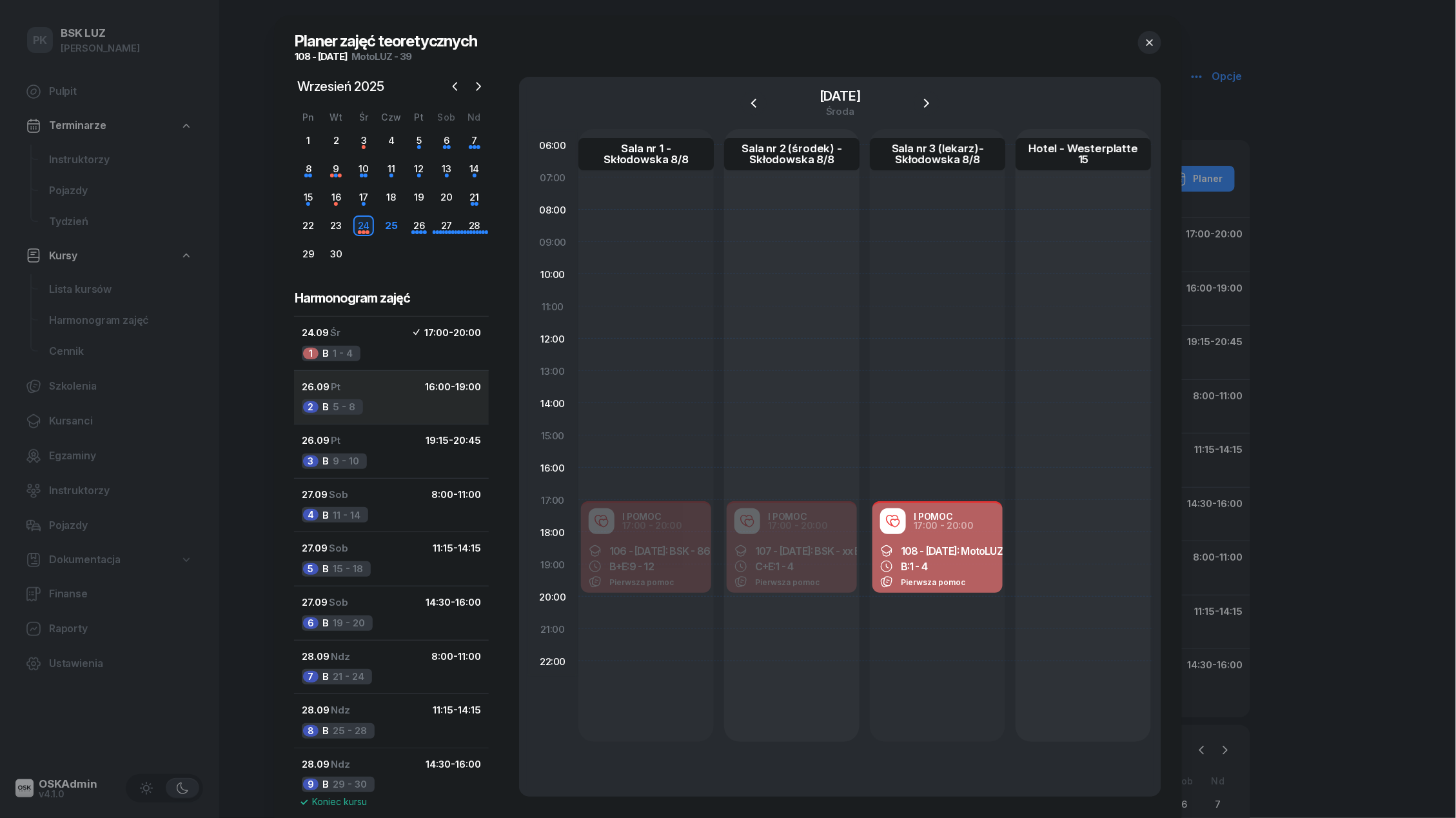
click at [405, 398] on button "26.09 Pt 16:00 - 19:00 2 B 5 - 8" at bounding box center [392, 397] width 195 height 54
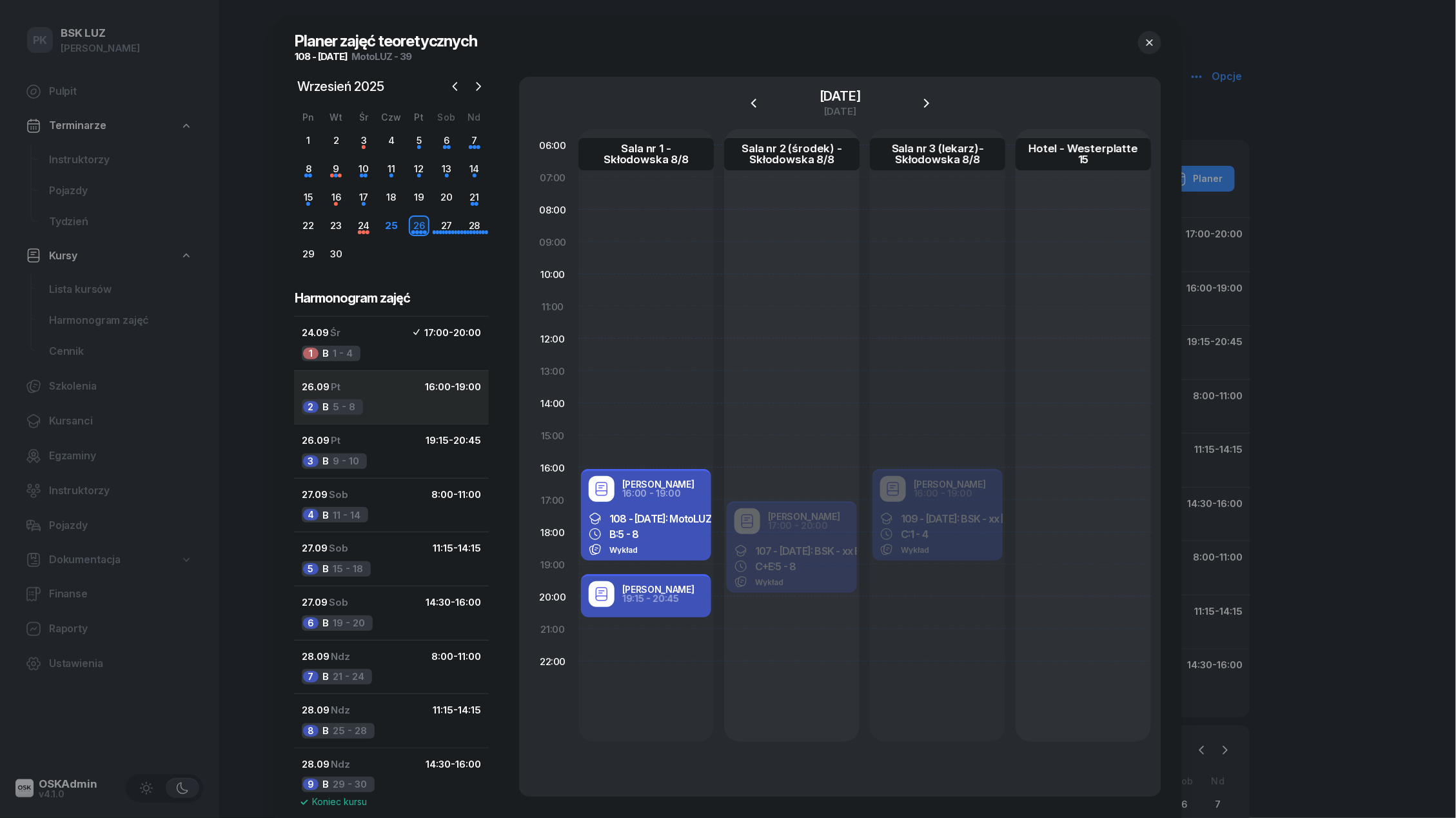
click at [405, 398] on button "26.09 Pt 16:00 - 19:00 2 B 5 - 8" at bounding box center [392, 397] width 195 height 54
click at [622, 499] on div "[PERSON_NAME] 16:00 - 19:00" at bounding box center [646, 488] width 115 height 26
select select "16"
select select "19"
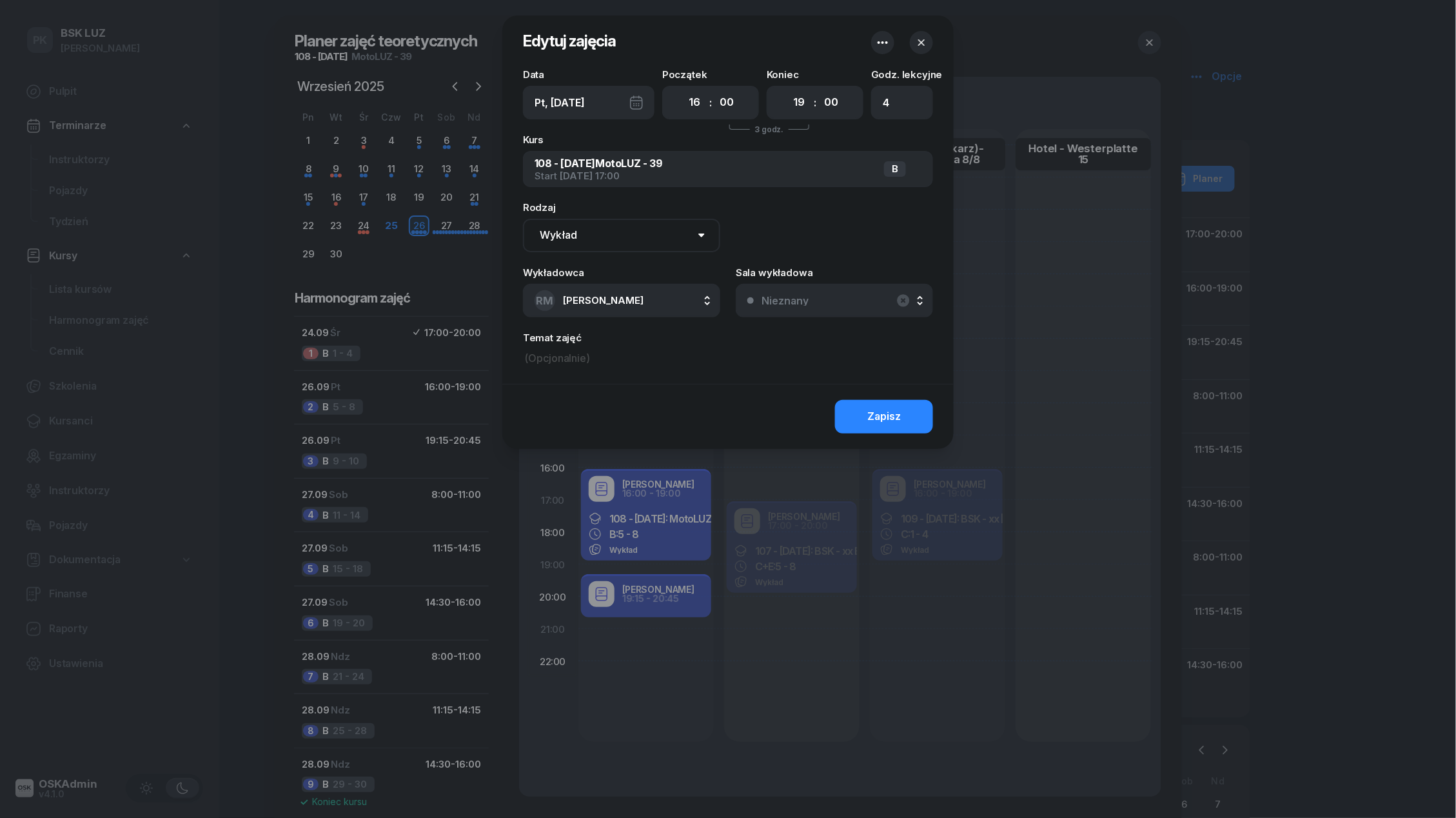
click at [813, 300] on button "Nieznany" at bounding box center [834, 300] width 197 height 34
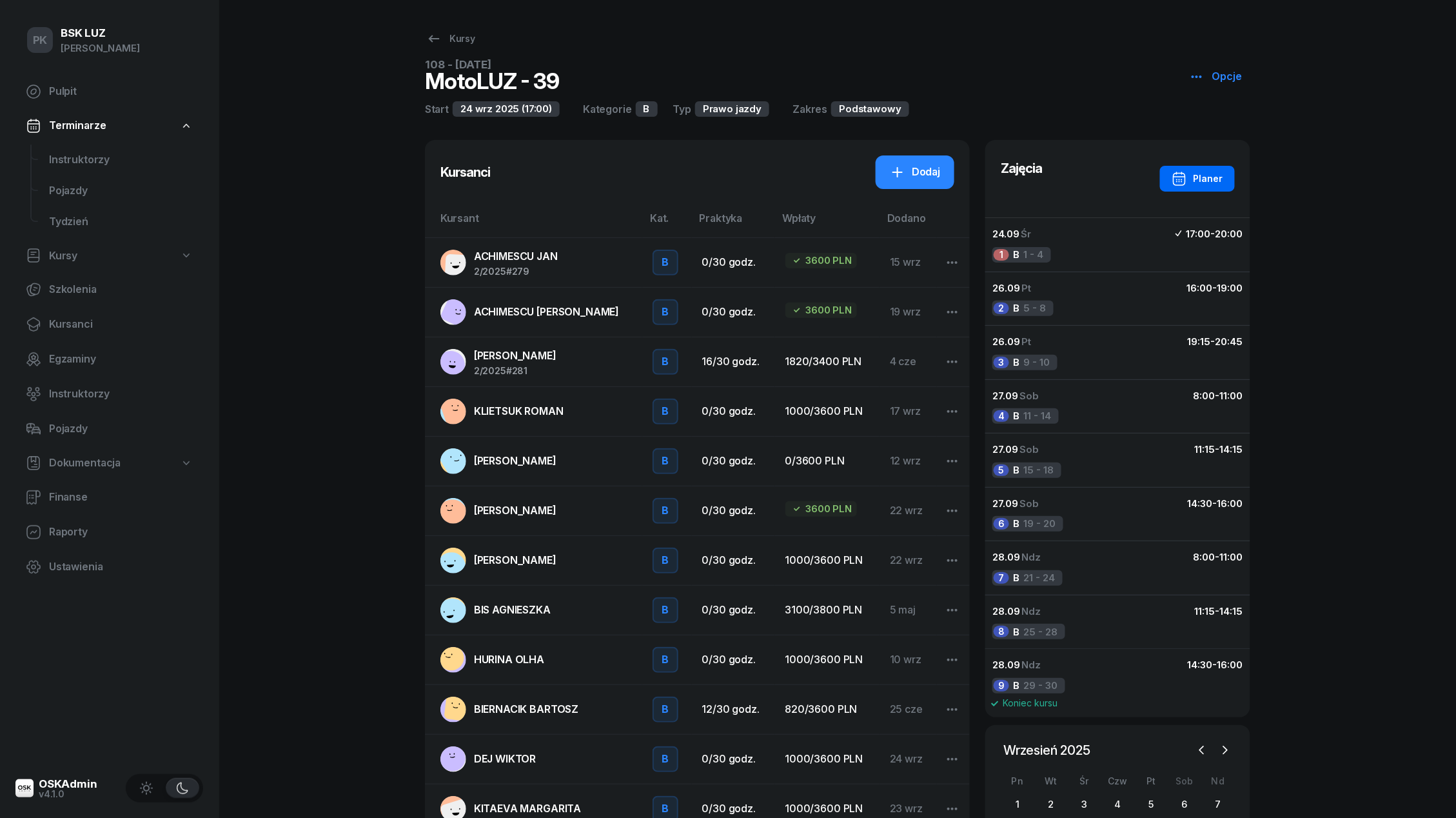
click at [1213, 178] on div "Planer" at bounding box center [1197, 178] width 51 height 15
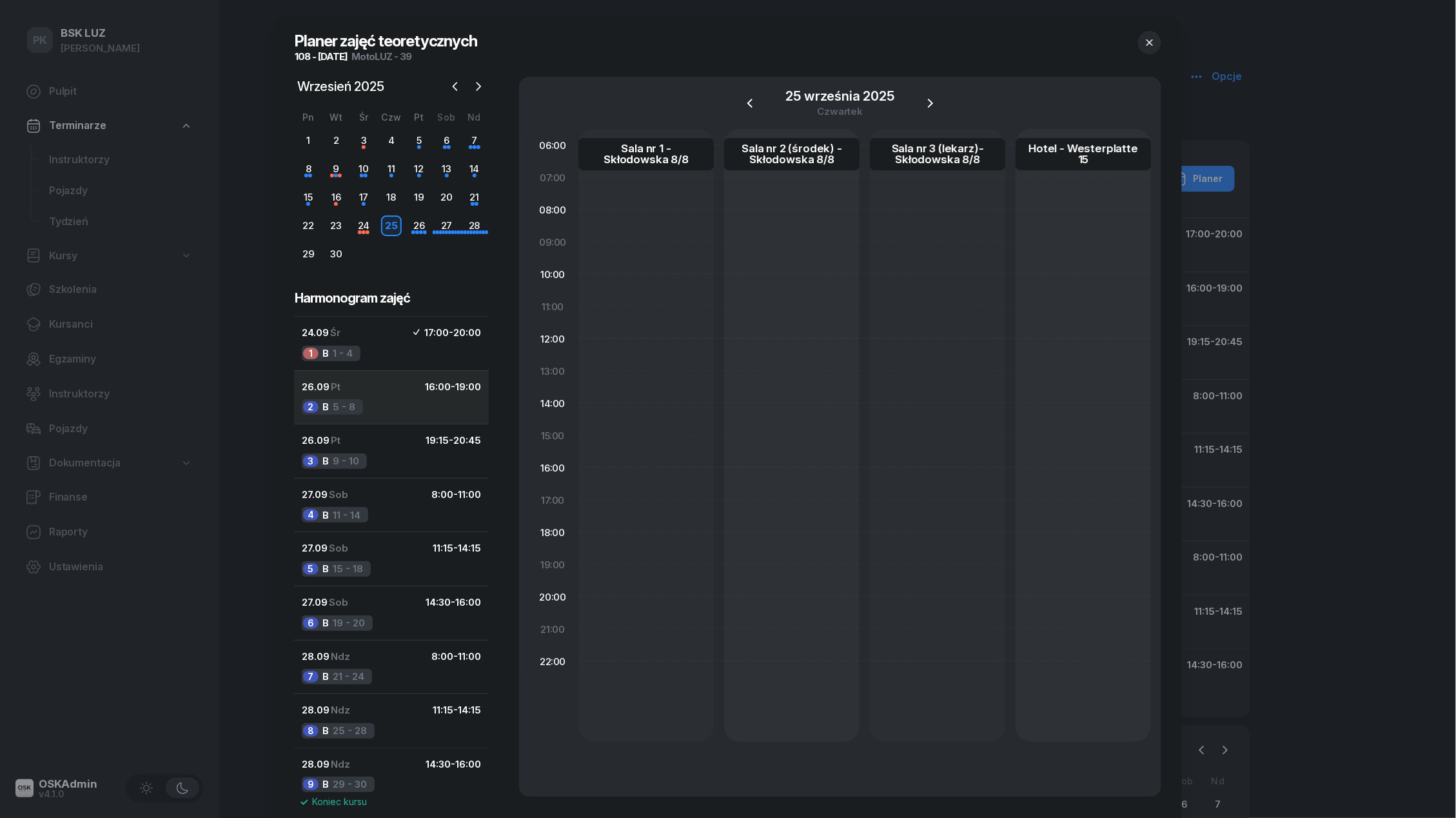
click at [397, 401] on button "26.09 Pt 16:00 - 19:00 2 B 5 - 8" at bounding box center [392, 397] width 195 height 54
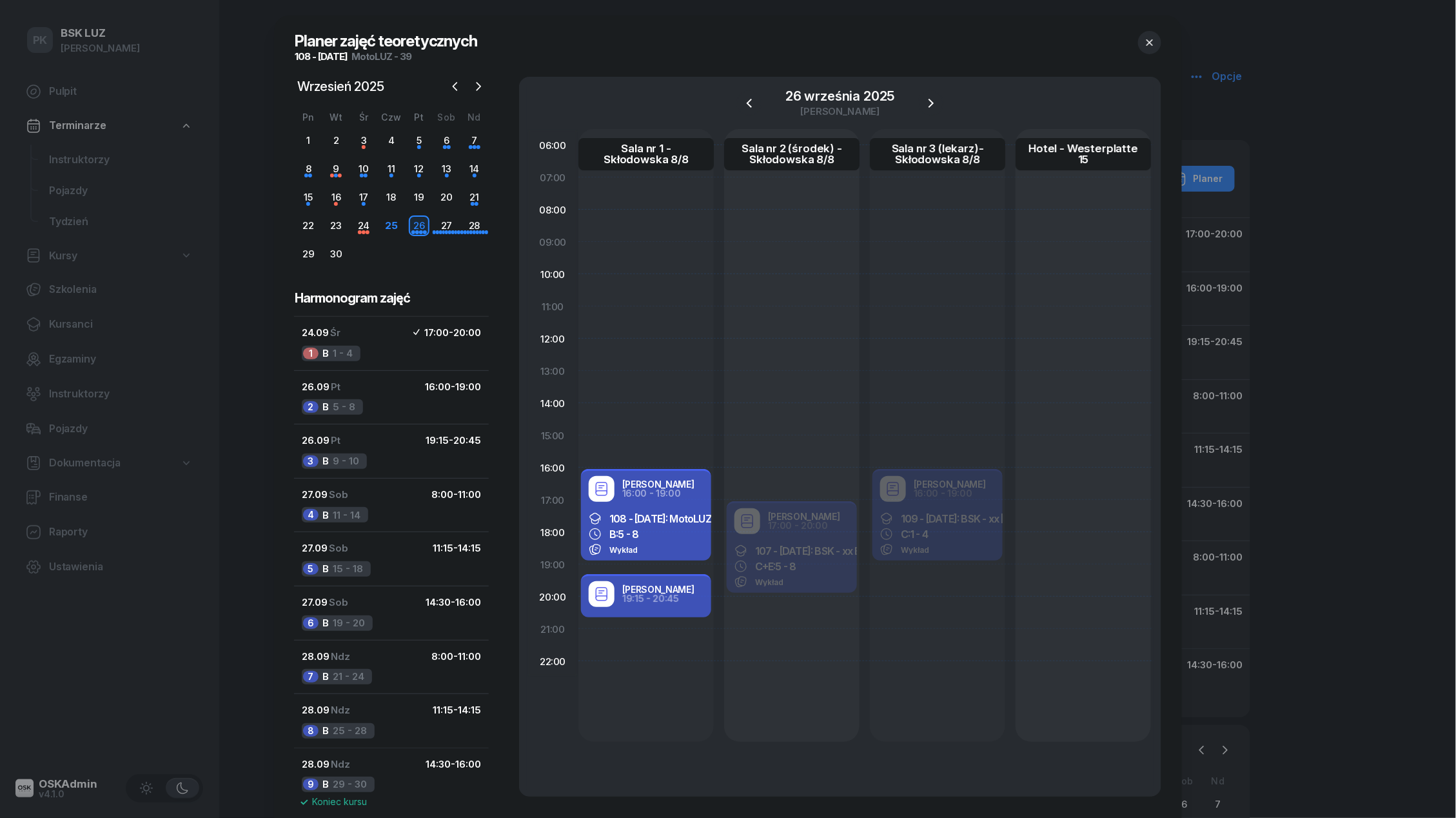
click at [683, 521] on span "108 - [DATE]: MotoLUZ - 39" at bounding box center [671, 518] width 123 height 13
select select "16"
select select "19"
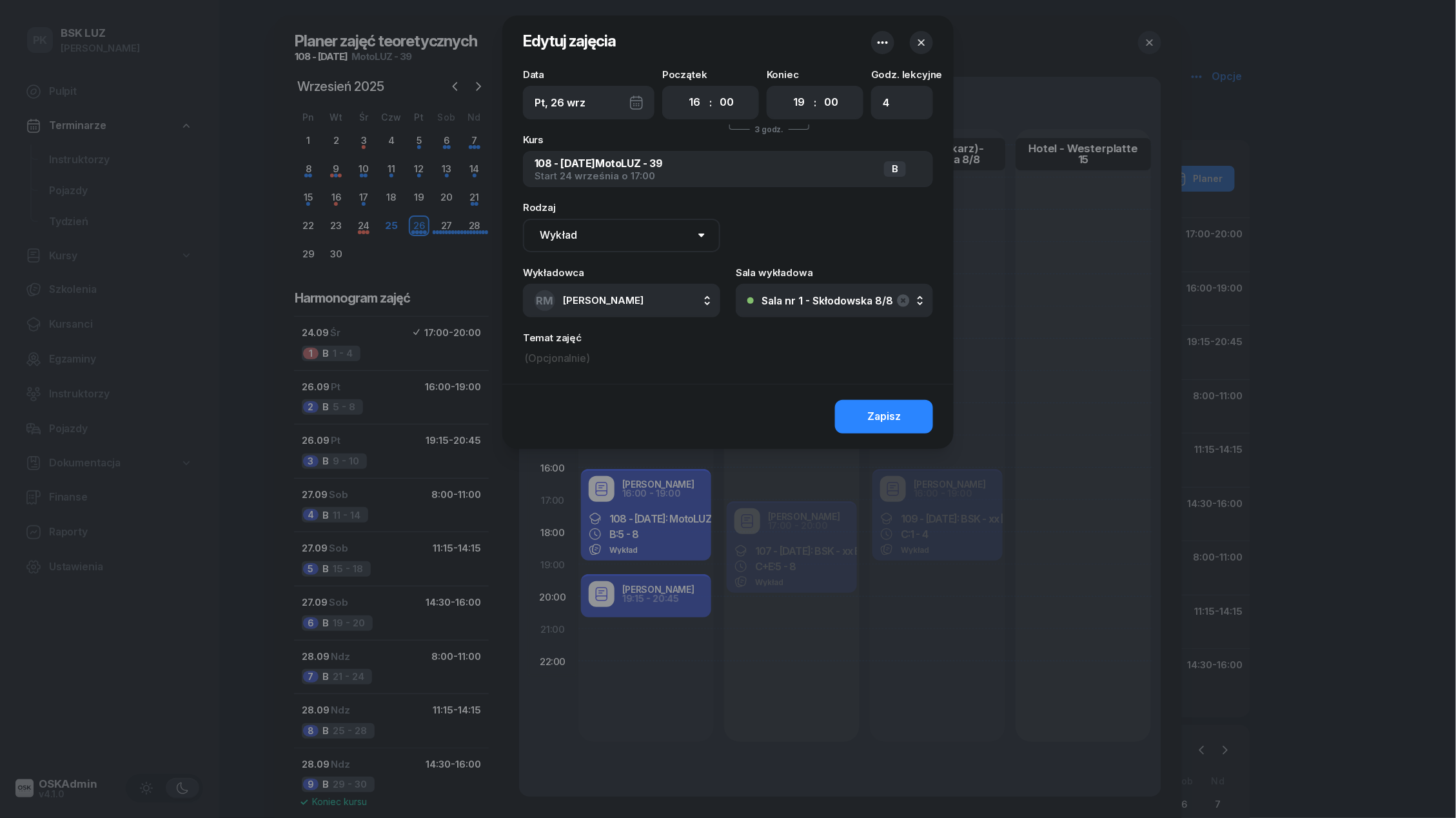
click at [859, 308] on button "Sala nr 1 - Skłodowska 8/8" at bounding box center [834, 300] width 197 height 34
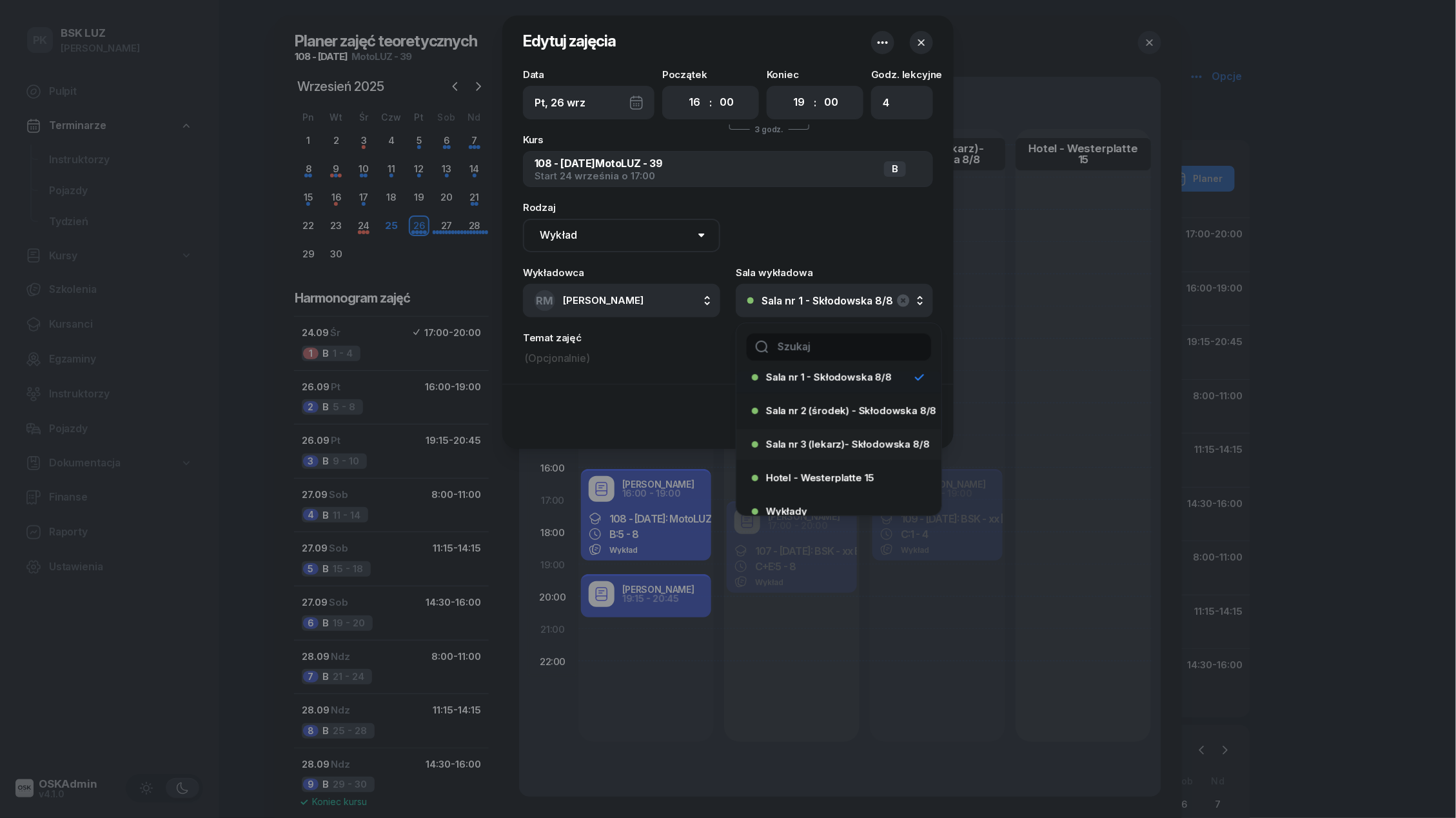
scroll to position [58, 0]
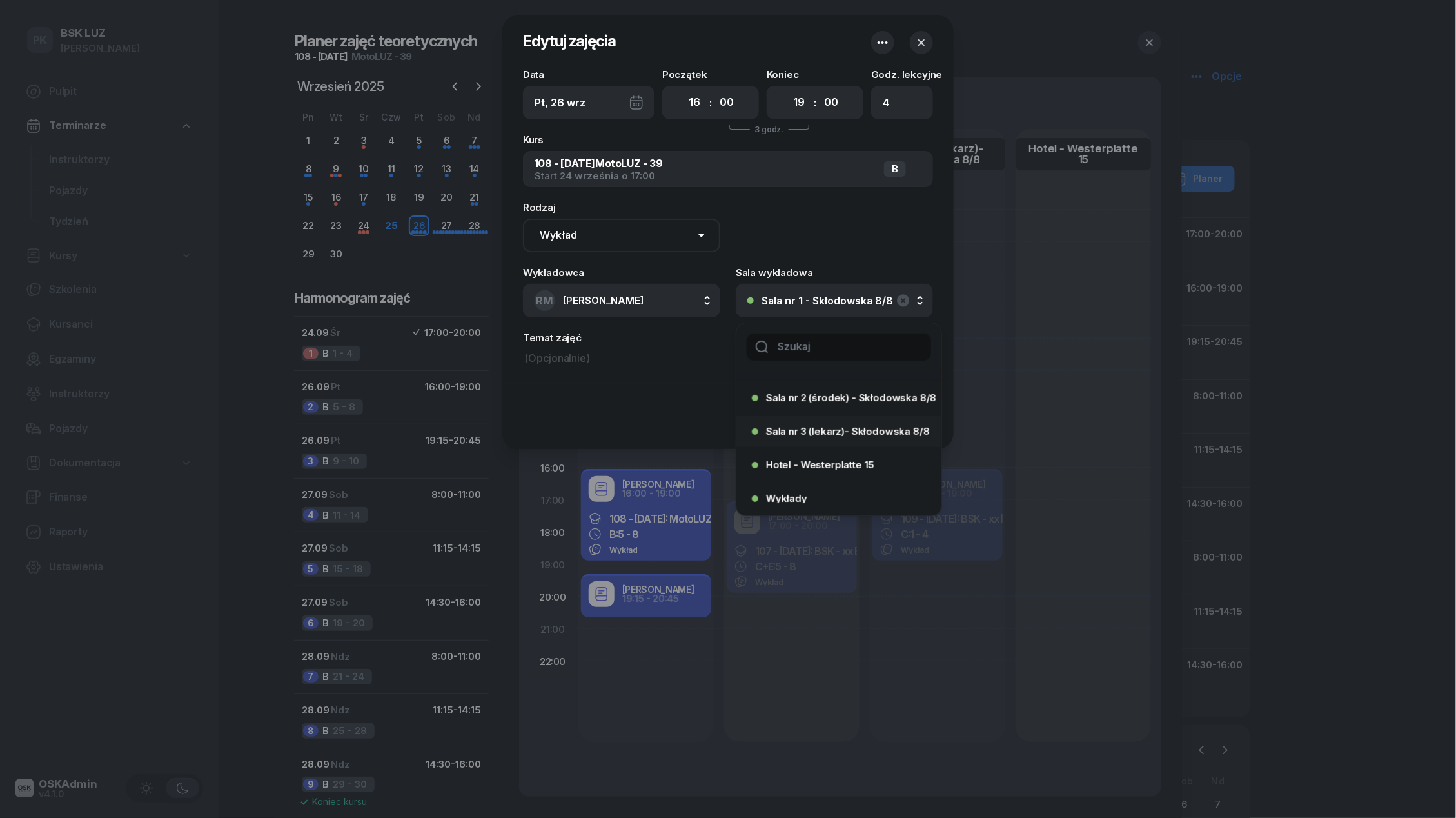
click at [835, 477] on li "Hotel - Westerplatte 15" at bounding box center [839, 465] width 205 height 31
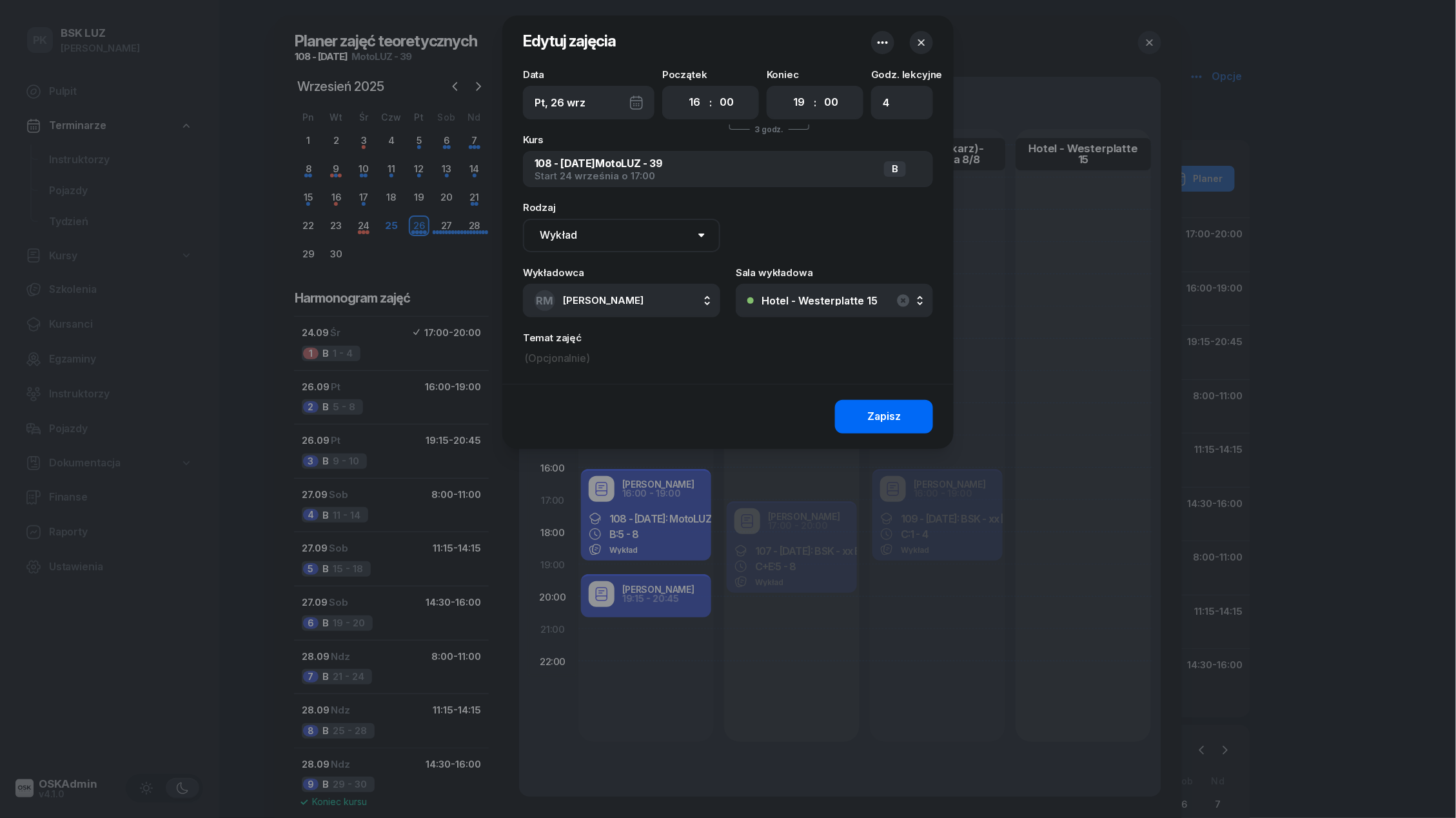
click at [862, 408] on button "Zapisz" at bounding box center [884, 417] width 98 height 34
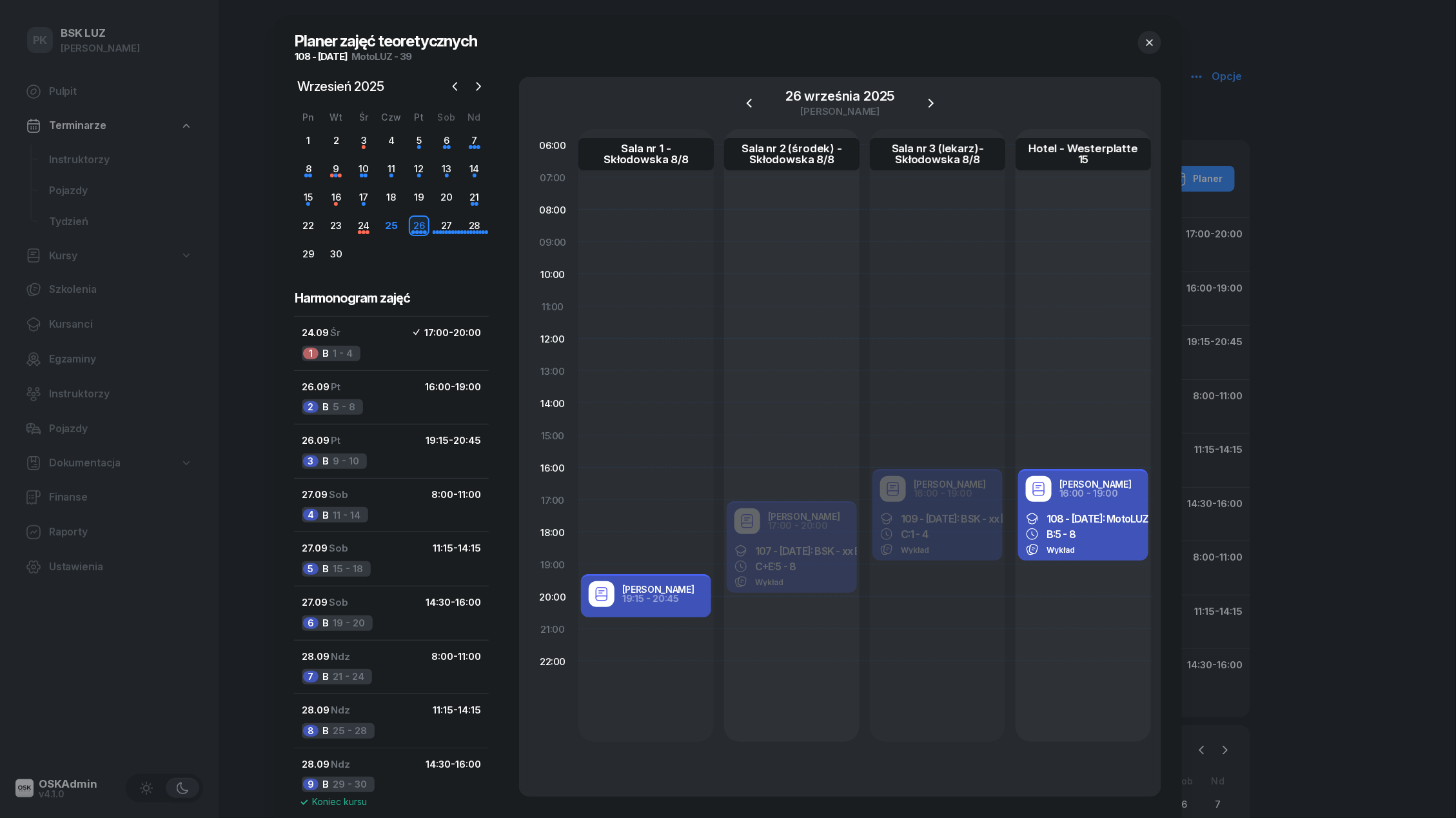
click at [677, 606] on div "Robert Markowicz 19:15 - 20:45" at bounding box center [646, 593] width 115 height 26
select select "19"
select select "15"
select select "20"
select select "45"
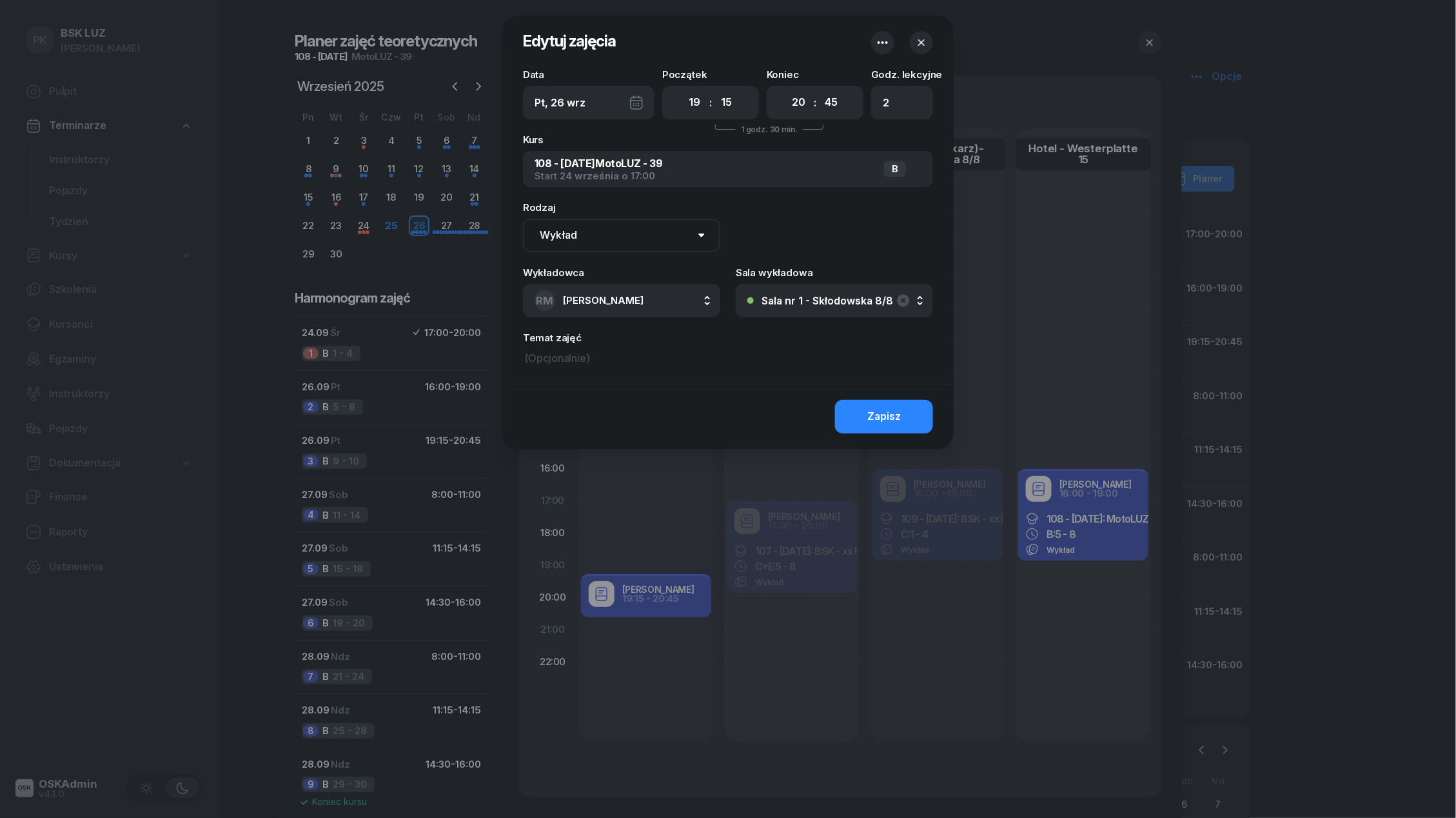
click at [765, 293] on button "Sala nr 1 - Skłodowska 8/8" at bounding box center [834, 300] width 197 height 34
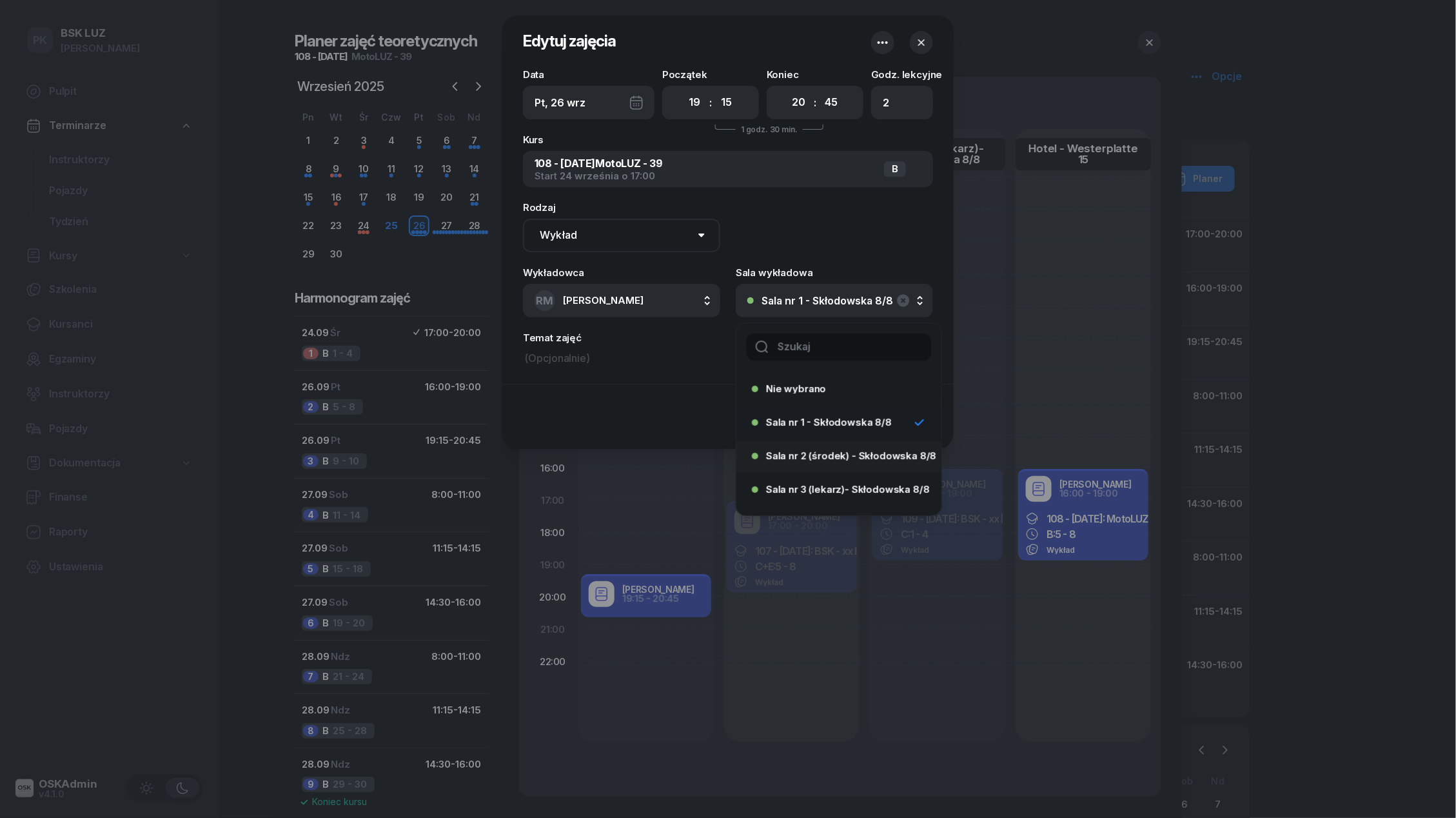
scroll to position [59, 0]
click at [827, 469] on div "Hotel - Westerplatte 15" at bounding box center [835, 464] width 166 height 21
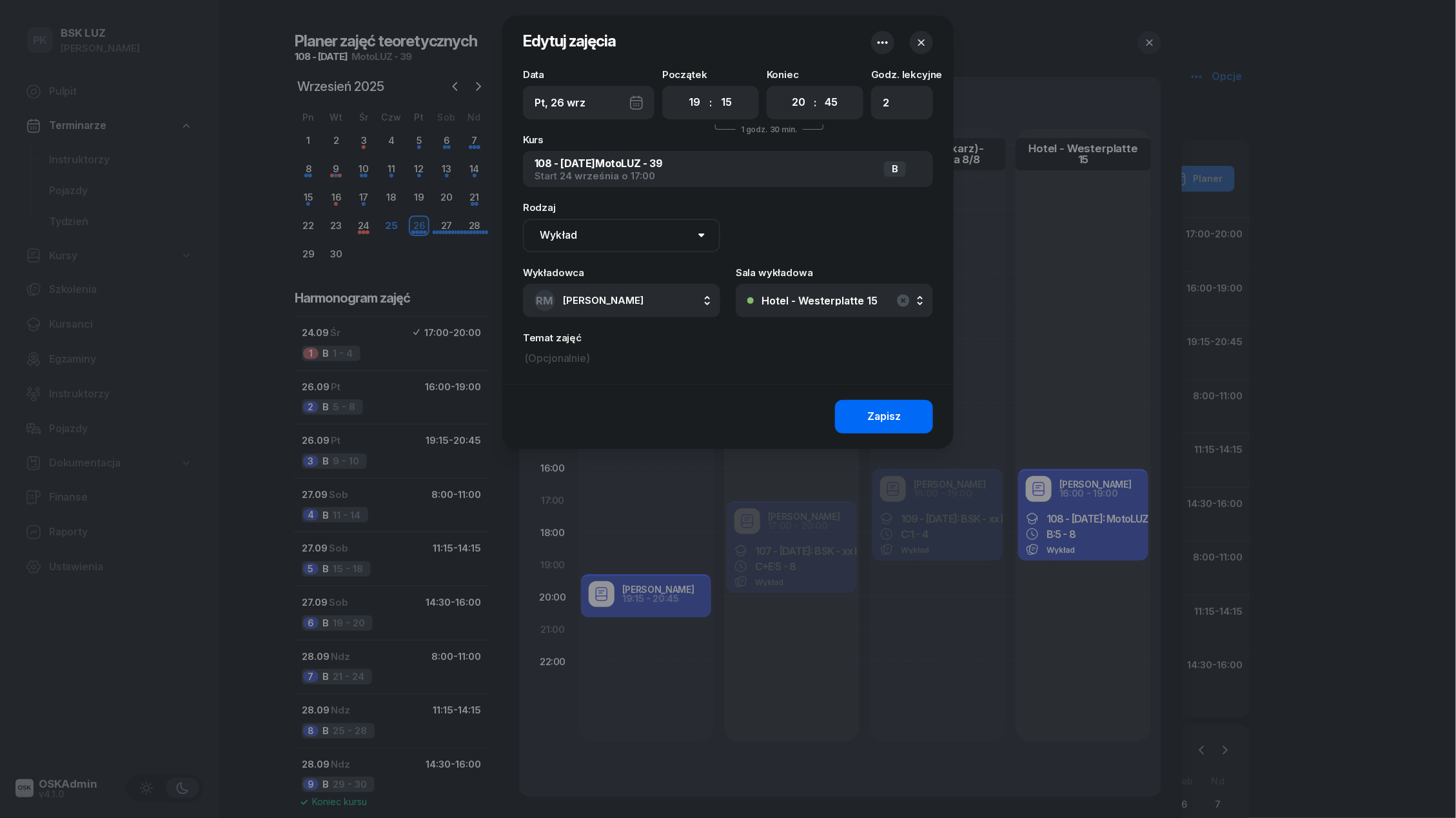
click at [875, 428] on button "Zapisz" at bounding box center [884, 417] width 98 height 34
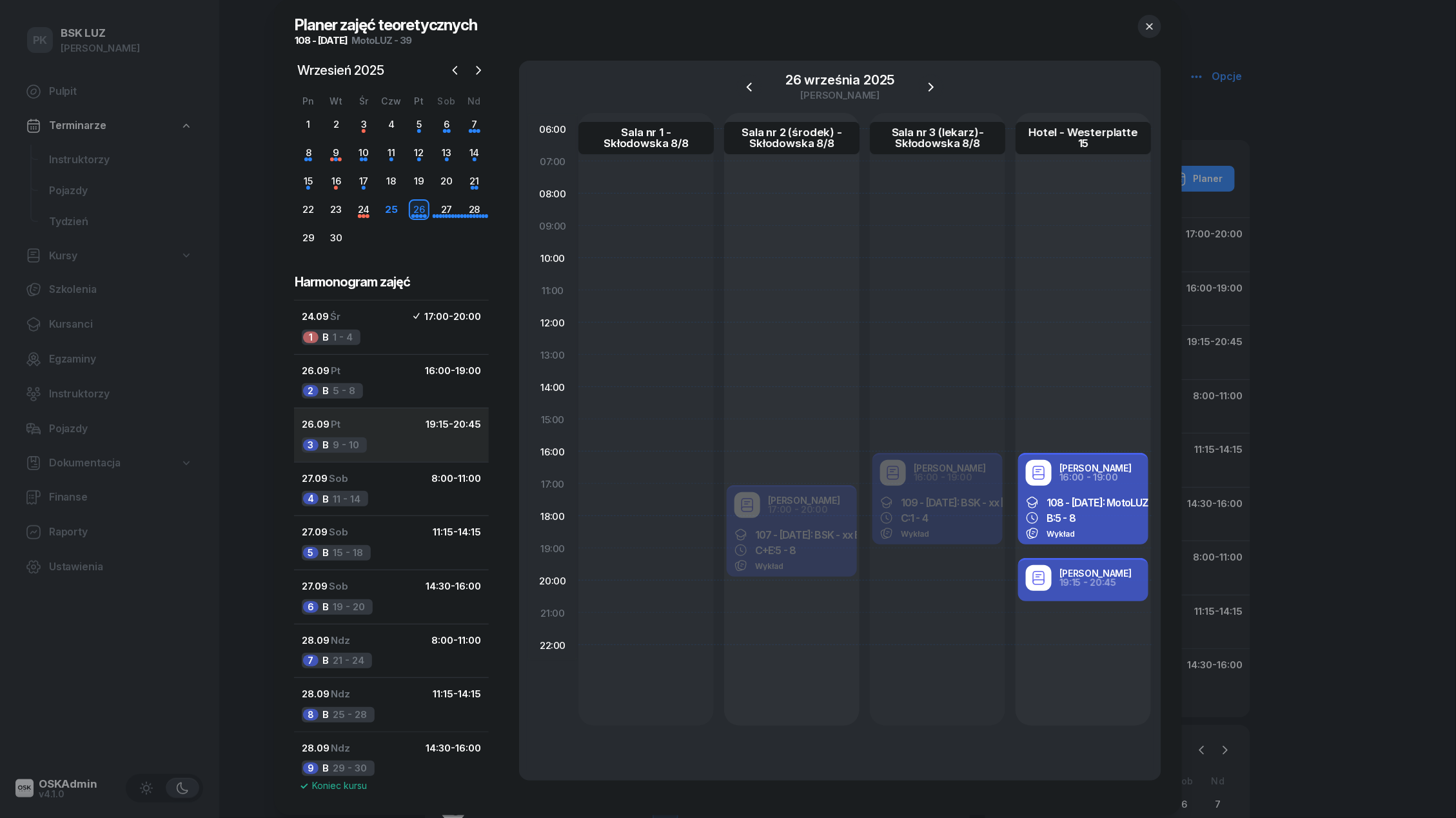
scroll to position [19, 0]
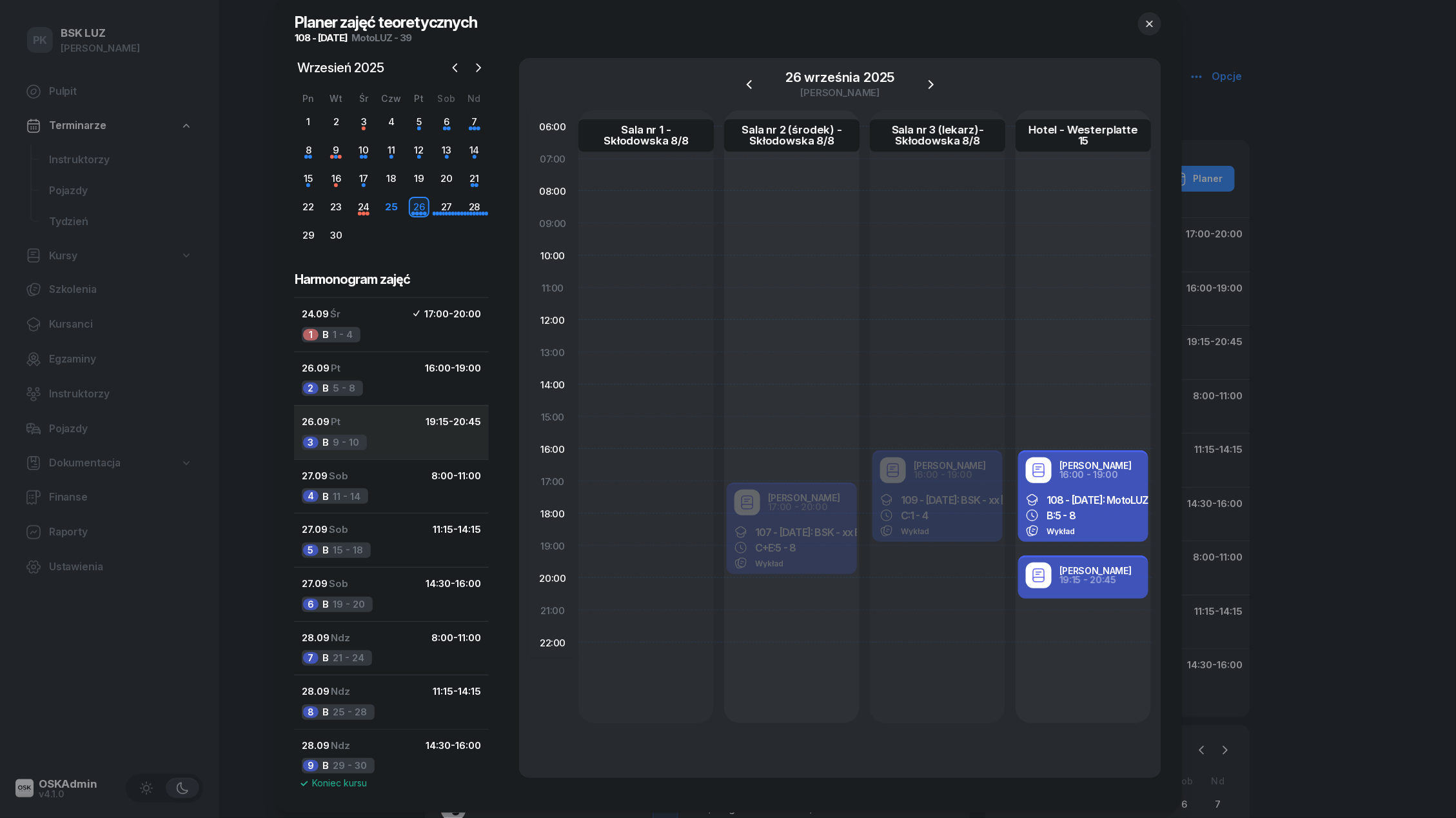
click at [360, 443] on div "3 B 9 - 10" at bounding box center [334, 442] width 65 height 15
click at [349, 438] on div "3 B 9 - 10" at bounding box center [334, 442] width 65 height 15
click at [353, 384] on div "2 B 5 - 8" at bounding box center [333, 388] width 62 height 15
click at [359, 433] on button "26.09 Pt 19:15 - 20:45 3 B 9 - 10" at bounding box center [392, 432] width 195 height 54
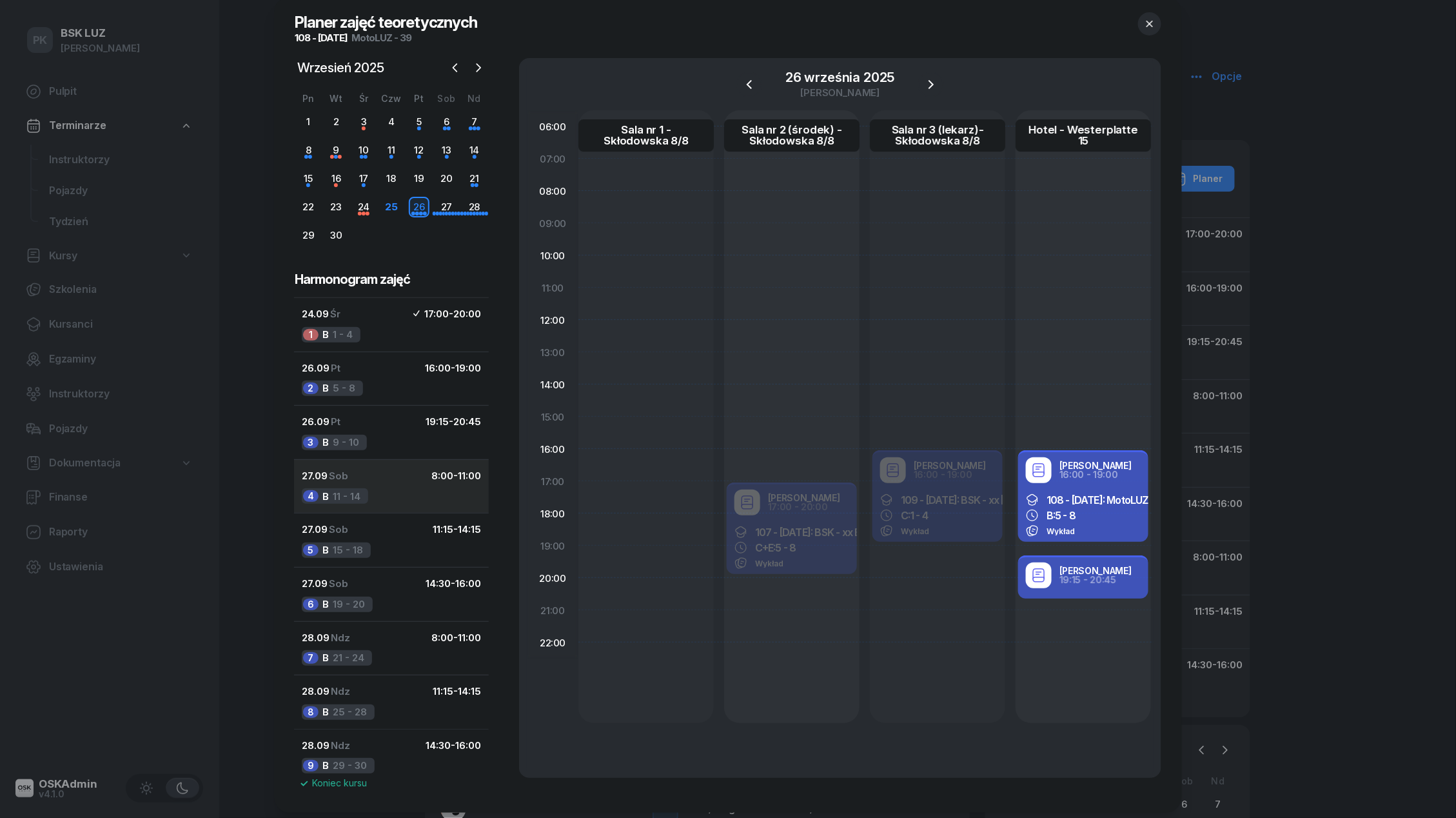
click at [365, 493] on div "4 B 11 - 14" at bounding box center [335, 496] width 67 height 15
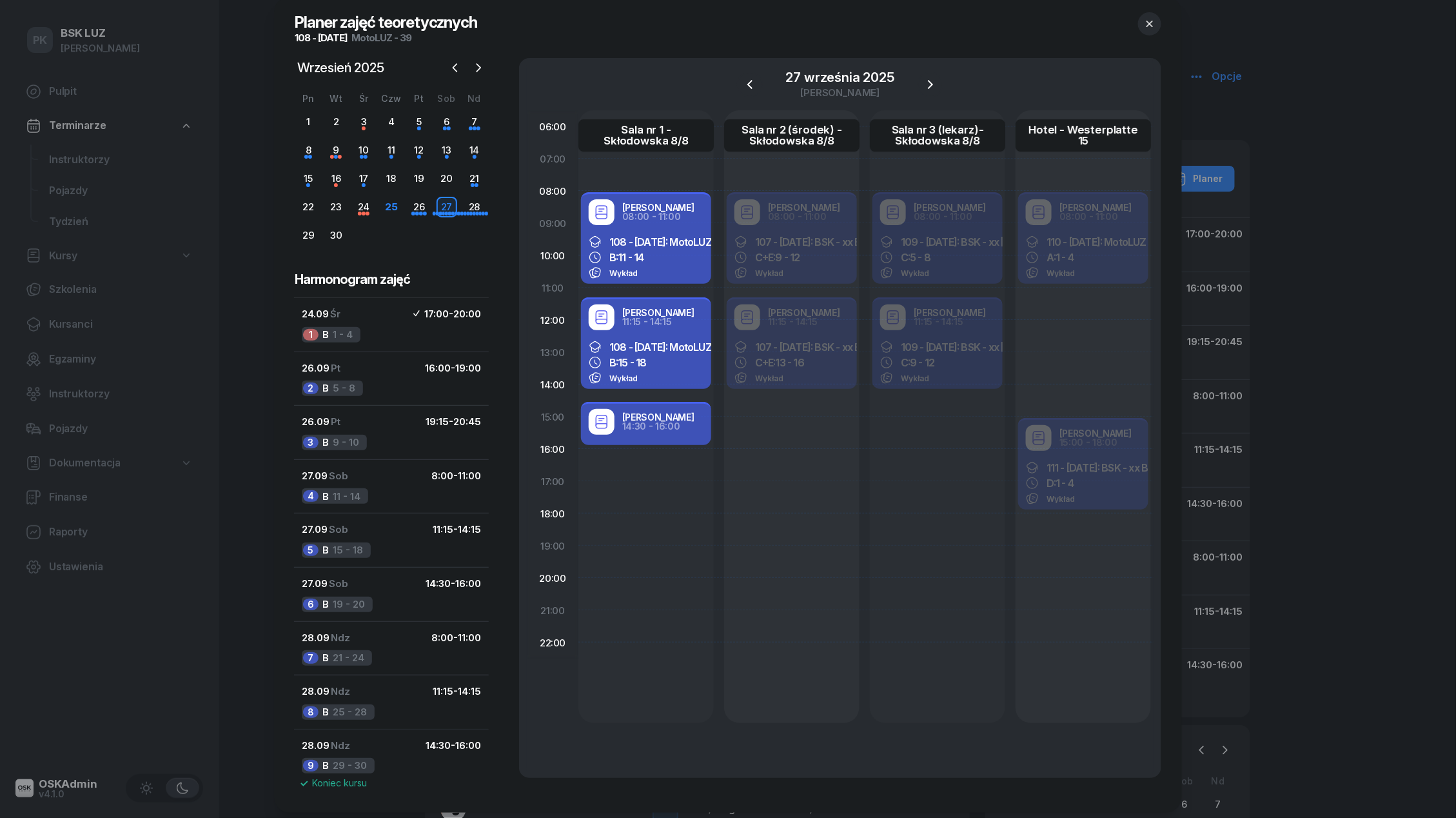
click at [679, 269] on div "Wykład" at bounding box center [646, 273] width 115 height 13
select select "08"
select select "11"
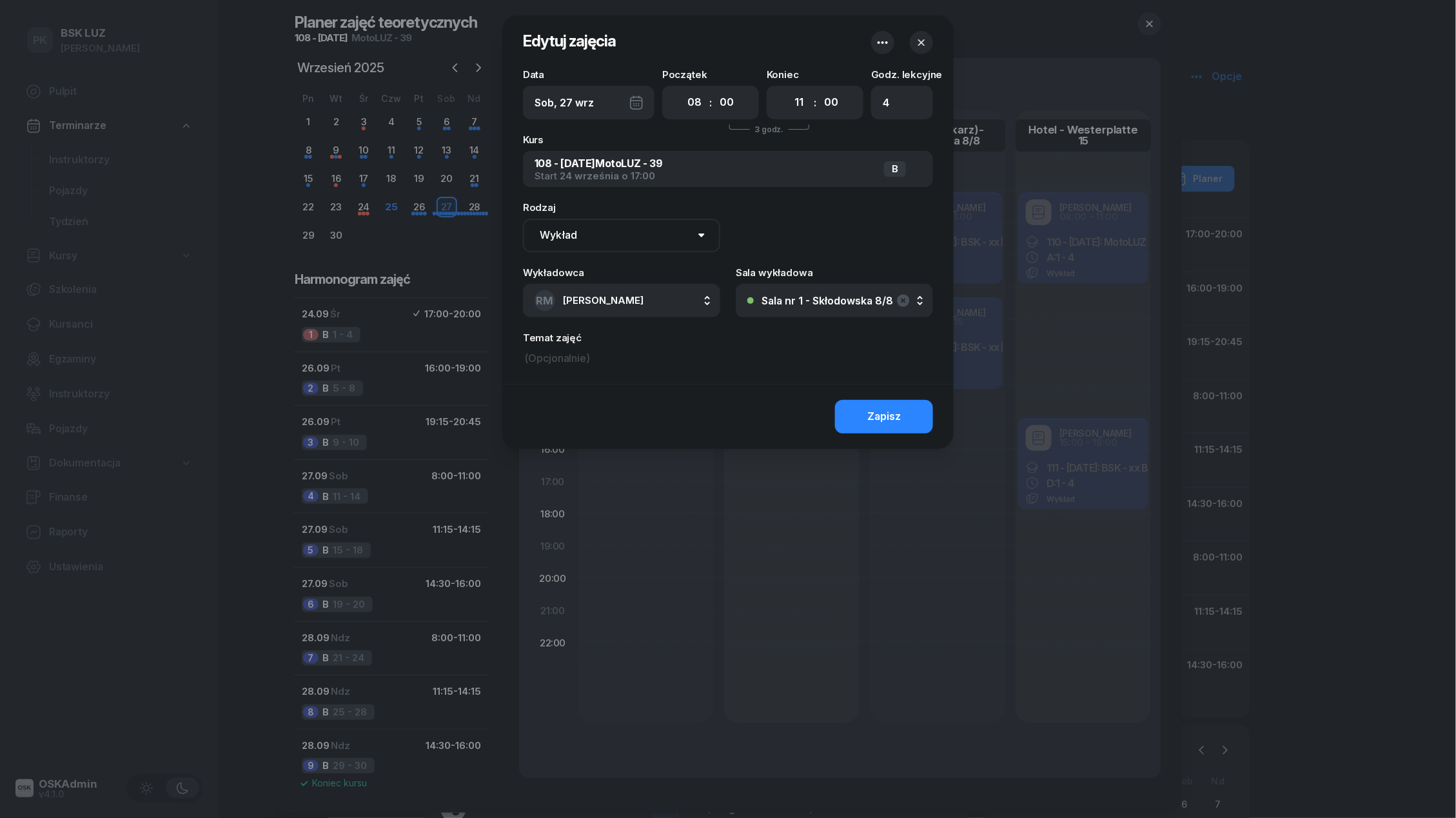
click at [813, 285] on button "Sala nr 1 - Skłodowska 8/8" at bounding box center [834, 300] width 197 height 34
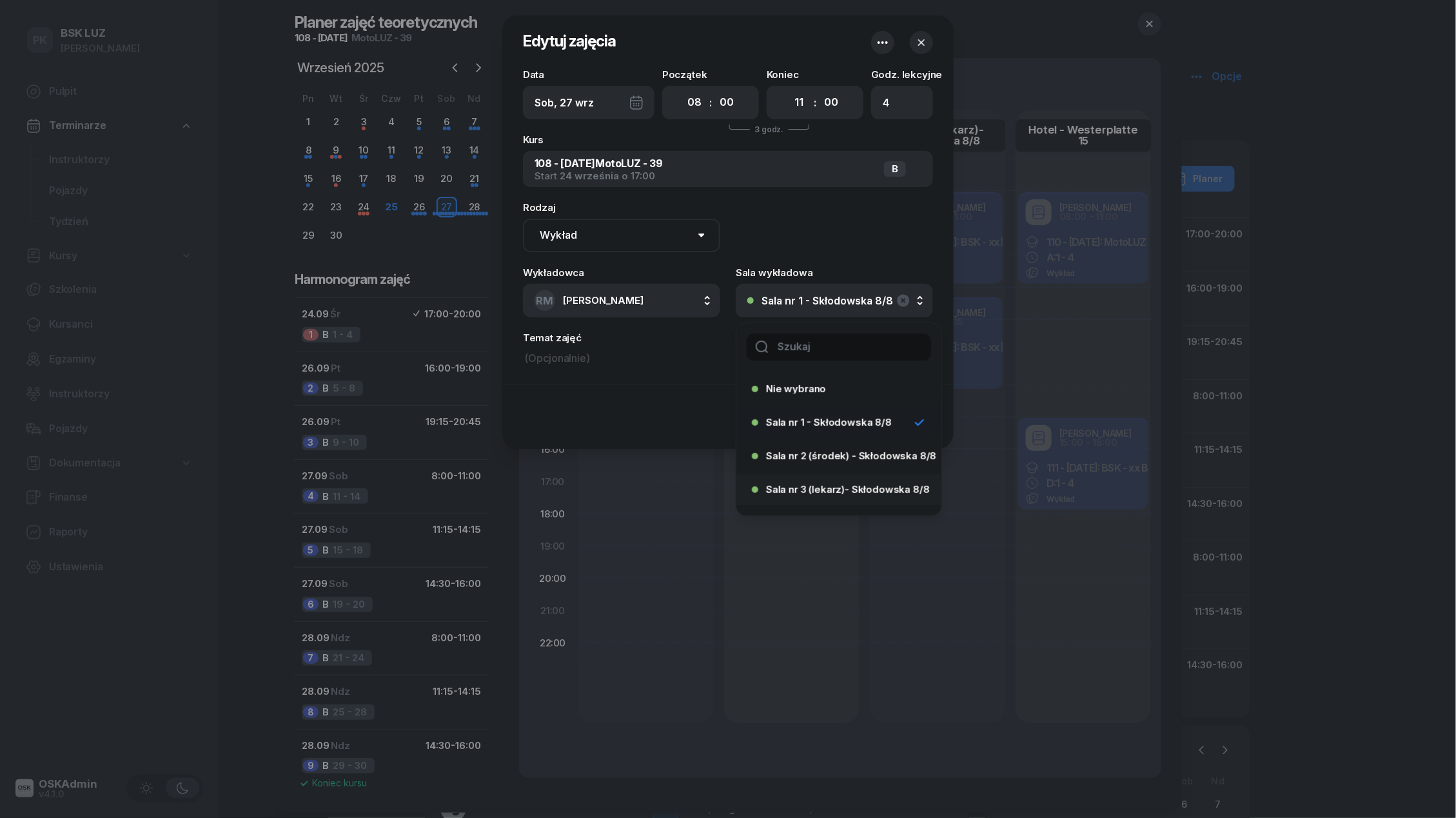
scroll to position [59, 0]
click at [803, 467] on span "Hotel - Westerplatte 15" at bounding box center [820, 463] width 108 height 10
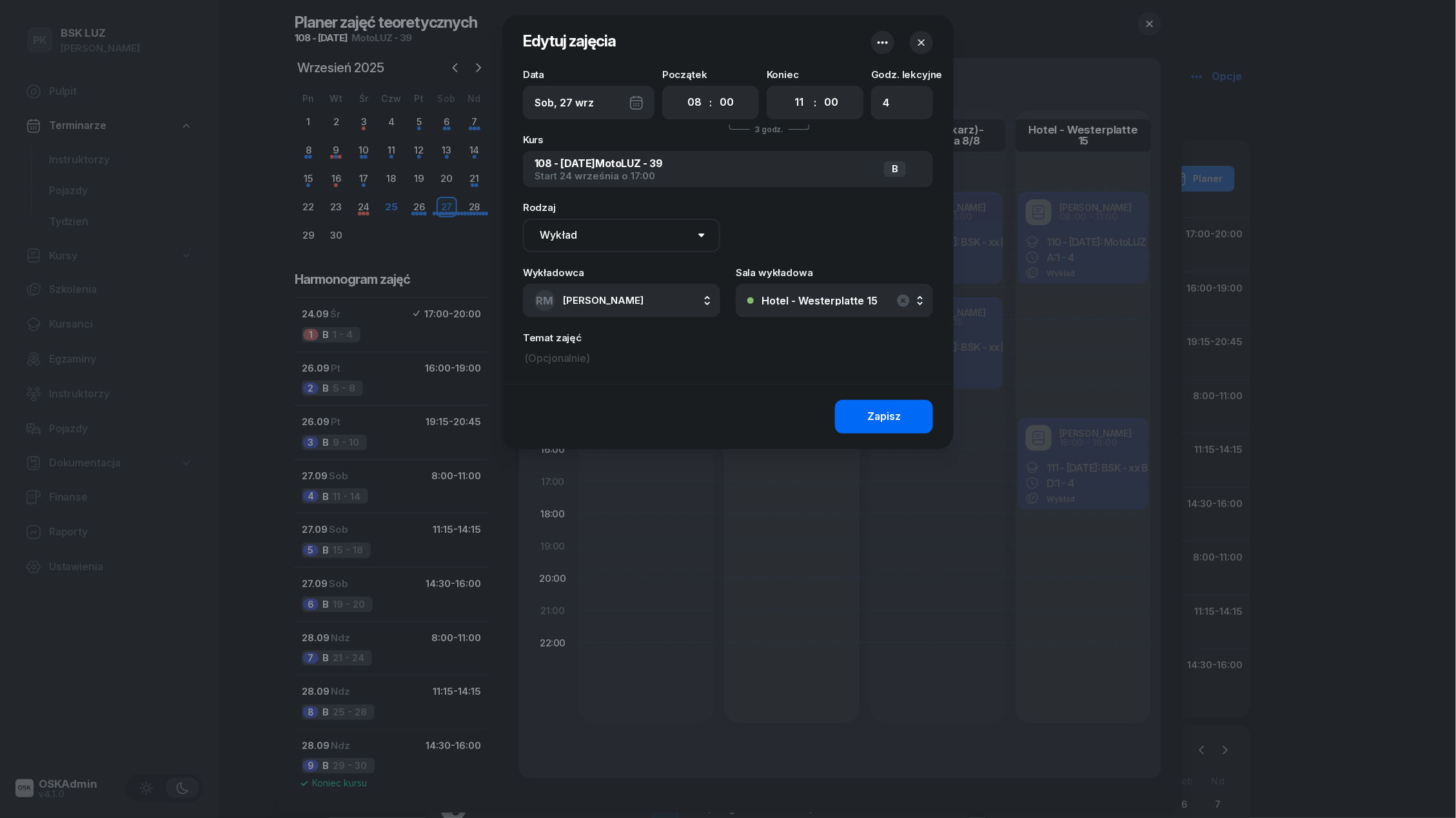
click at [845, 430] on button "Zapisz" at bounding box center [884, 417] width 98 height 34
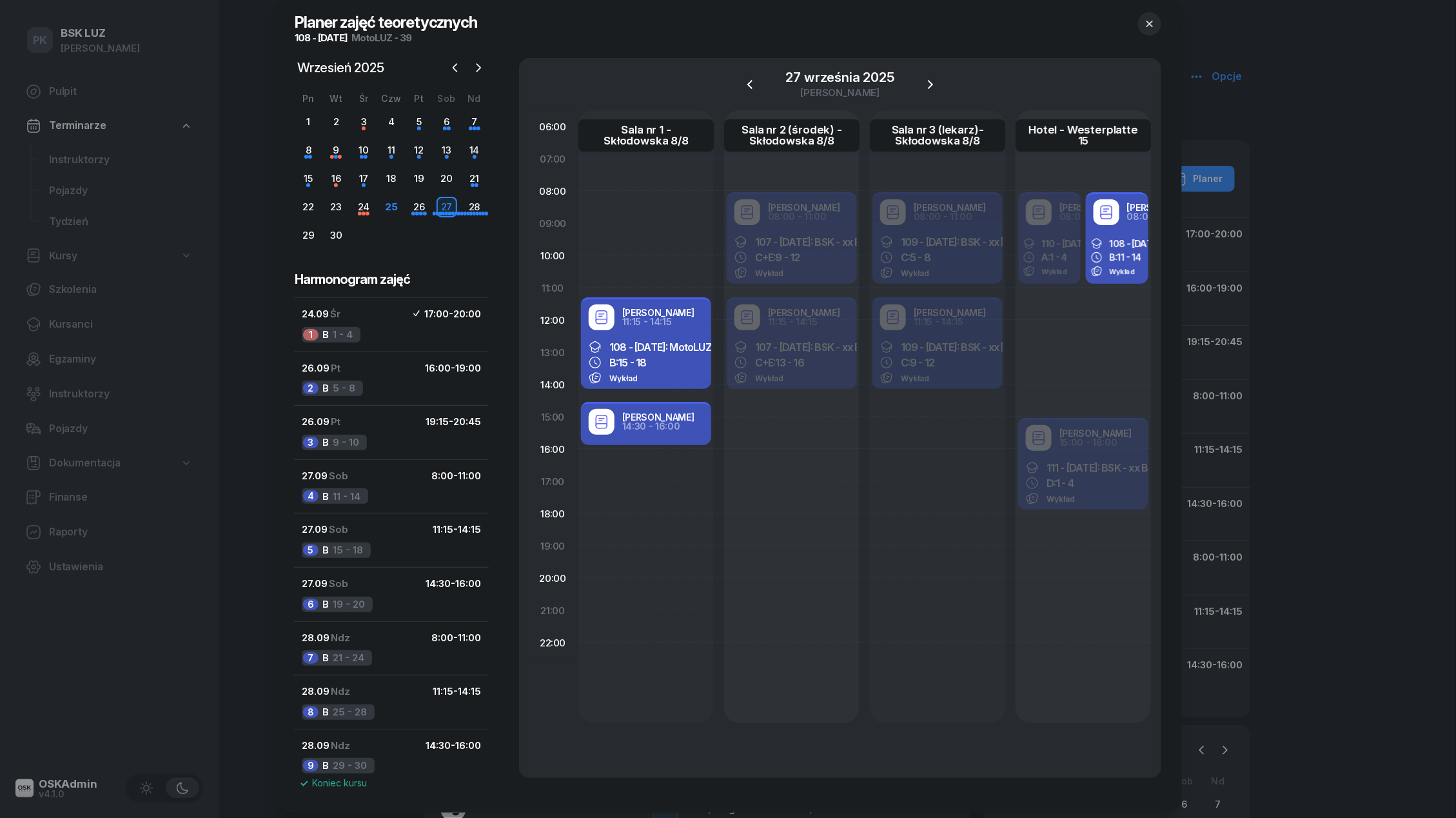
click at [683, 361] on div "B: 15 - 18" at bounding box center [646, 362] width 115 height 13
select select "11"
select select "15"
select select "14"
select select "15"
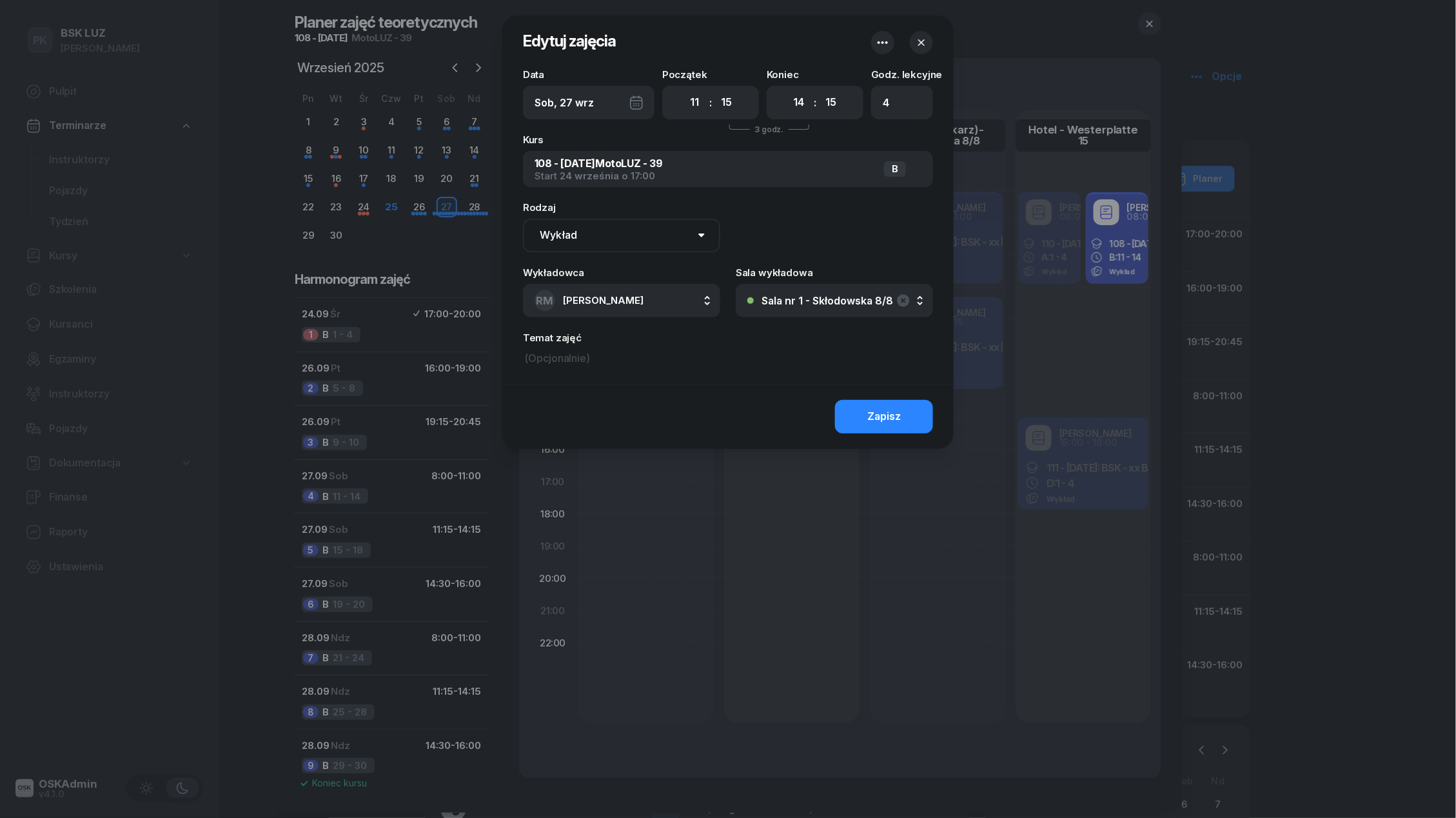
click at [776, 302] on div "Sala nr 1 - Skłodowska 8/8" at bounding box center [828, 300] width 132 height 10
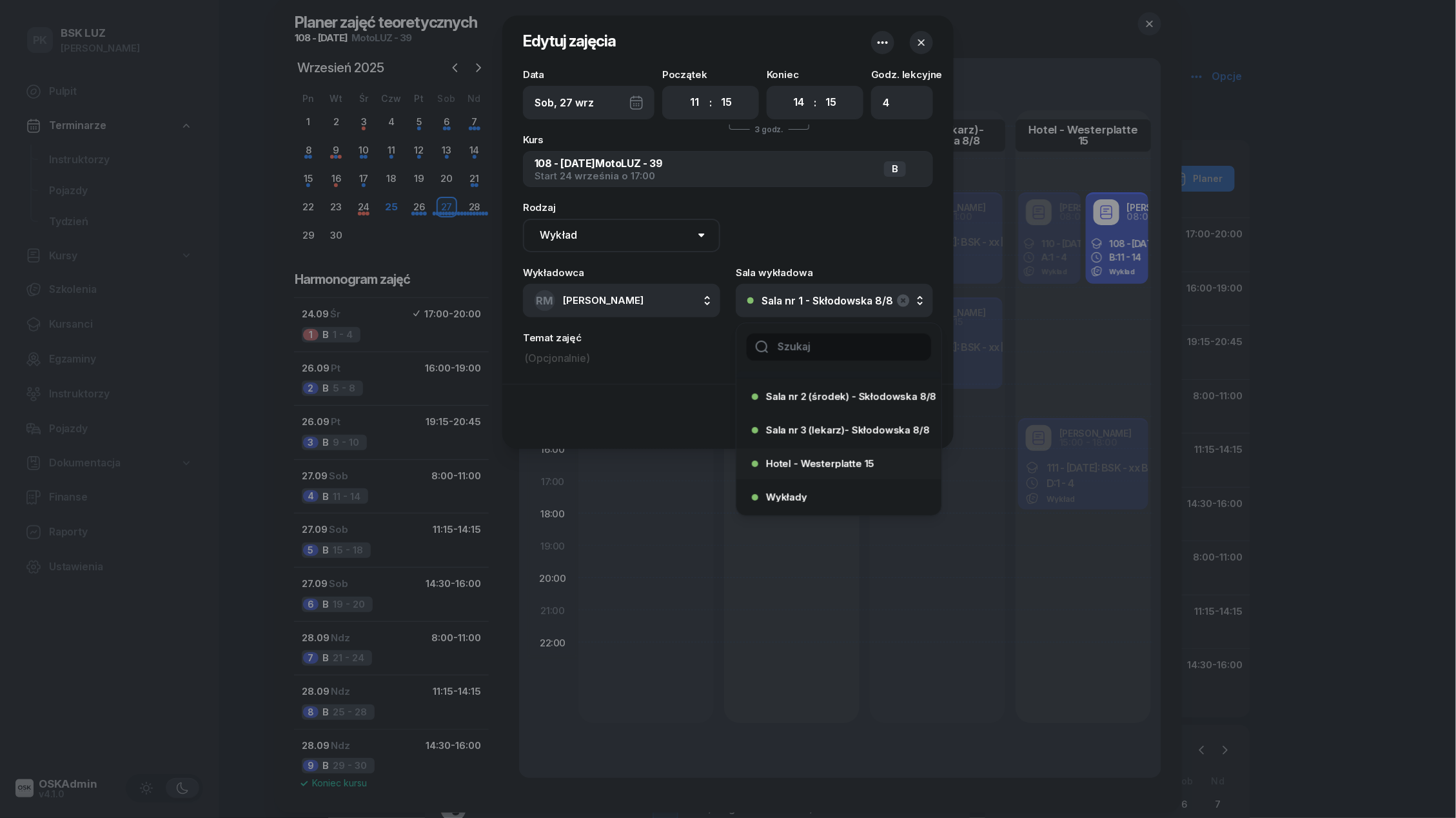
click at [811, 459] on span "Hotel - Westerplatte 15" at bounding box center [820, 463] width 108 height 10
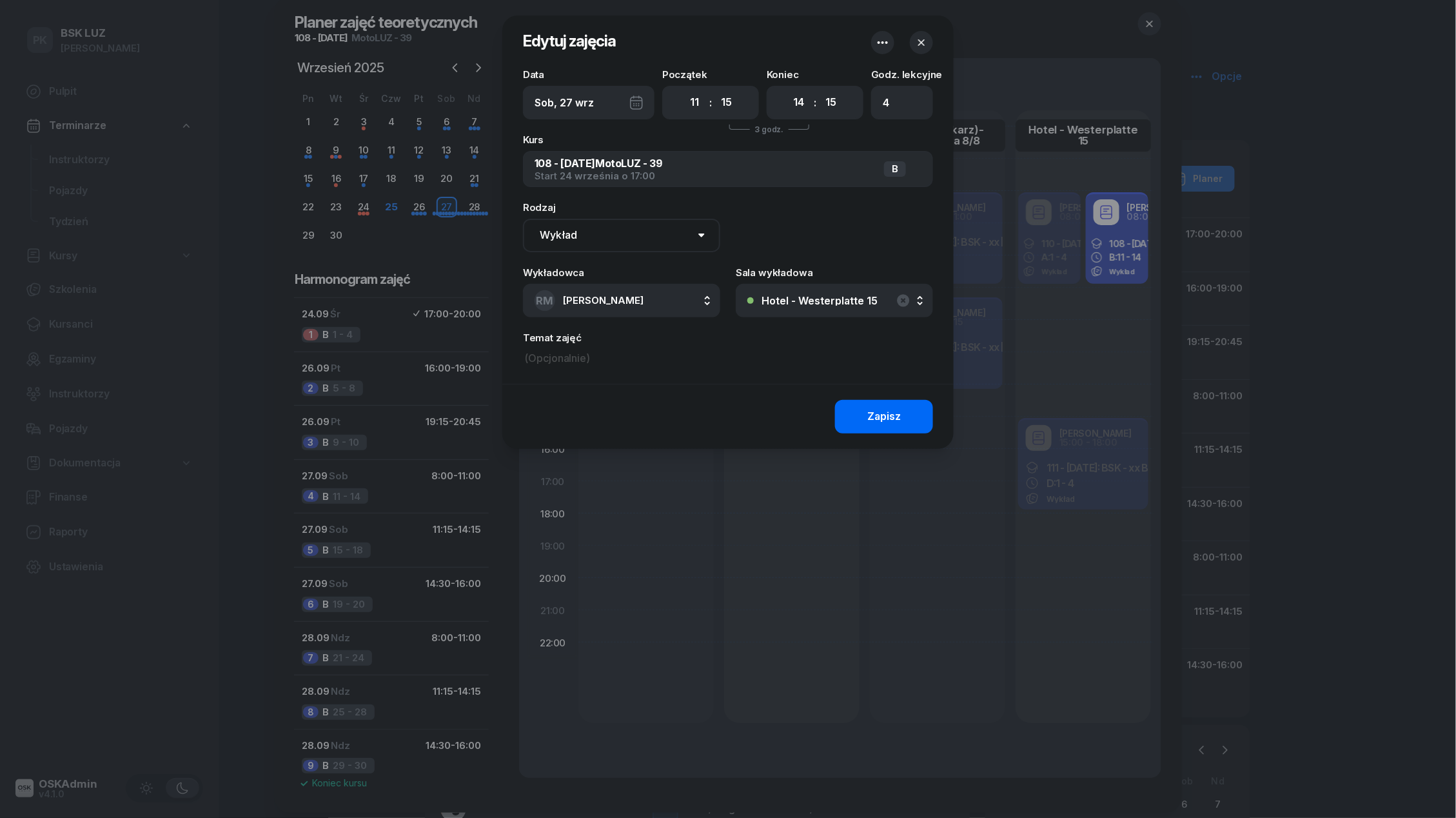
click at [858, 428] on button "Zapisz" at bounding box center [884, 417] width 98 height 34
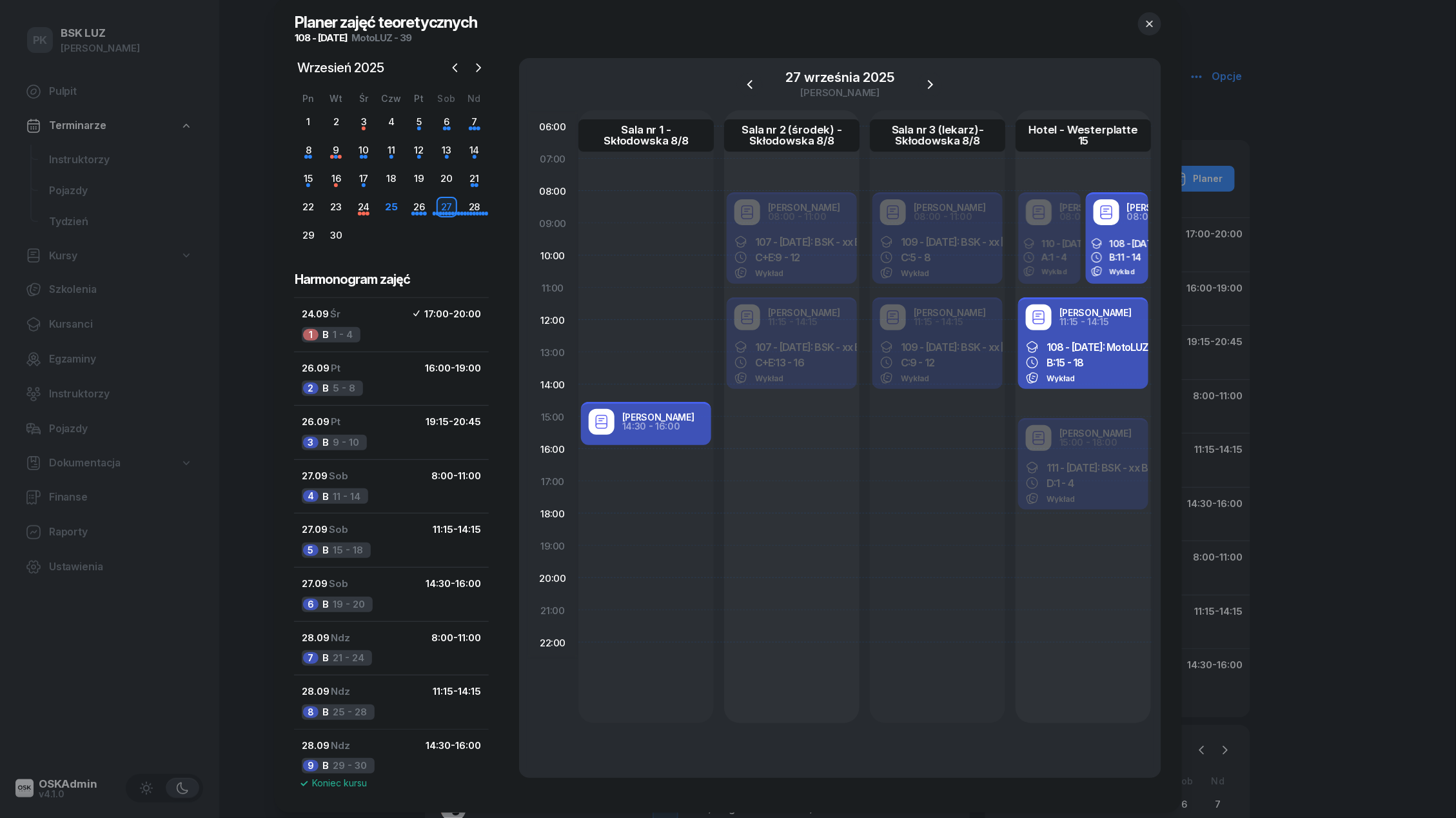
click at [649, 428] on div "14:30 - 16:00" at bounding box center [658, 426] width 73 height 9
select select "14"
select select "30"
select select "16"
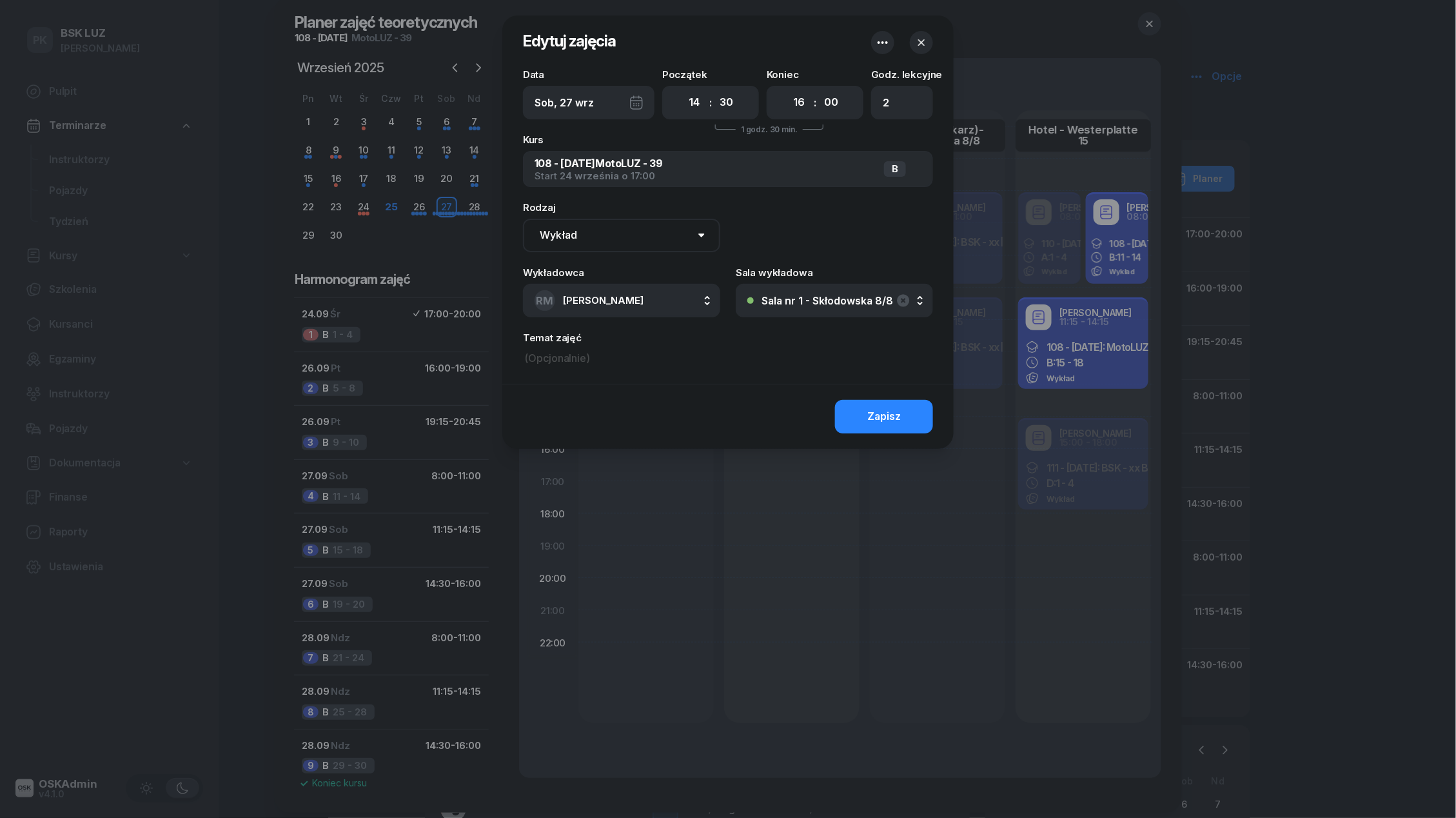
click at [813, 311] on button "Sala nr 1 - Skłodowska 8/8" at bounding box center [834, 300] width 197 height 34
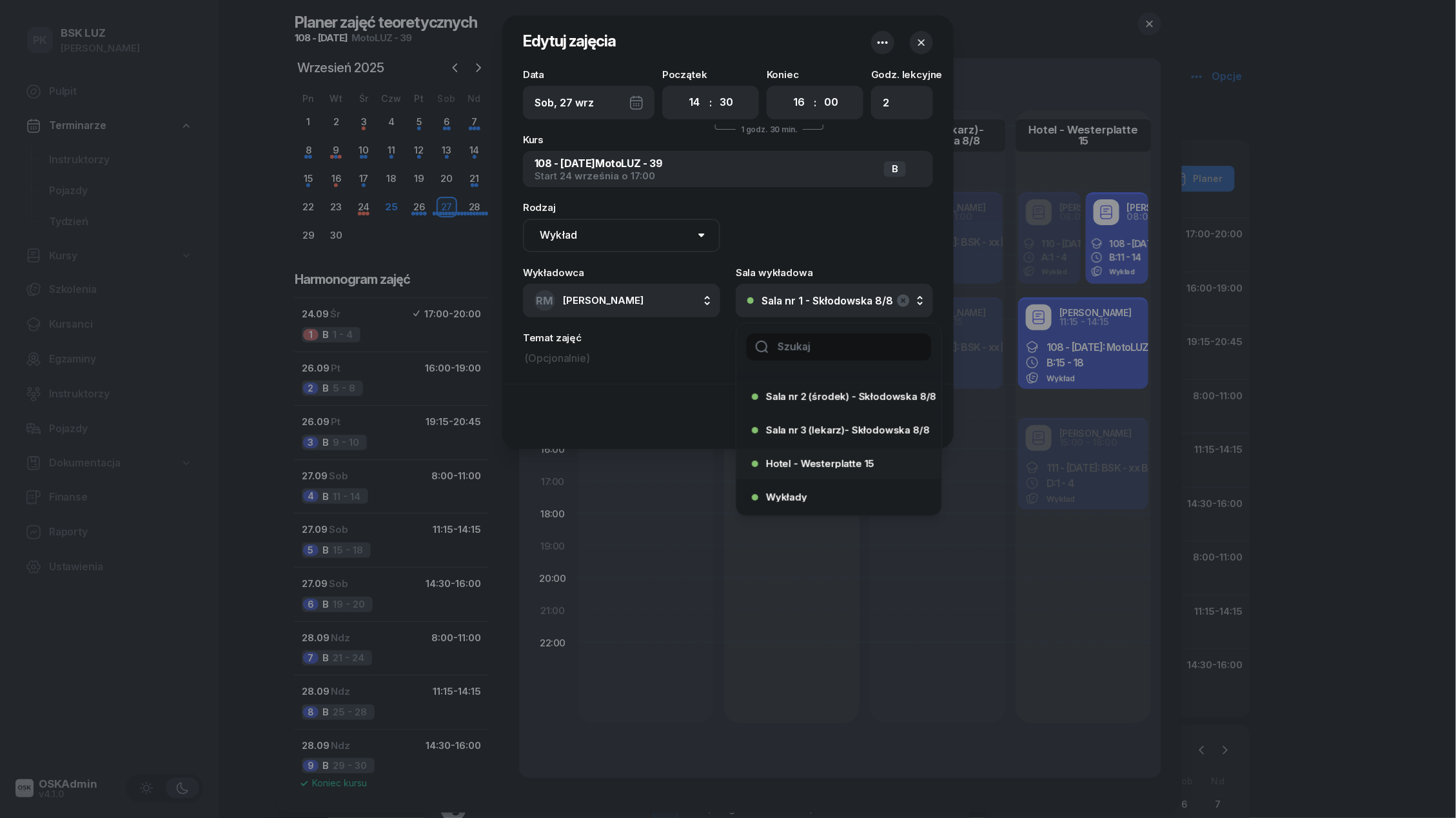
click at [828, 456] on div "Hotel - Westerplatte 15" at bounding box center [835, 464] width 166 height 21
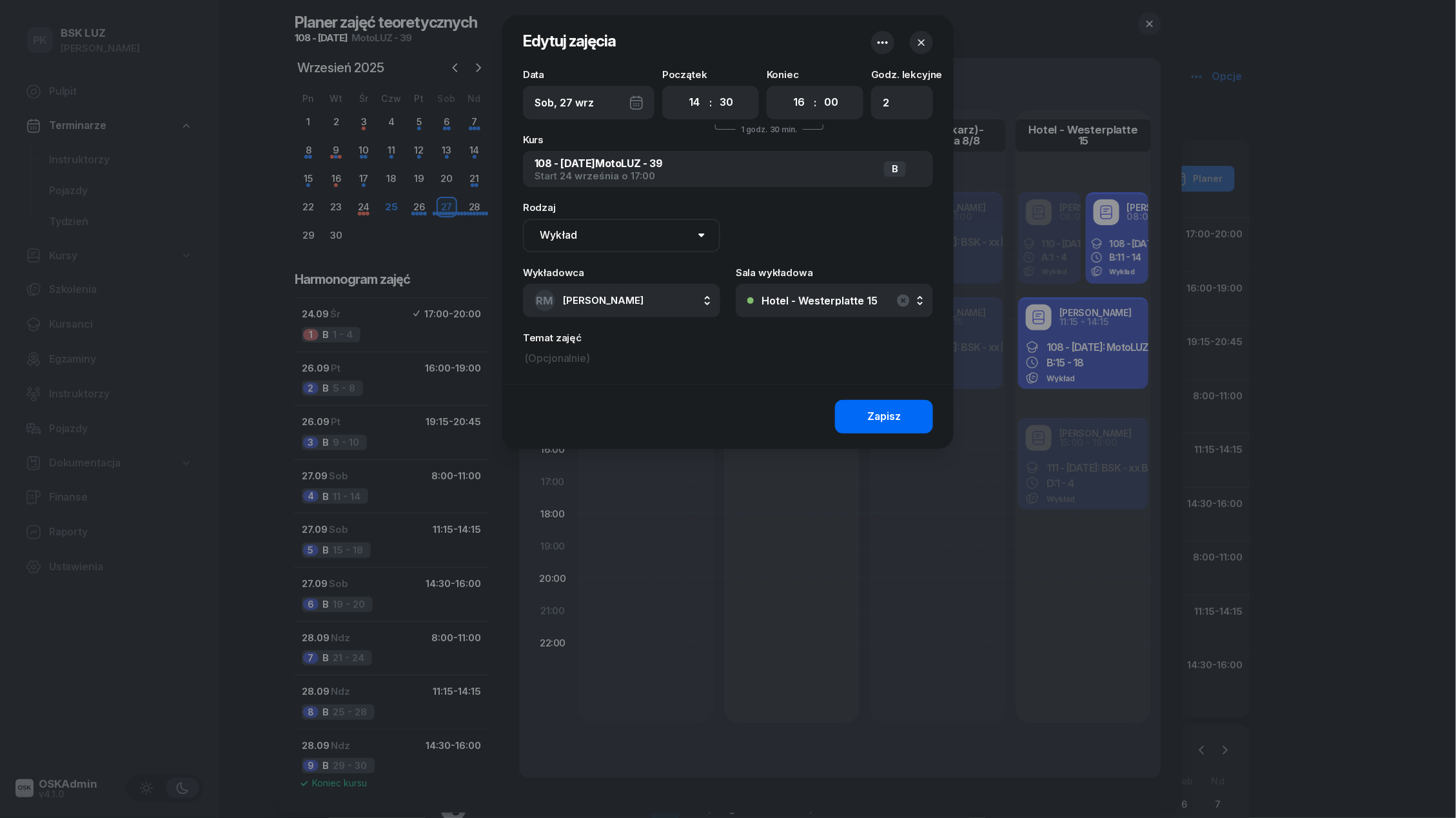
click at [849, 419] on button "Zapisz" at bounding box center [884, 417] width 98 height 34
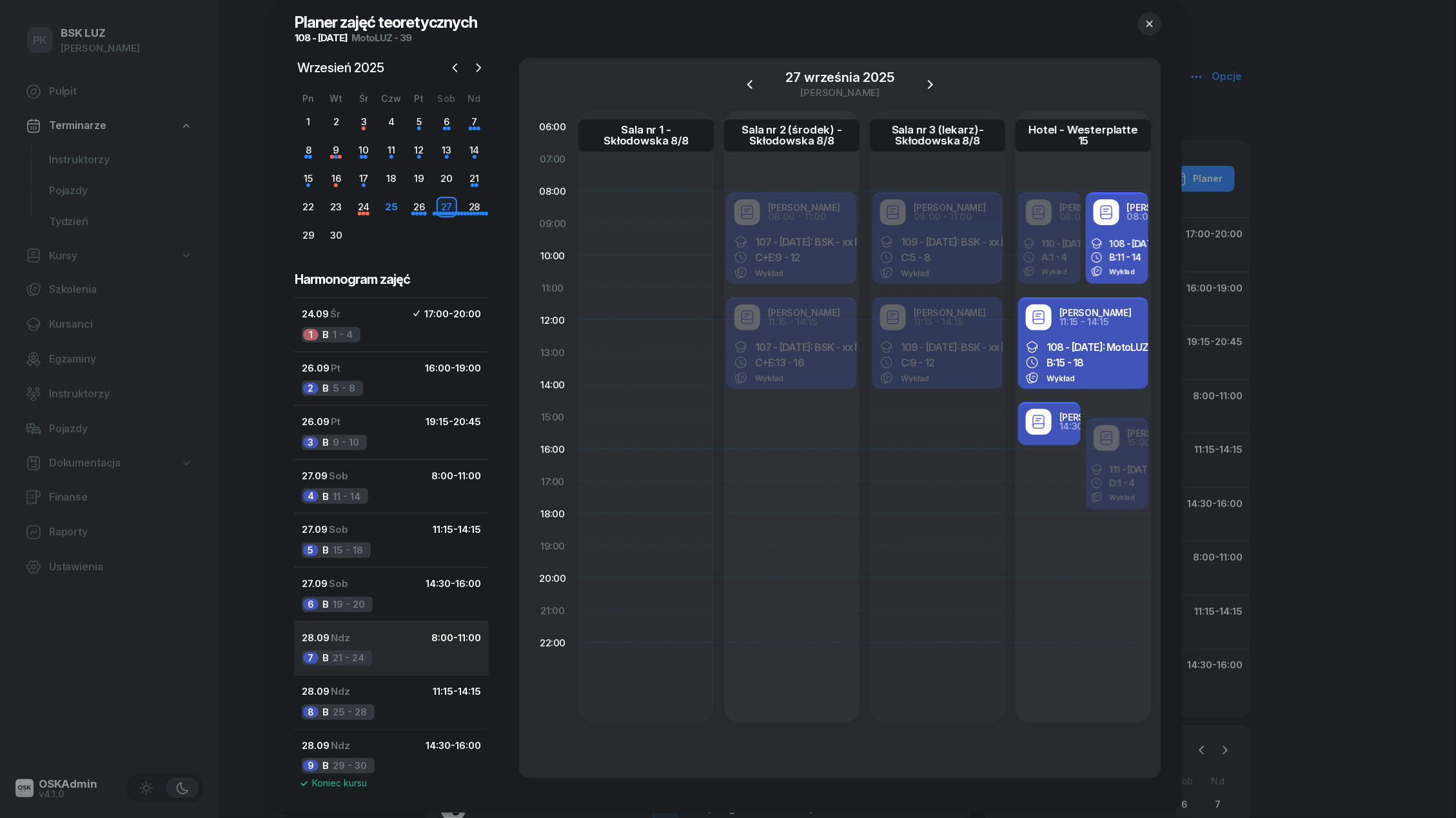
click at [357, 635] on div "28.09 Ndz 8:00 - 11:00" at bounding box center [391, 637] width 179 height 17
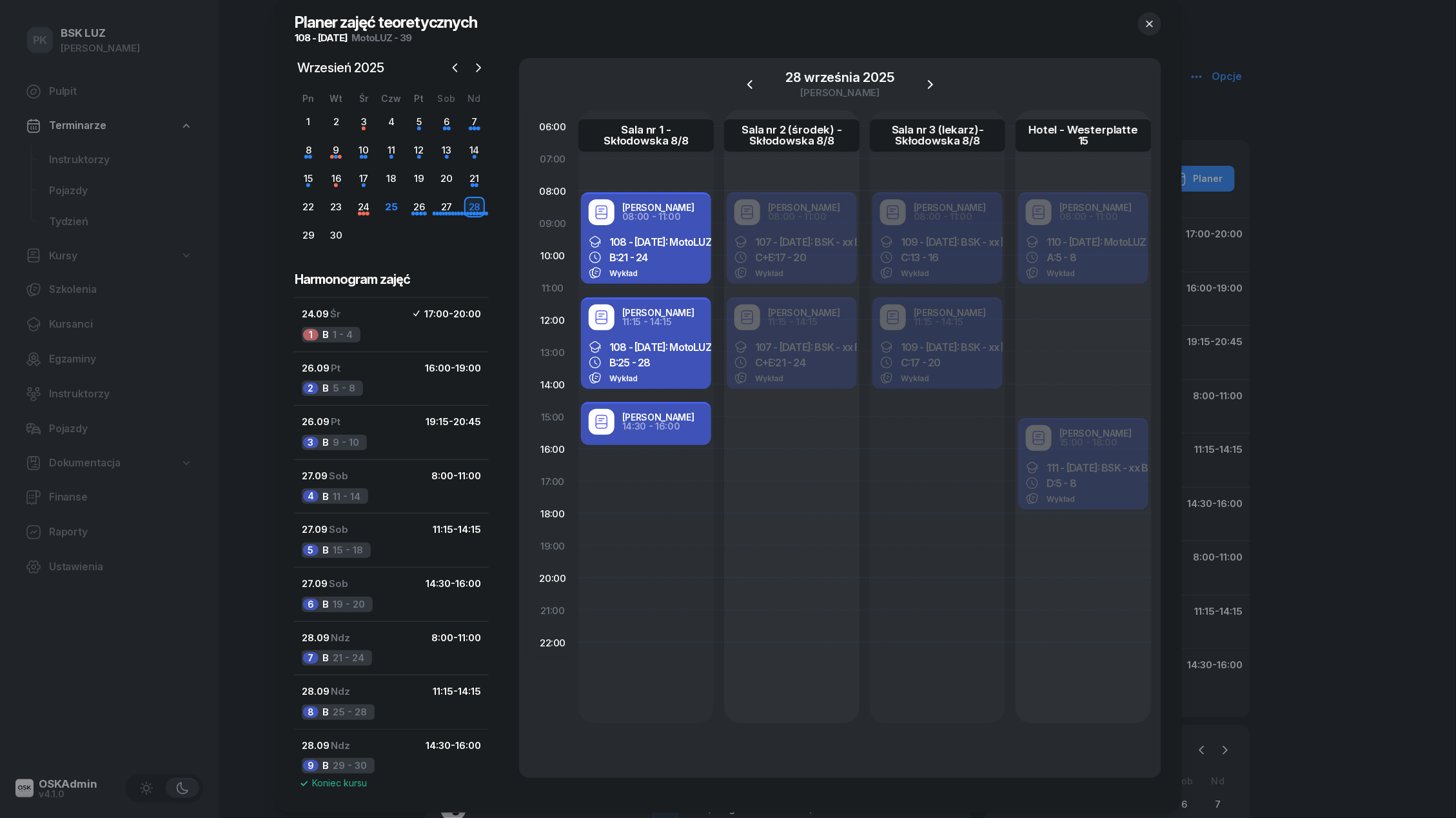
click at [662, 275] on div "Wykład" at bounding box center [646, 273] width 115 height 13
select select "08"
select select "11"
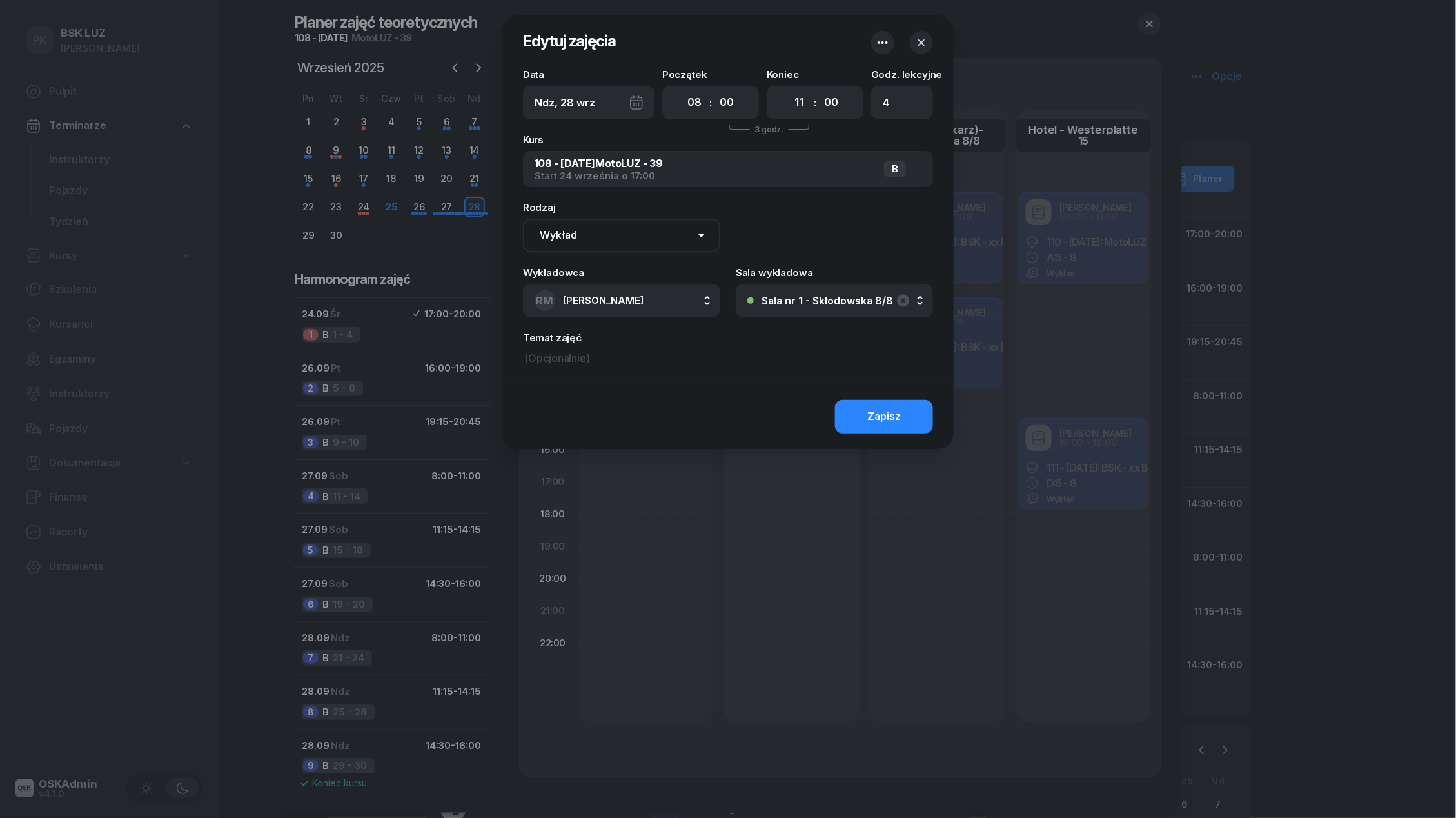
click at [778, 297] on div "Sala nr 1 - Skłodowska 8/8" at bounding box center [828, 300] width 132 height 10
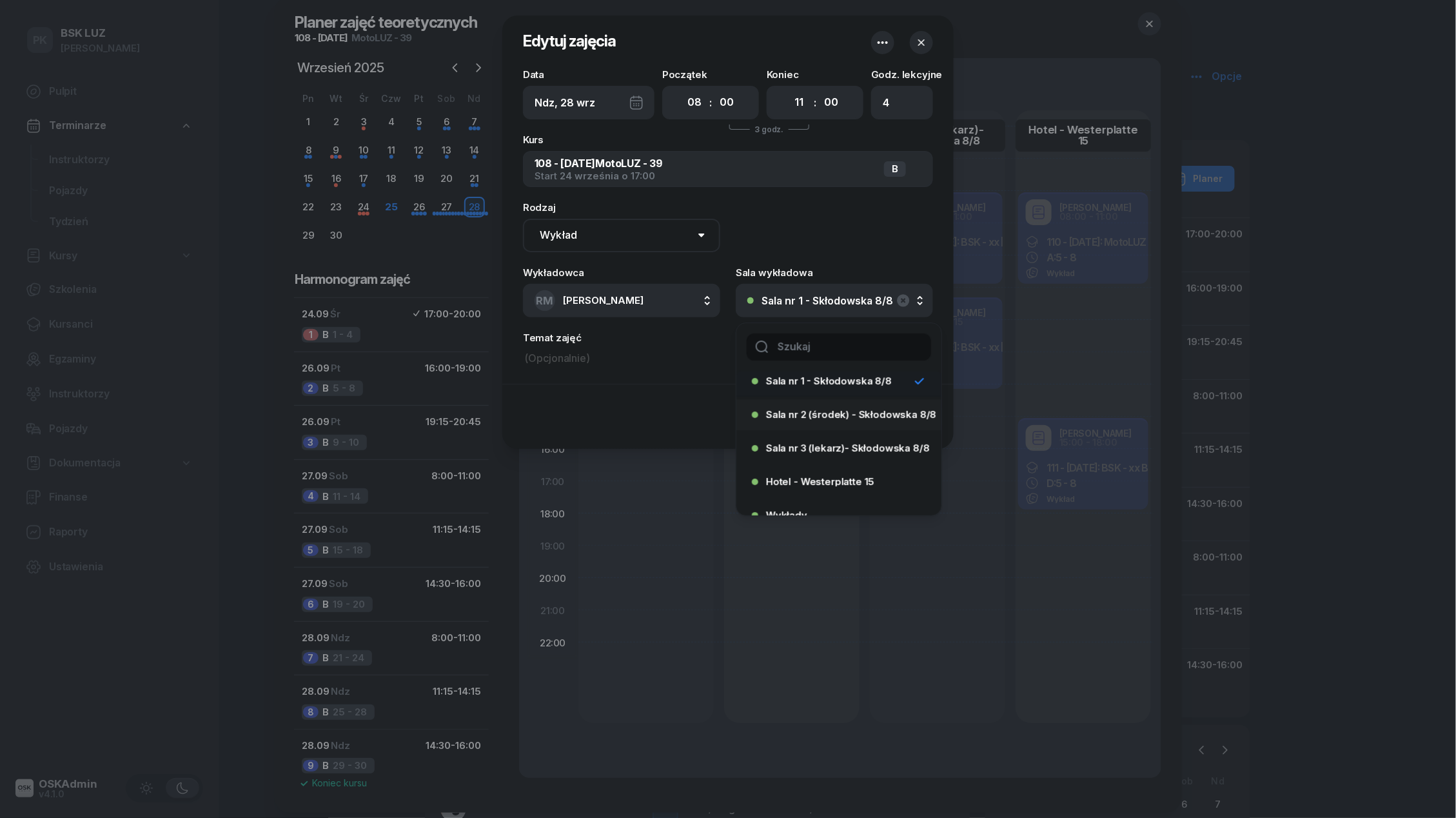
scroll to position [48, 0]
click at [809, 473] on span "Hotel - Westerplatte 15" at bounding box center [820, 475] width 108 height 10
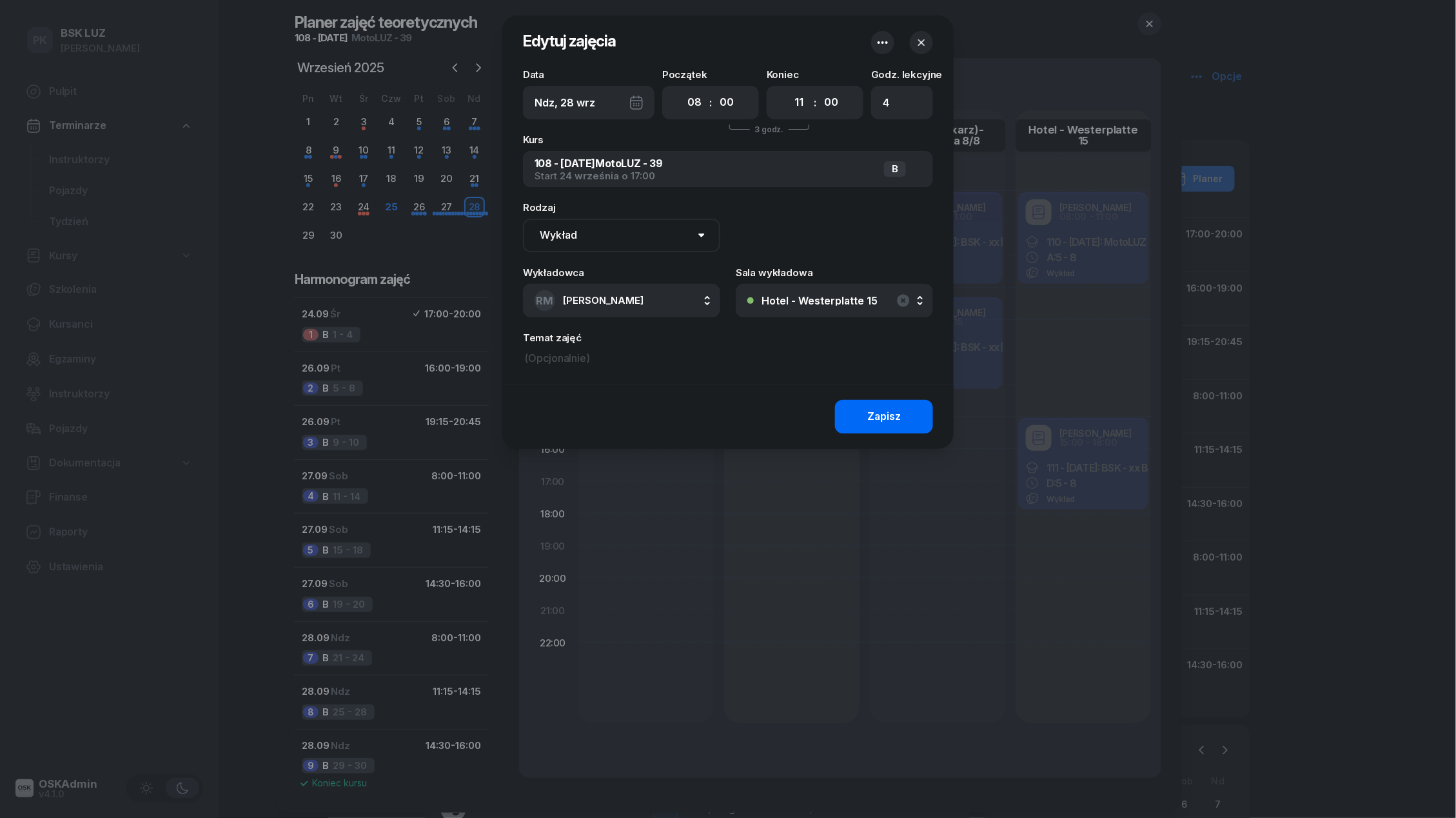
click at [872, 417] on div "Zapisz" at bounding box center [884, 416] width 34 height 17
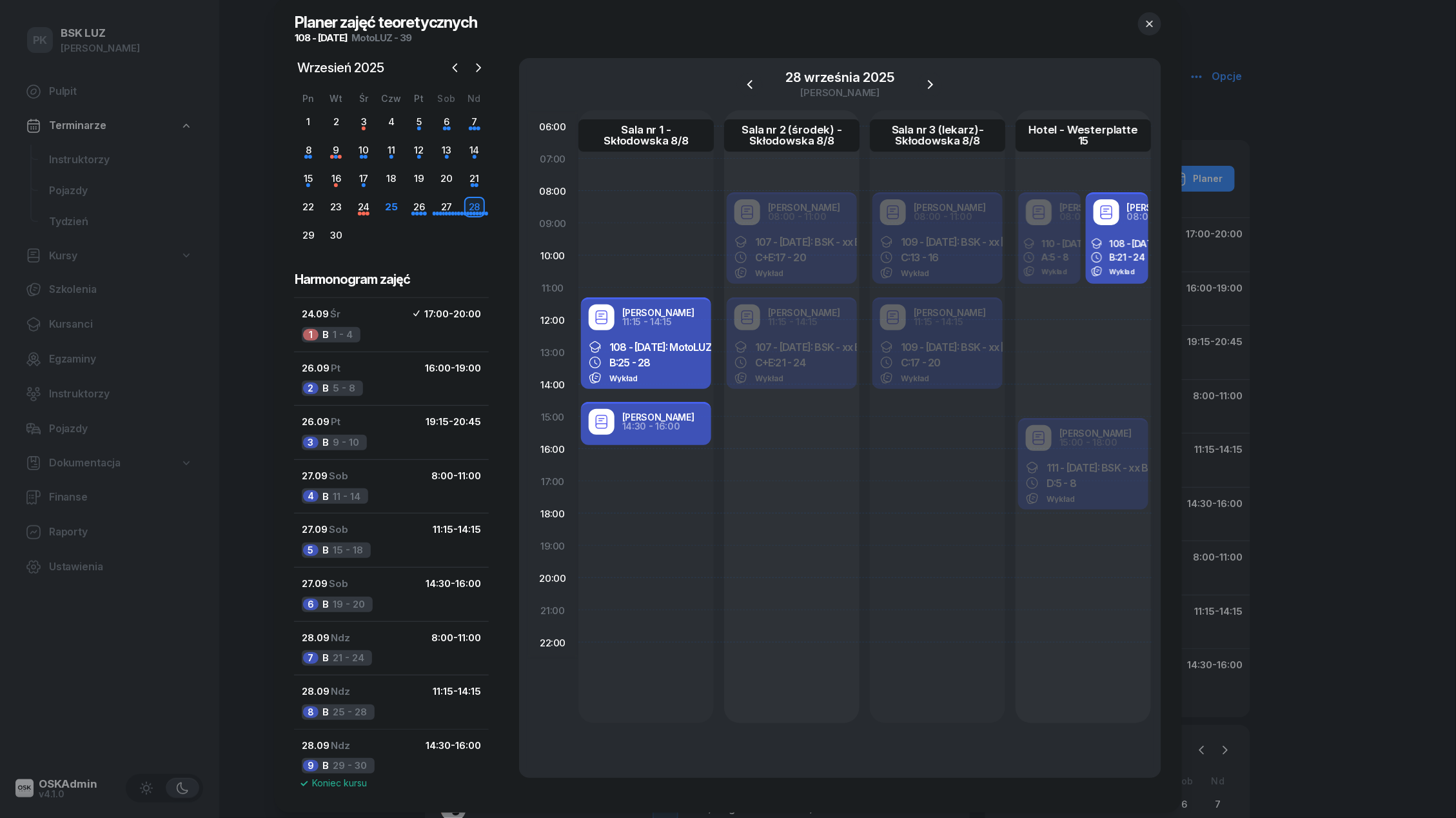
click at [669, 379] on div "Wykład" at bounding box center [646, 378] width 115 height 13
select select "11"
select select "15"
select select "14"
select select "15"
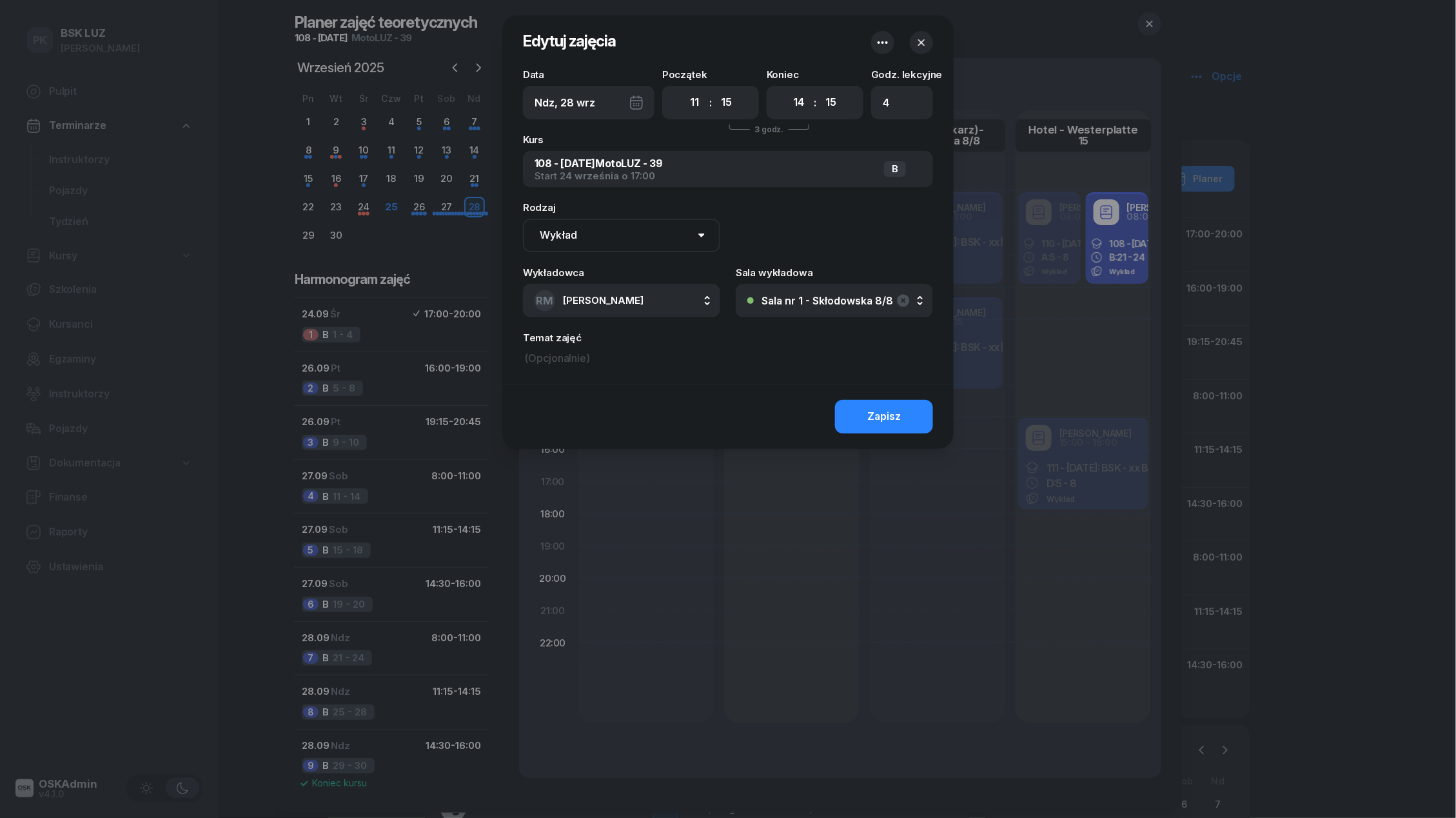
click at [770, 307] on button "Sala nr 1 - Skłodowska 8/8" at bounding box center [834, 300] width 197 height 34
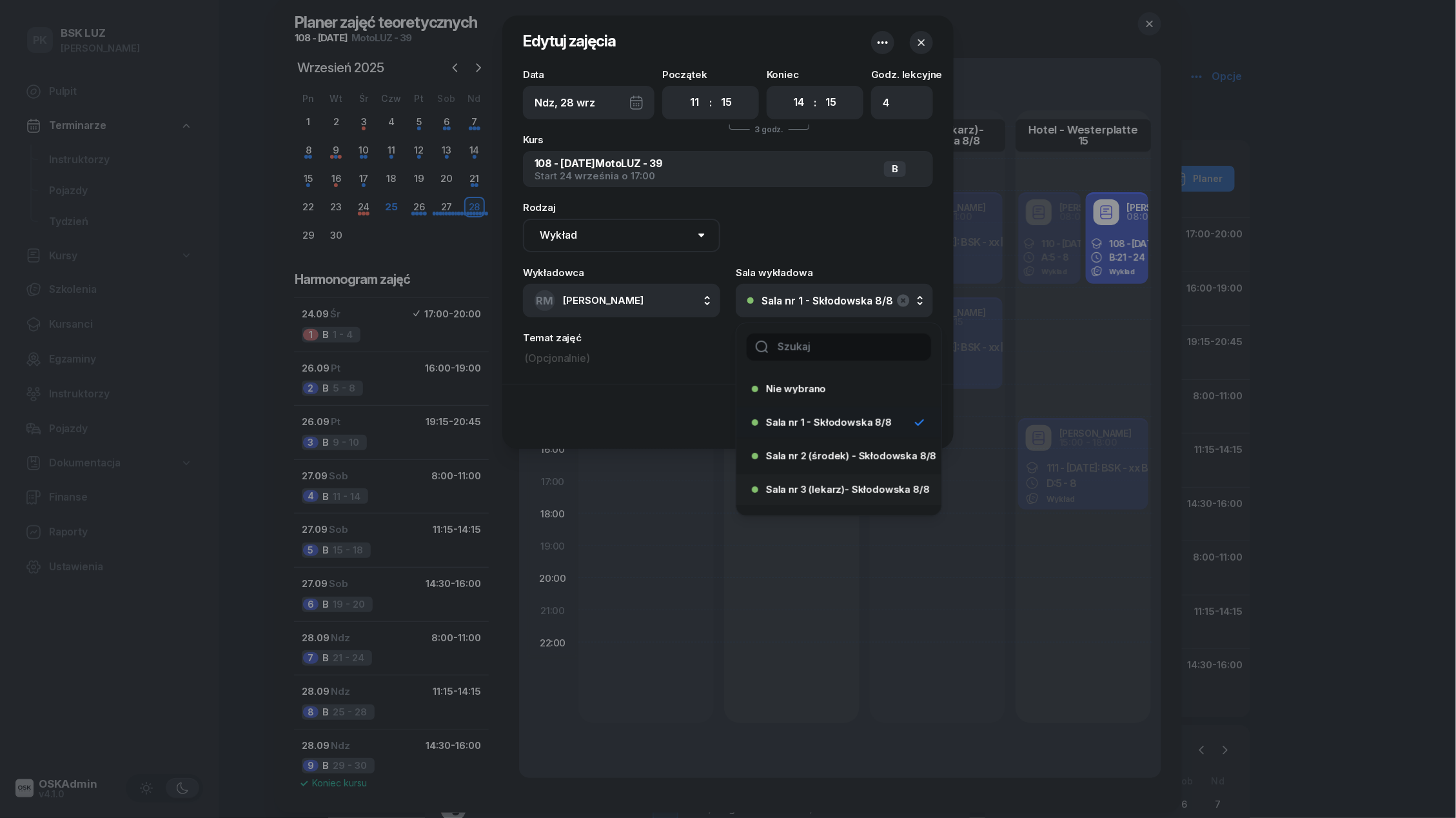
scroll to position [59, 0]
click at [793, 470] on div "Hotel - Westerplatte 15" at bounding box center [835, 464] width 166 height 21
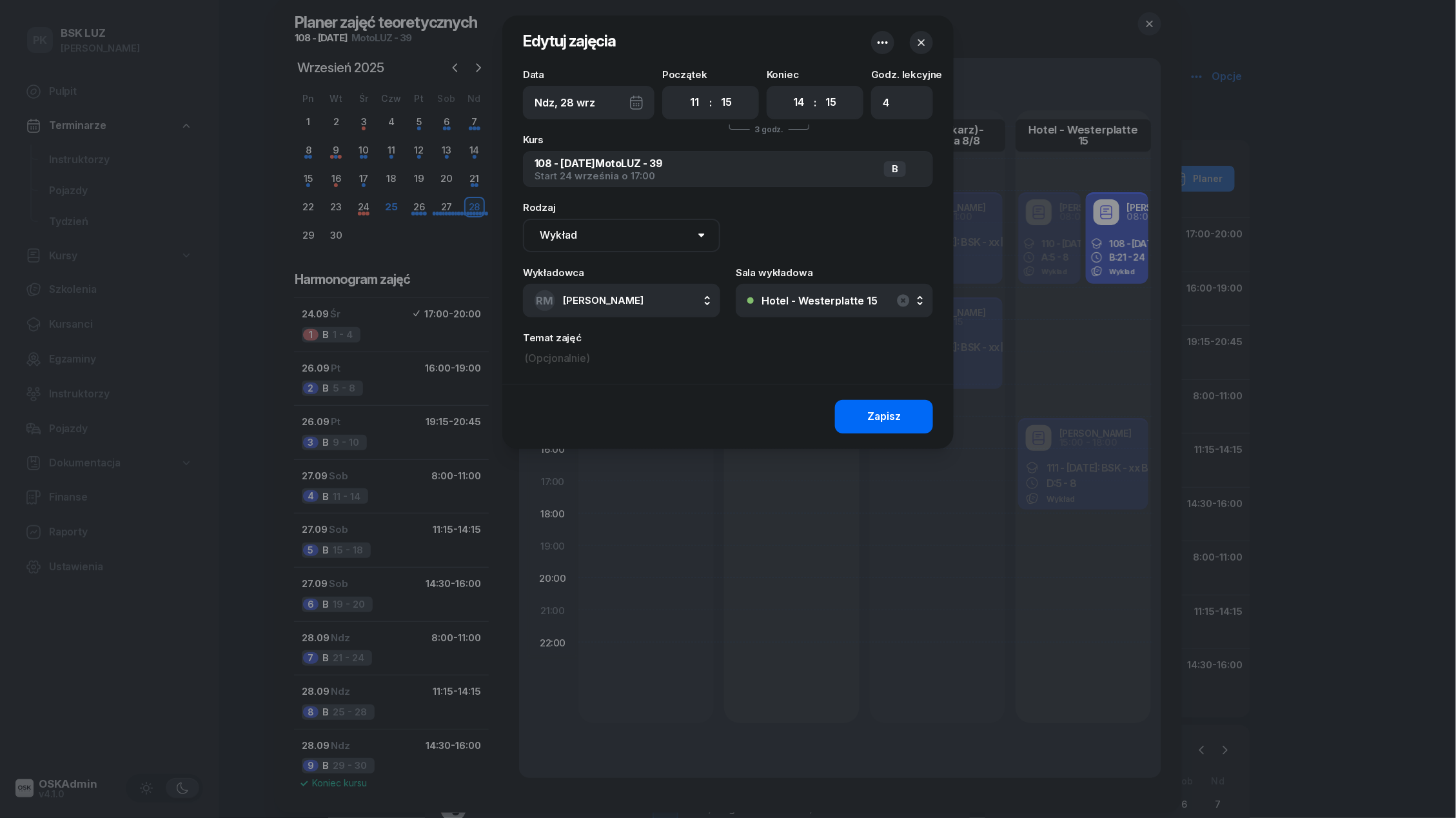
click at [846, 428] on button "Zapisz" at bounding box center [884, 417] width 98 height 34
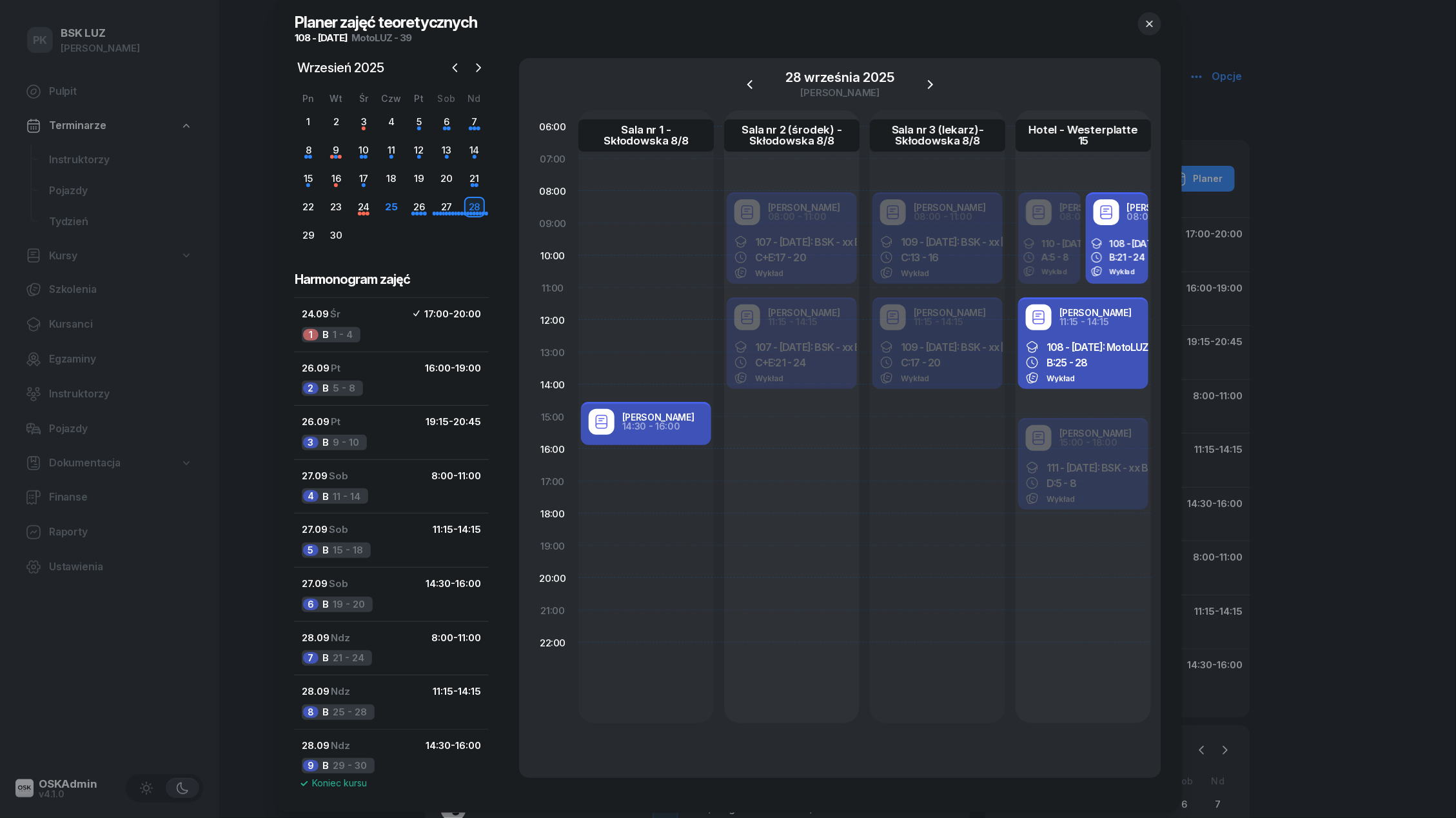
click at [686, 424] on div "14:30 - 16:00" at bounding box center [658, 426] width 73 height 9
select select "14"
select select "30"
select select "16"
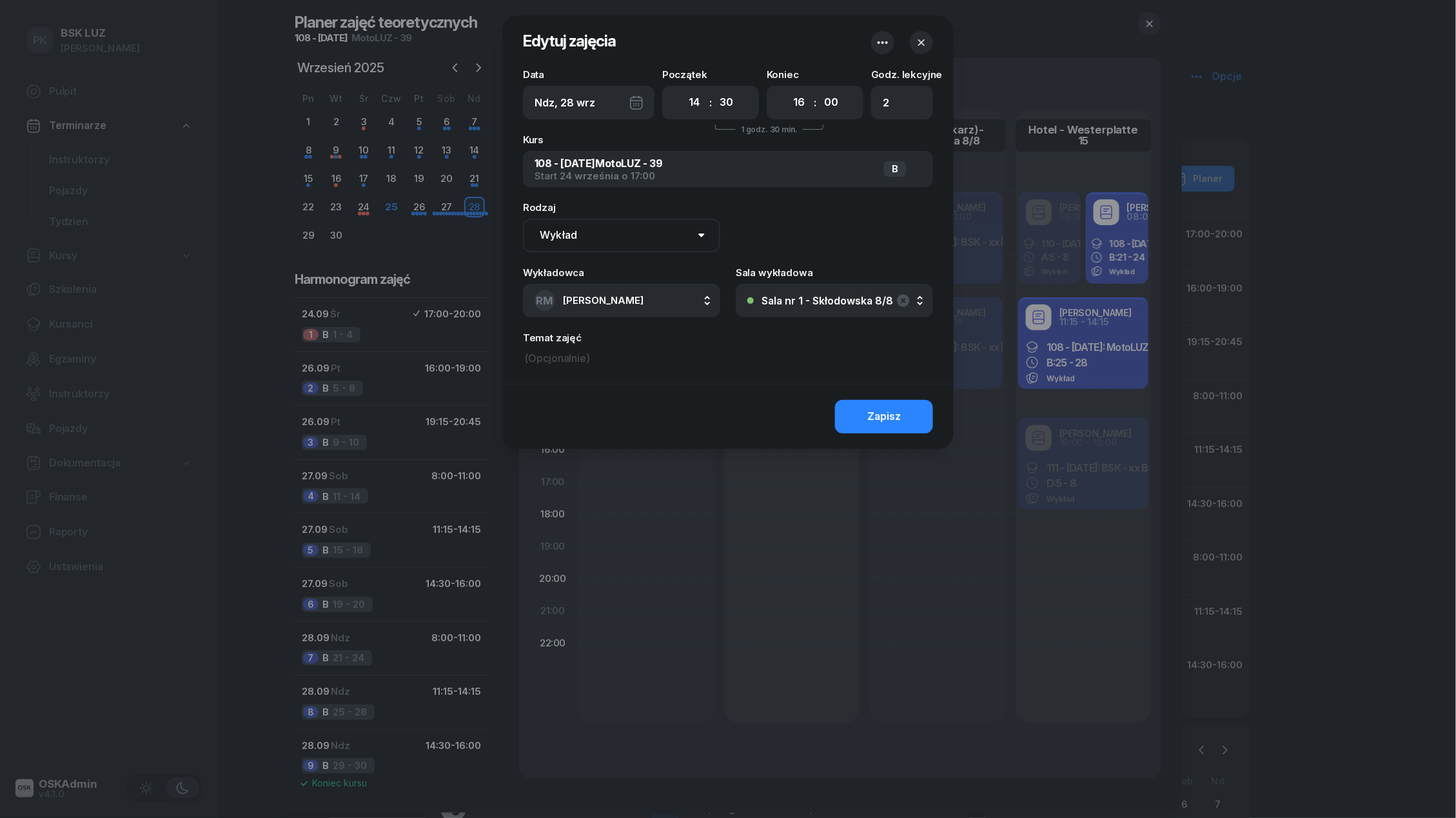
click at [819, 313] on button "Sala nr 1 - Skłodowska 8/8" at bounding box center [834, 300] width 197 height 34
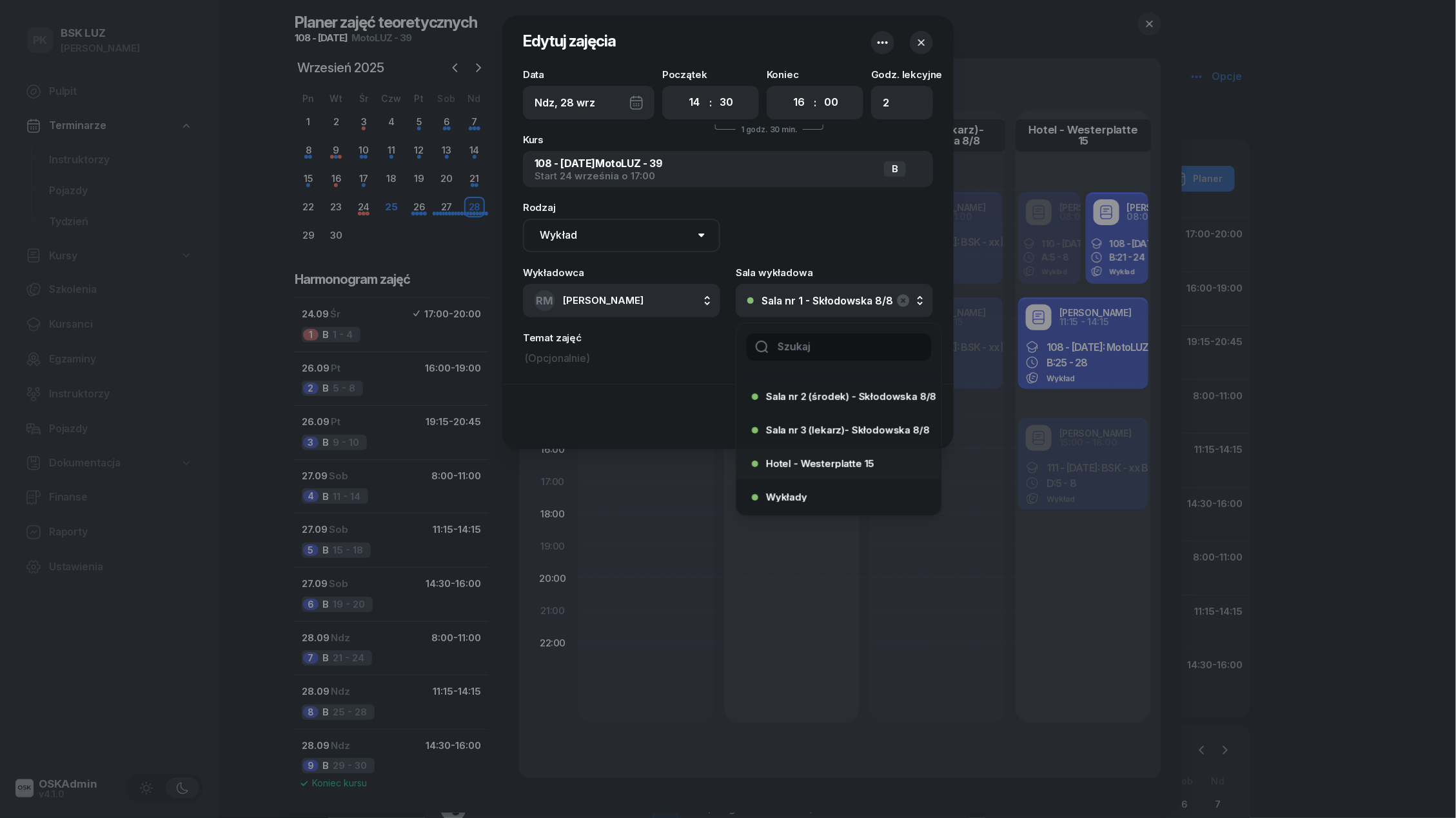
click at [838, 466] on span "Hotel - Westerplatte 15" at bounding box center [820, 463] width 108 height 10
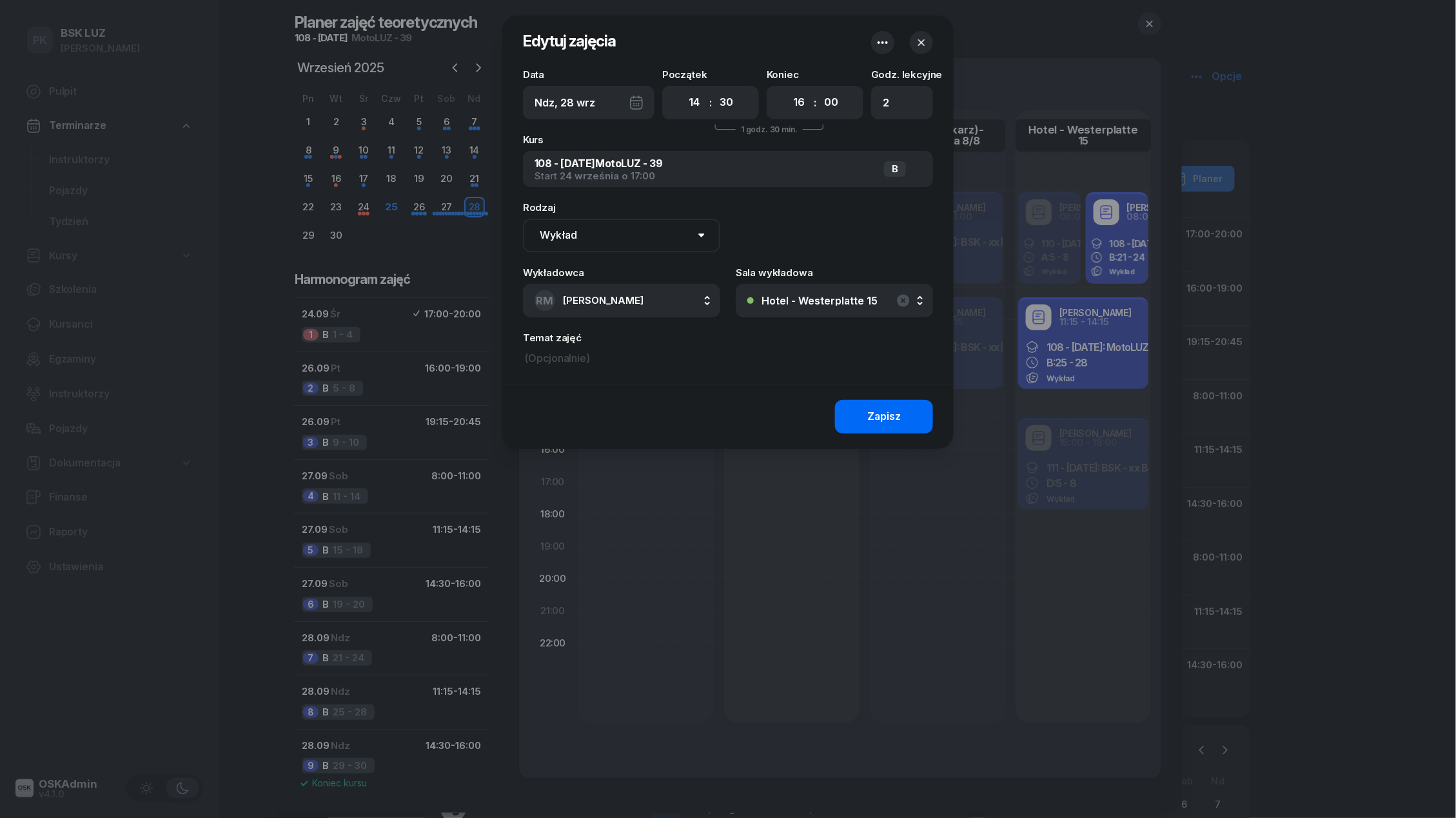
click at [872, 419] on div "Zapisz" at bounding box center [884, 416] width 34 height 17
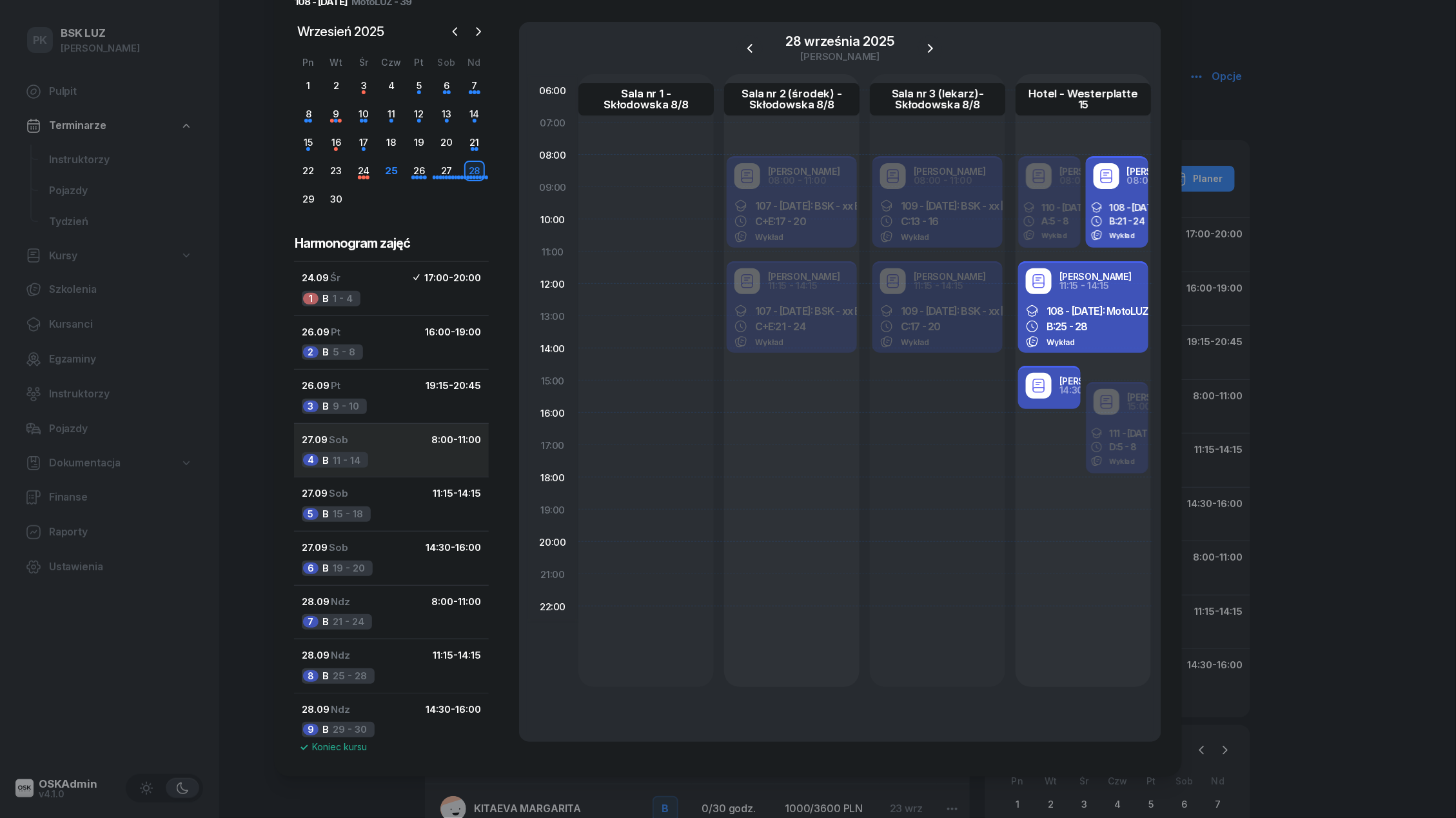
scroll to position [0, 0]
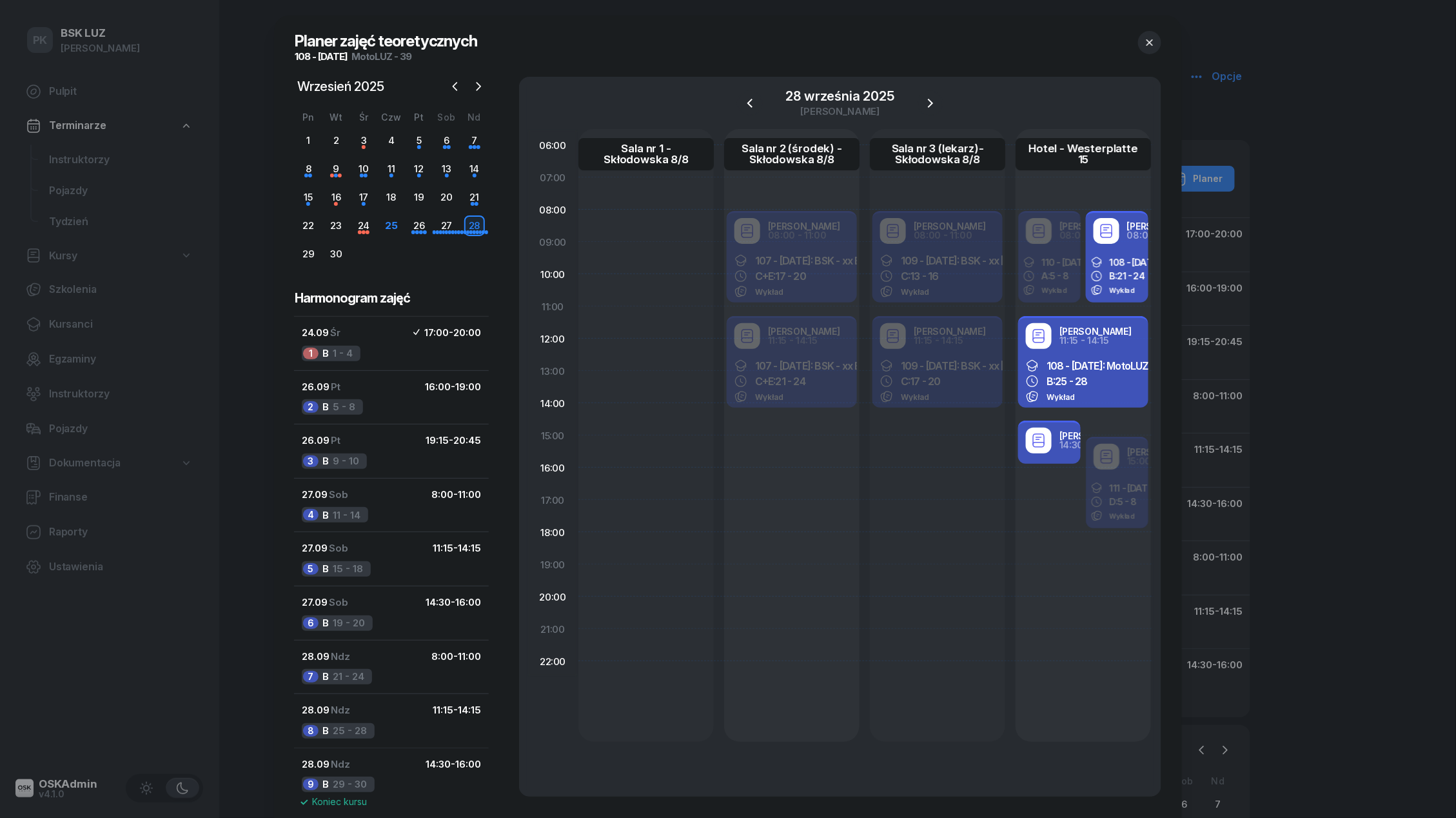
click at [83, 252] on div at bounding box center [728, 409] width 1456 height 818
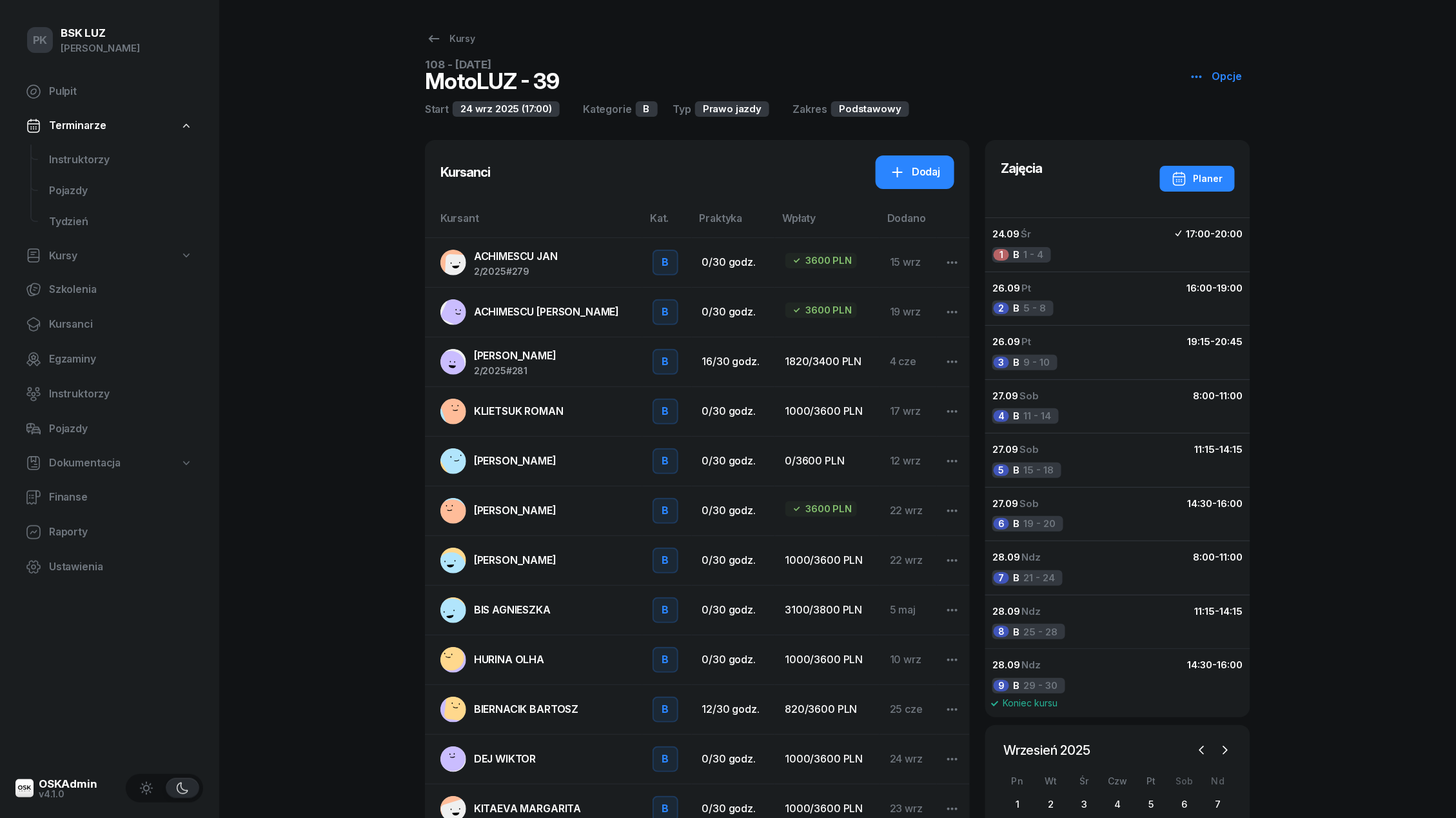
click at [51, 260] on span "Kursy" at bounding box center [63, 256] width 29 height 17
select select
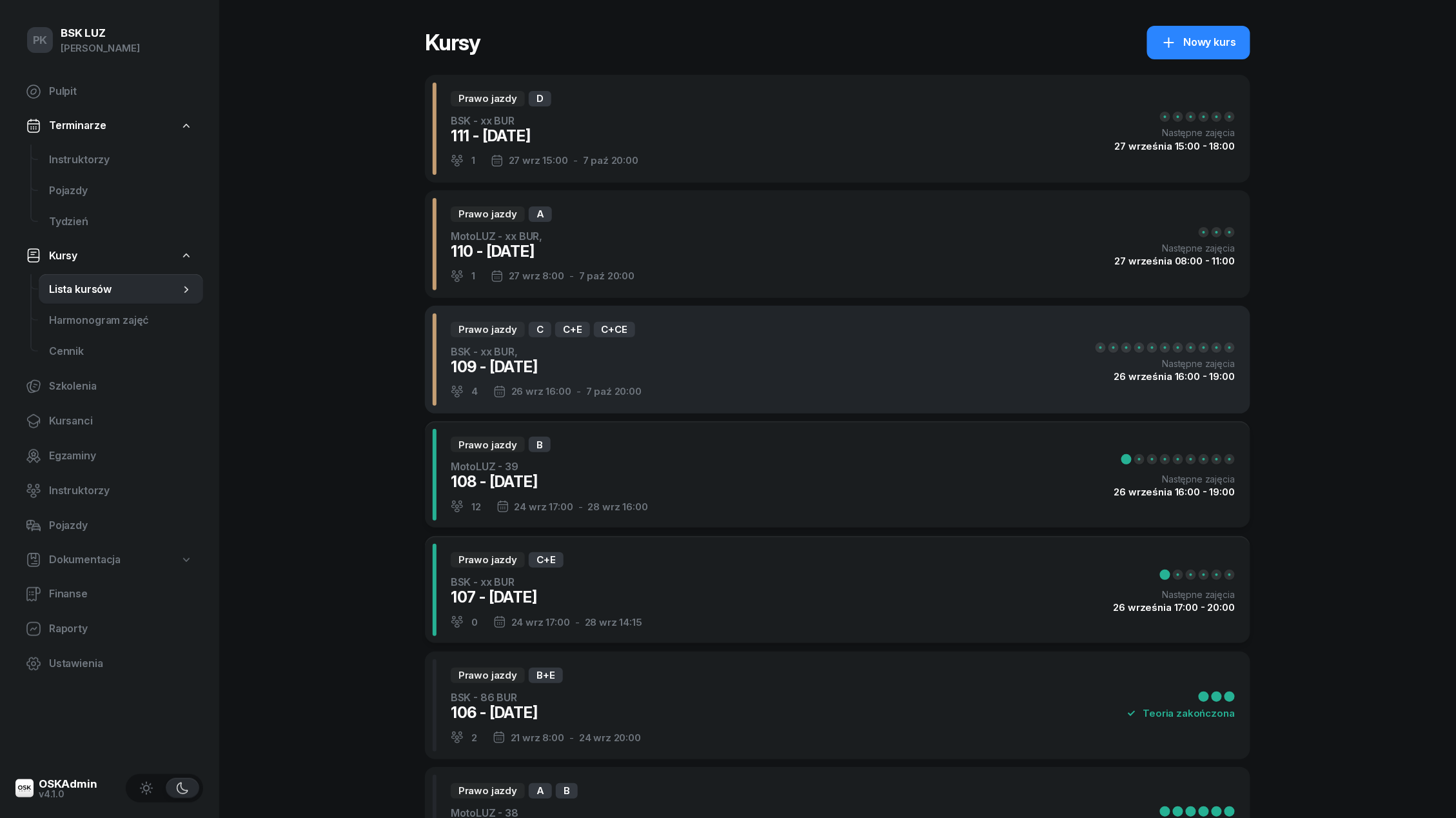
click at [668, 383] on div "Prawo jazdy C C+E C+CE BSK - xx BUR, 109 - 2025/09/26 4 26 wrz 16:00 - 7 paź 20…" at bounding box center [837, 359] width 825 height 108
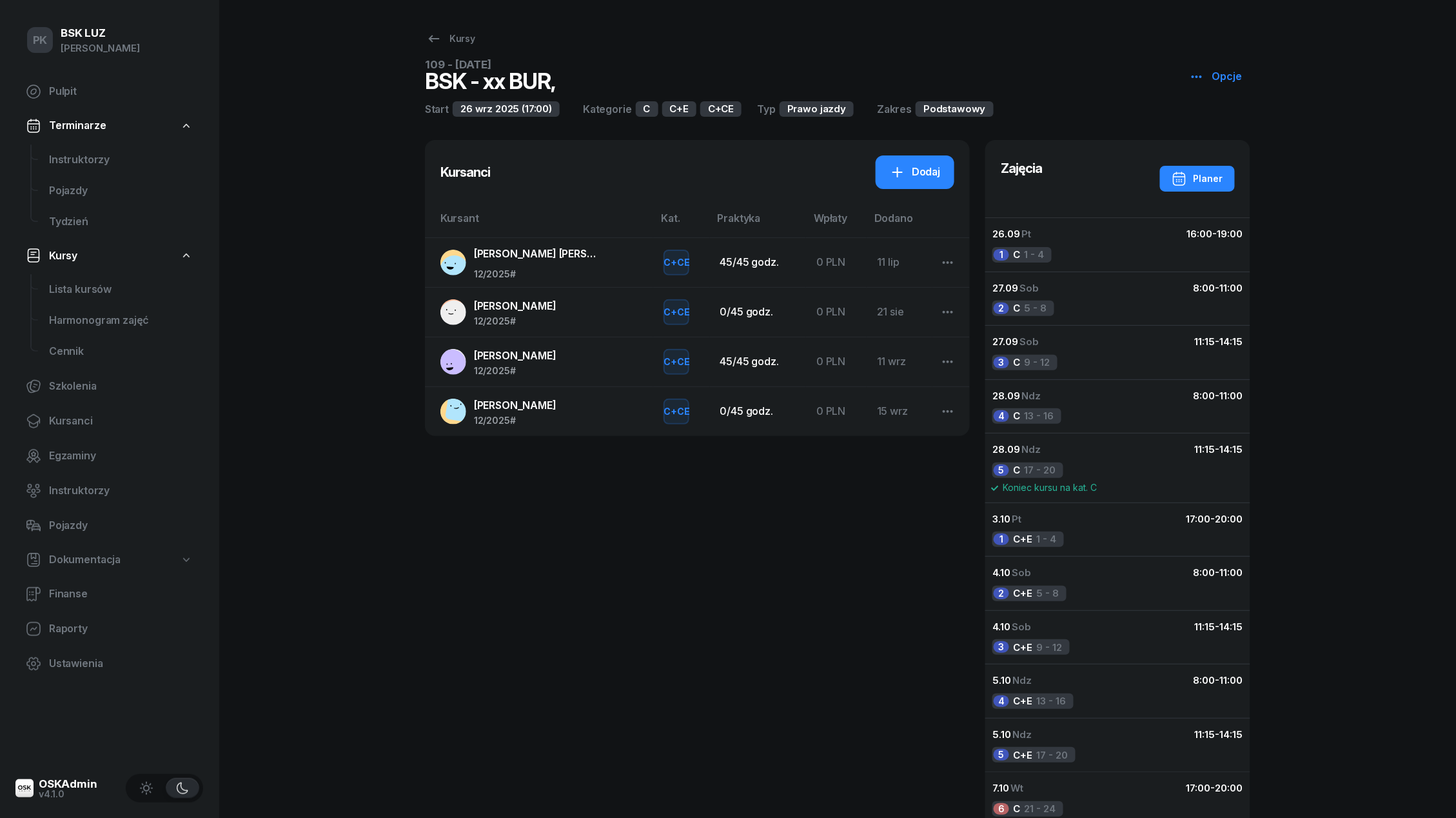
click at [603, 539] on div "Kursanci Dodaj Kursant Kat. Praktyka Wpłaty Dodano SUDER MATEUSZ KRZYSZTOF MATE…" at bounding box center [697, 607] width 545 height 934
